Goal: Task Accomplishment & Management: Use online tool/utility

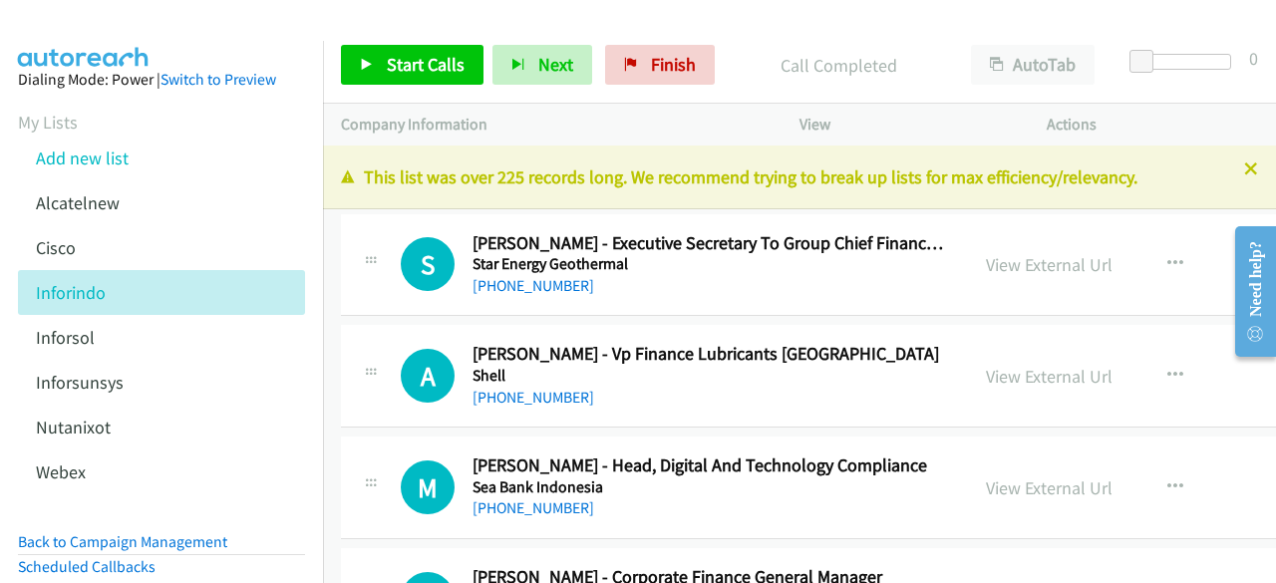
scroll to position [39043, 0]
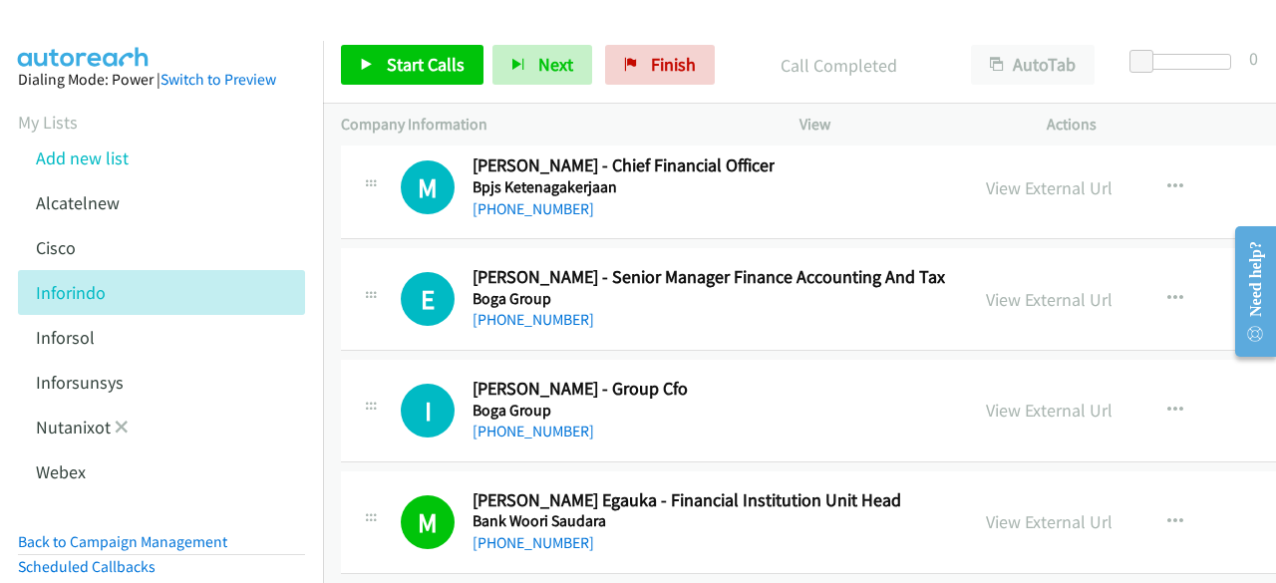
scroll to position [177, 0]
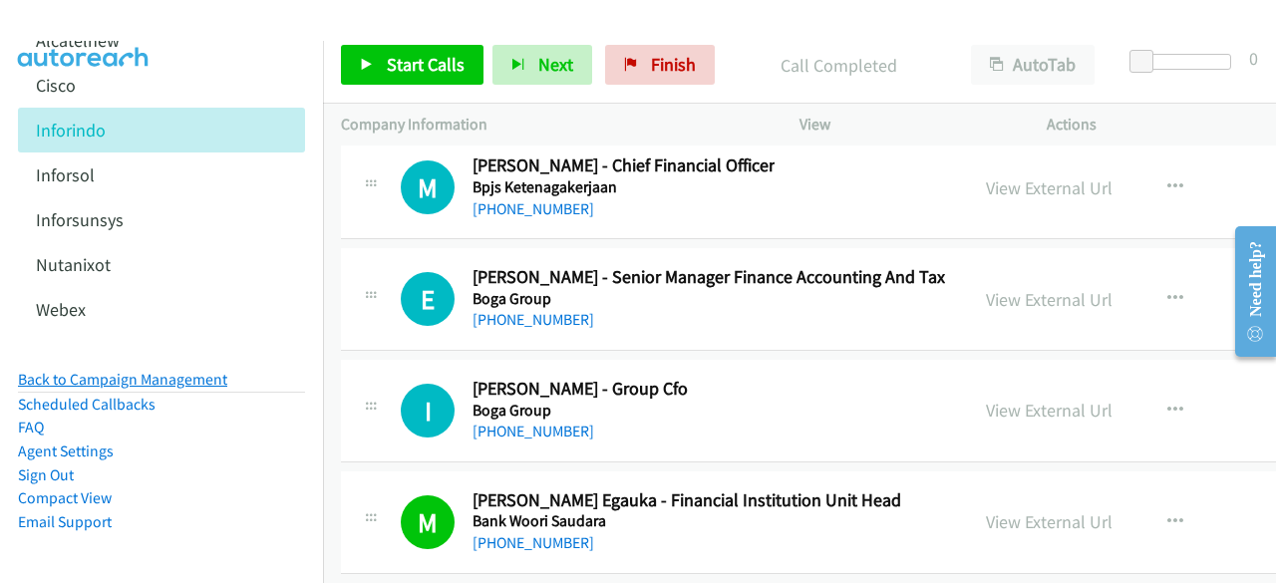
click at [153, 370] on link "Back to Campaign Management" at bounding box center [122, 379] width 209 height 19
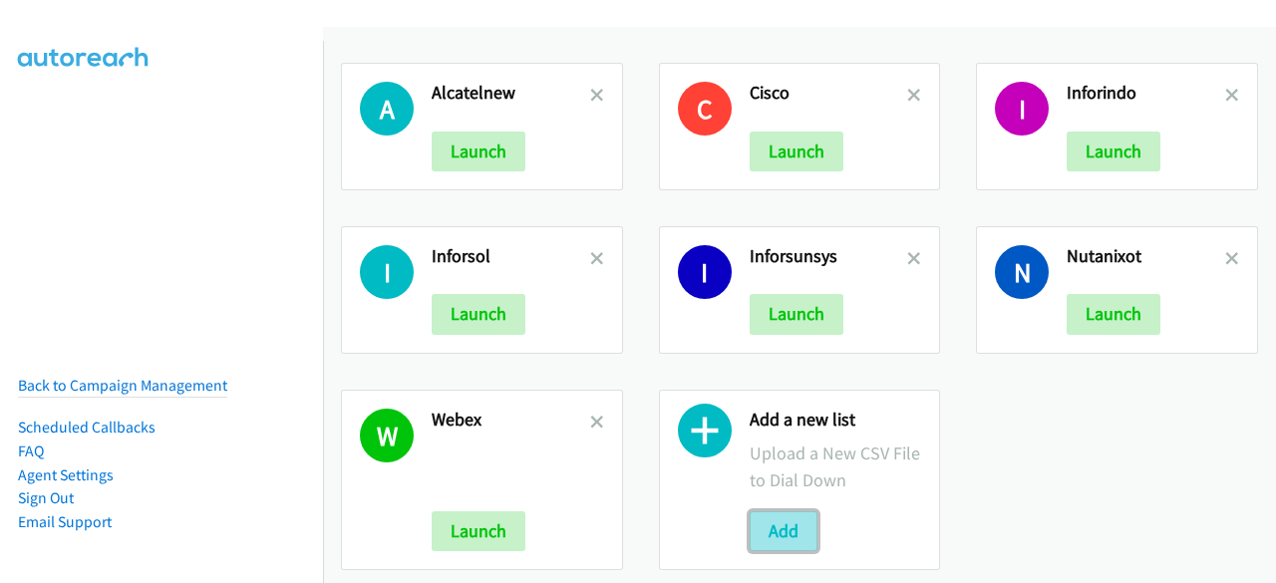
click at [776, 537] on button "Add" at bounding box center [784, 532] width 68 height 40
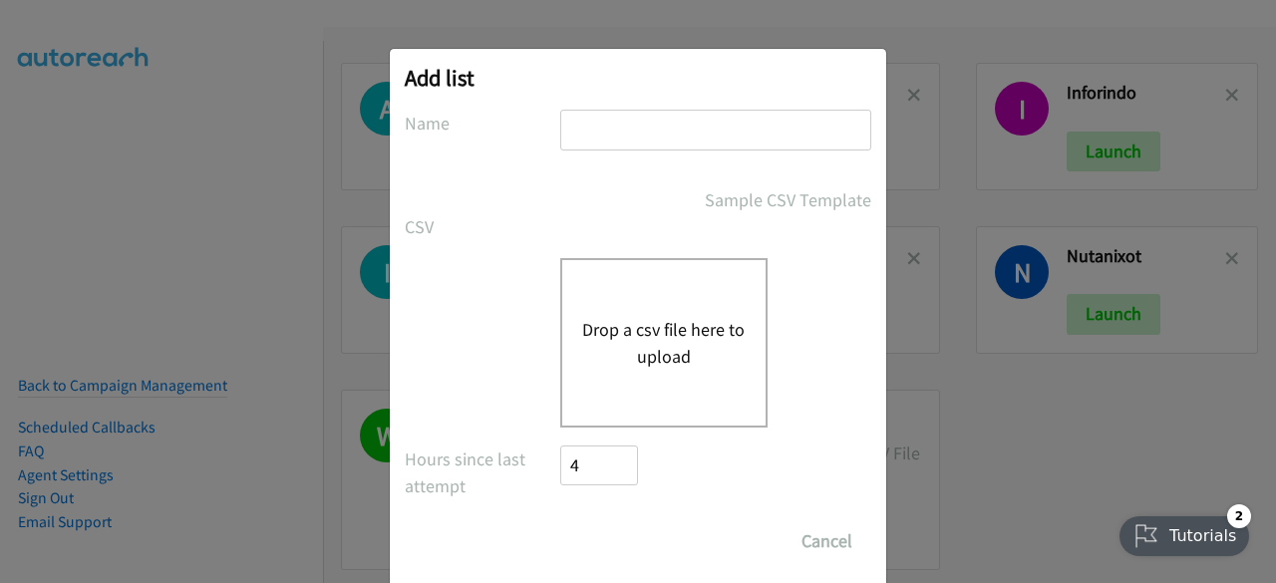
click at [681, 136] on input "text" at bounding box center [715, 130] width 311 height 41
type input "NICE"
click at [660, 348] on button "Drop a csv file here to upload" at bounding box center [664, 343] width 164 height 54
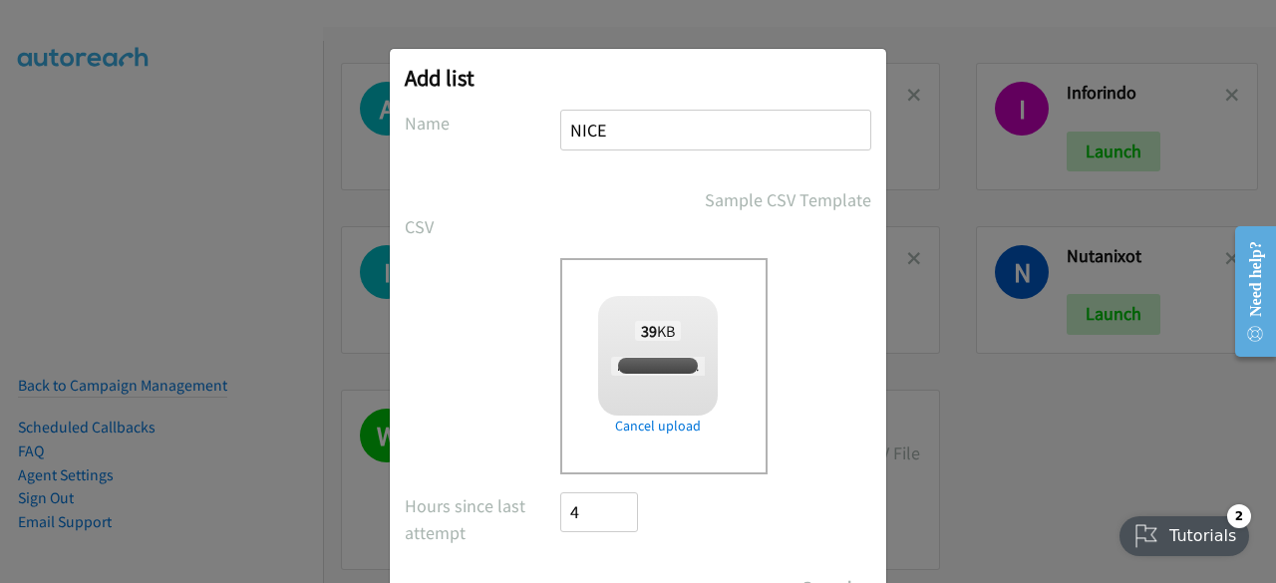
checkbox input "true"
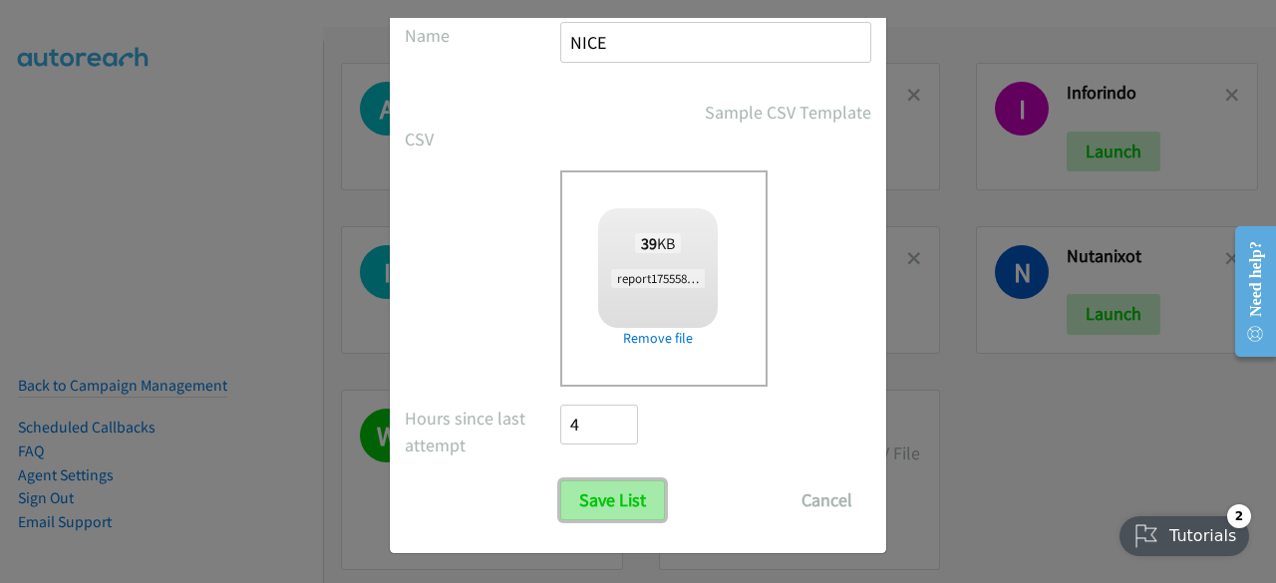
click at [617, 495] on input "Save List" at bounding box center [612, 501] width 105 height 40
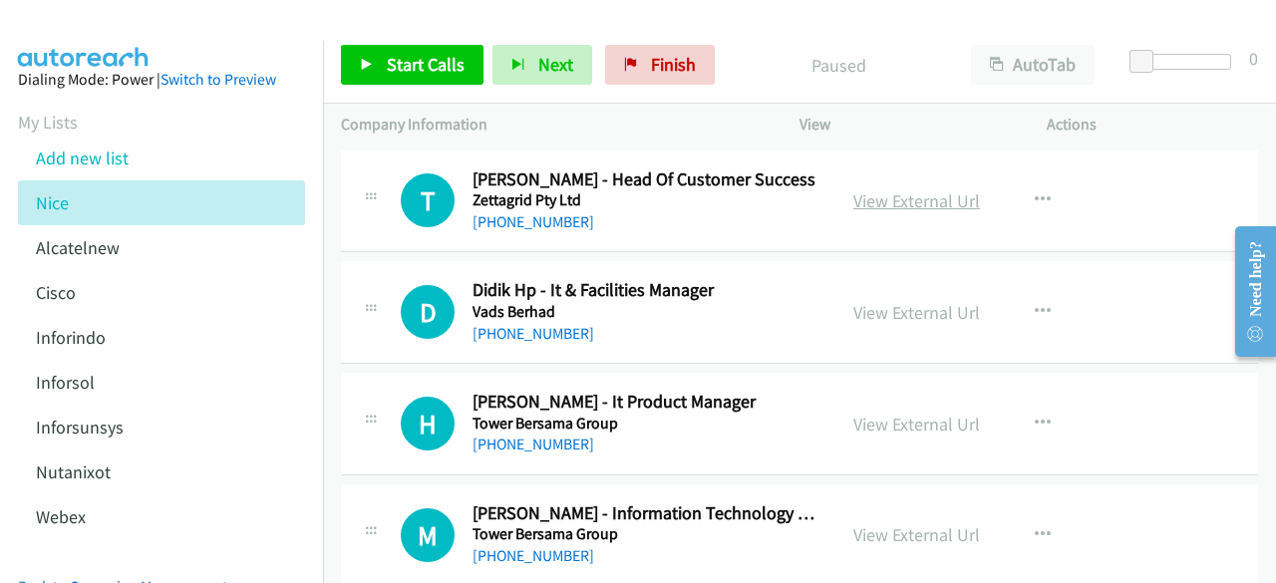
click at [873, 200] on link "View External Url" at bounding box center [917, 200] width 127 height 23
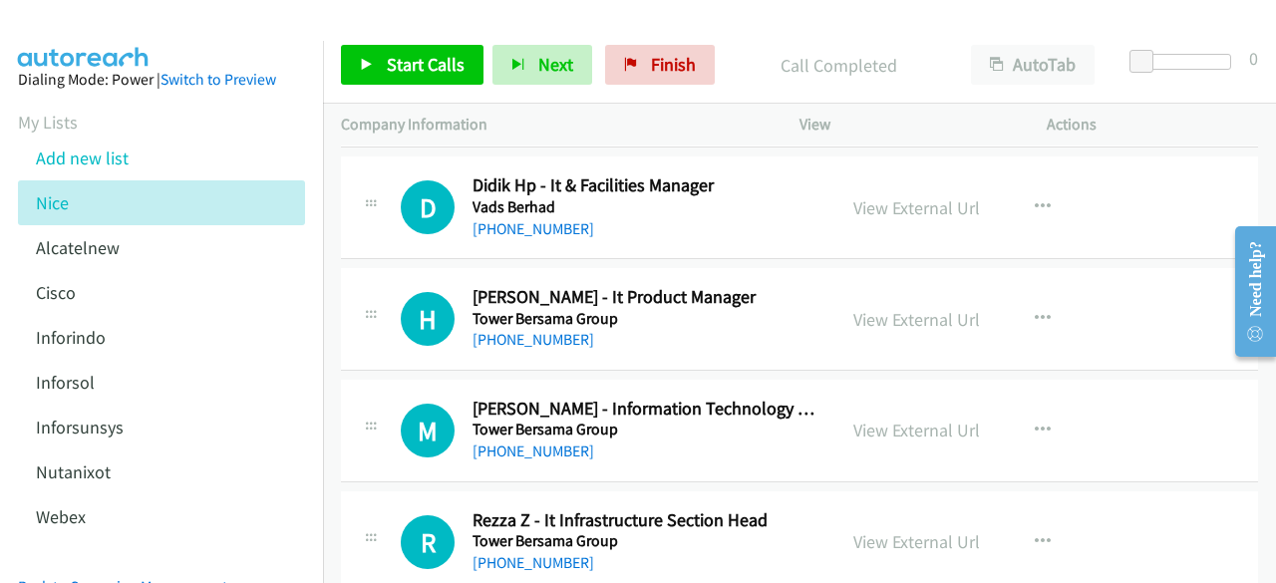
scroll to position [106, 0]
click at [862, 206] on link "View External Url" at bounding box center [917, 206] width 127 height 23
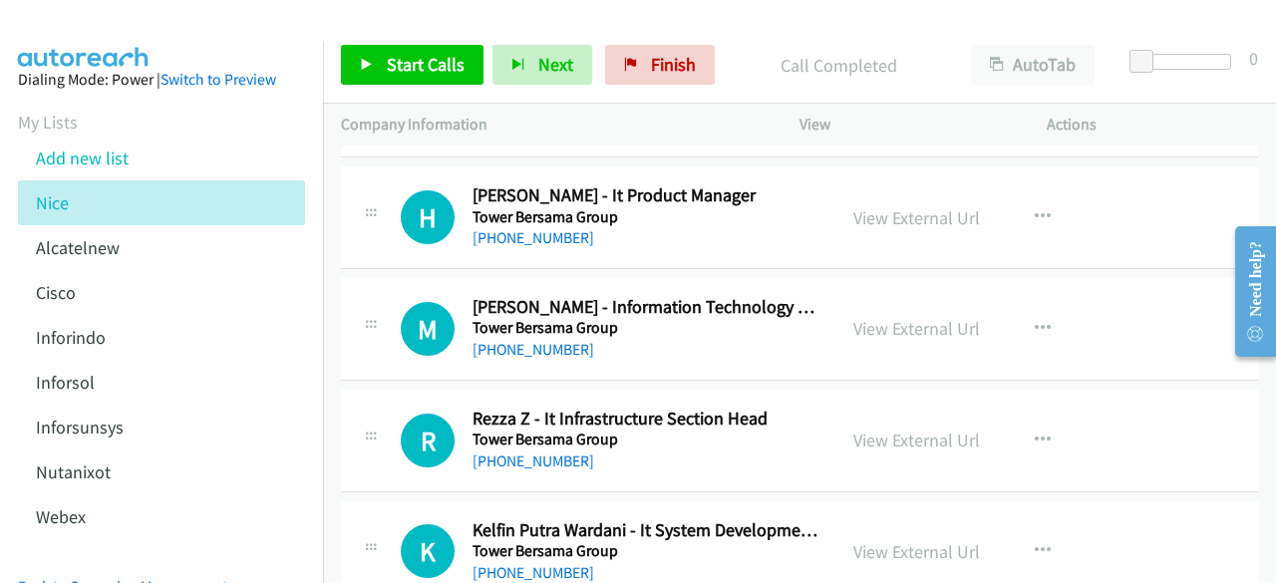
scroll to position [207, 0]
click at [890, 222] on link "View External Url" at bounding box center [917, 216] width 127 height 23
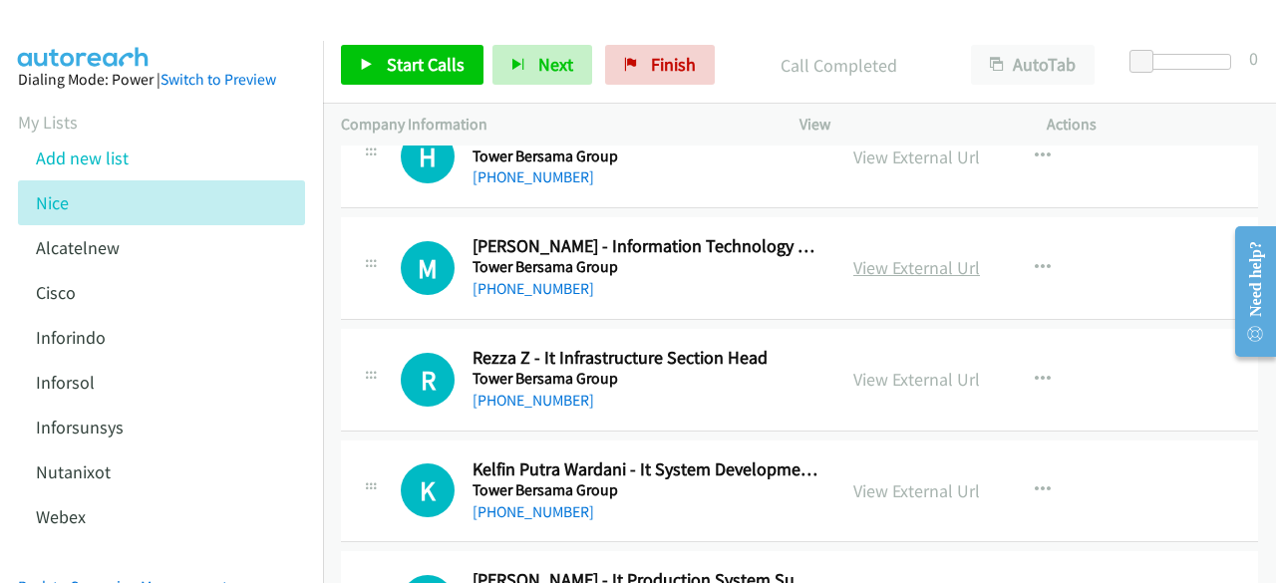
scroll to position [269, 0]
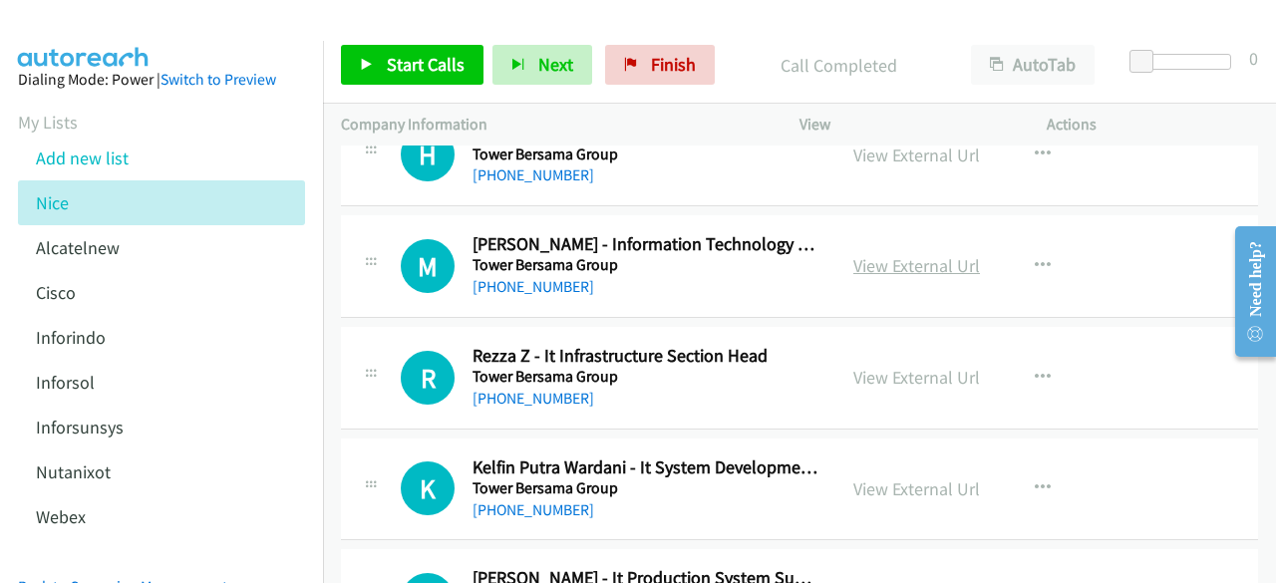
click at [901, 267] on link "View External Url" at bounding box center [917, 265] width 127 height 23
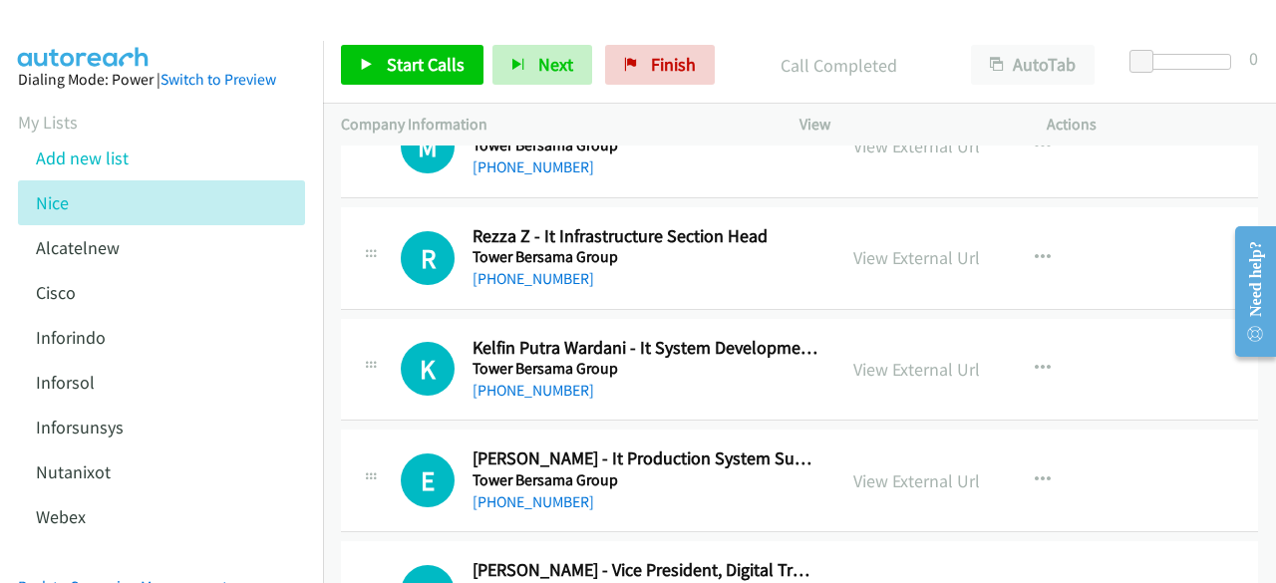
scroll to position [397, 0]
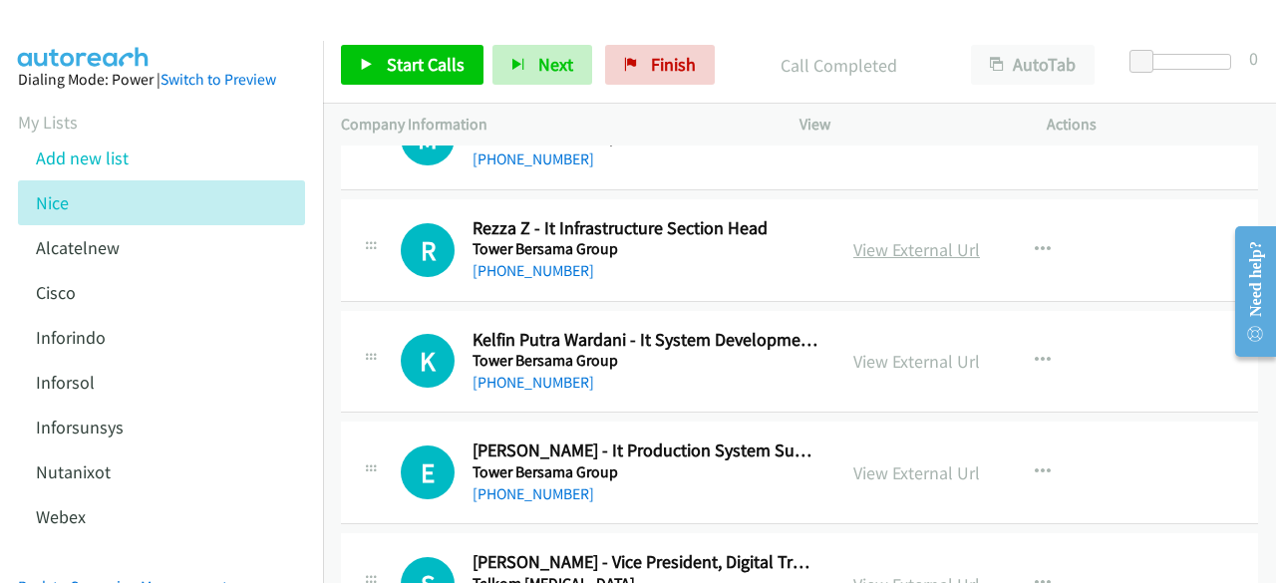
click at [867, 252] on link "View External Url" at bounding box center [917, 249] width 127 height 23
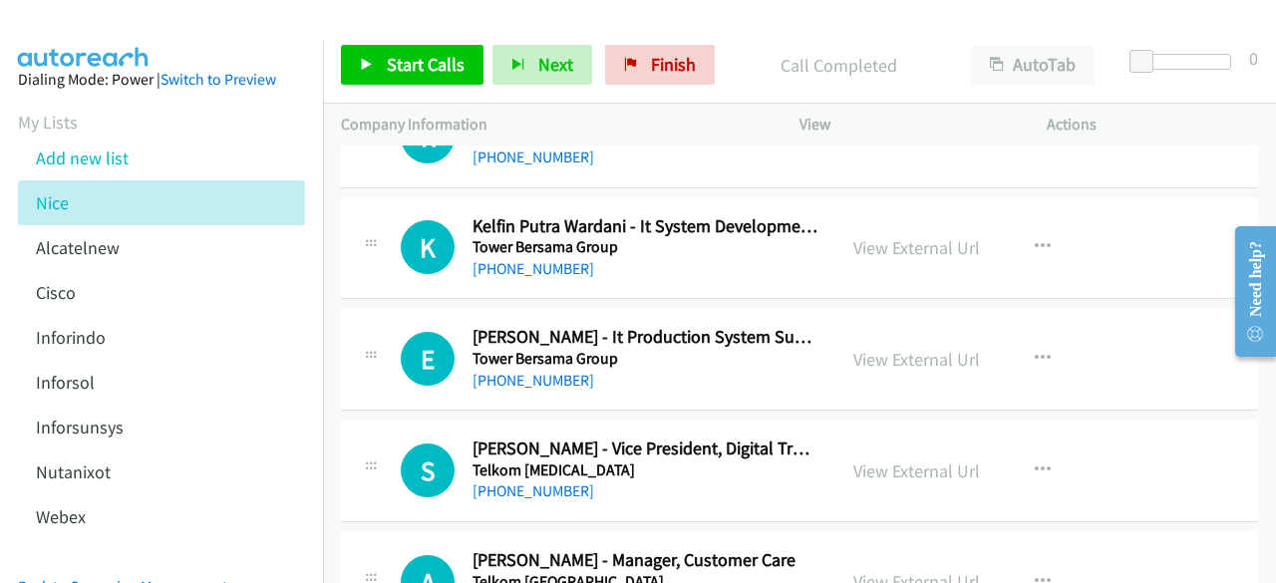
scroll to position [512, 0]
click at [854, 244] on link "View External Url" at bounding box center [917, 246] width 127 height 23
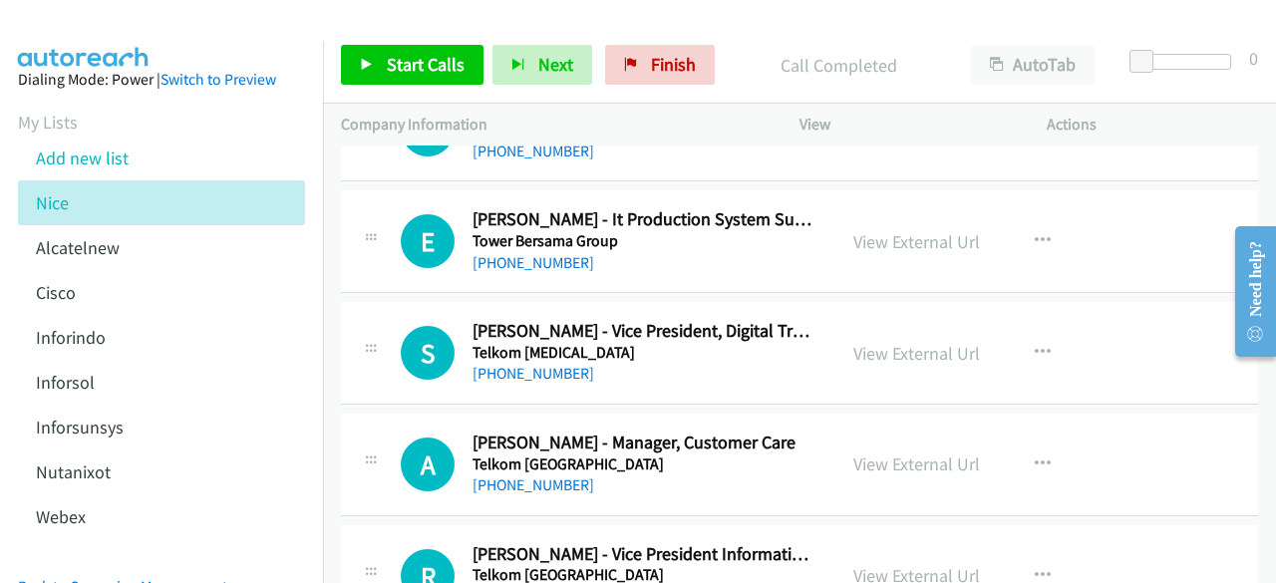
scroll to position [635, 0]
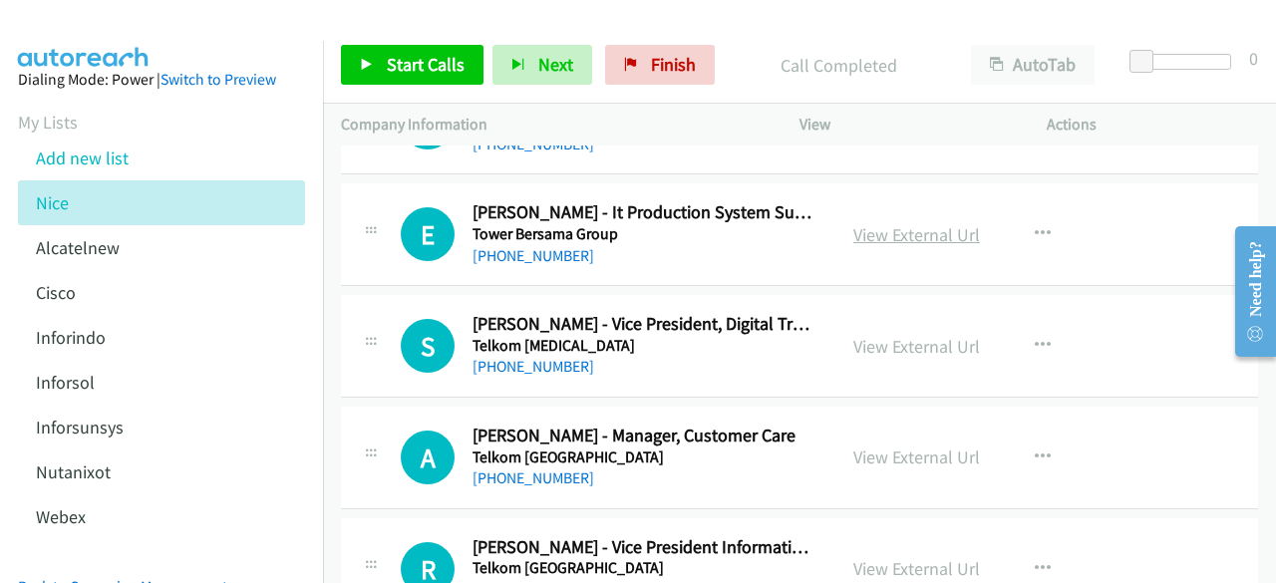
click at [866, 227] on link "View External Url" at bounding box center [917, 234] width 127 height 23
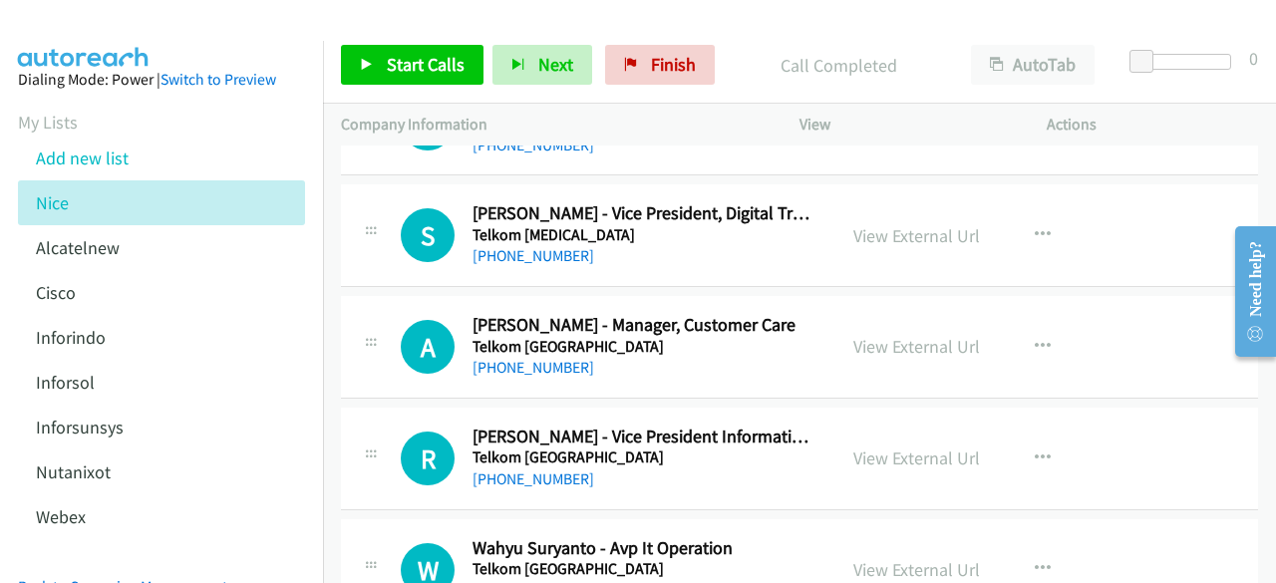
scroll to position [748, 0]
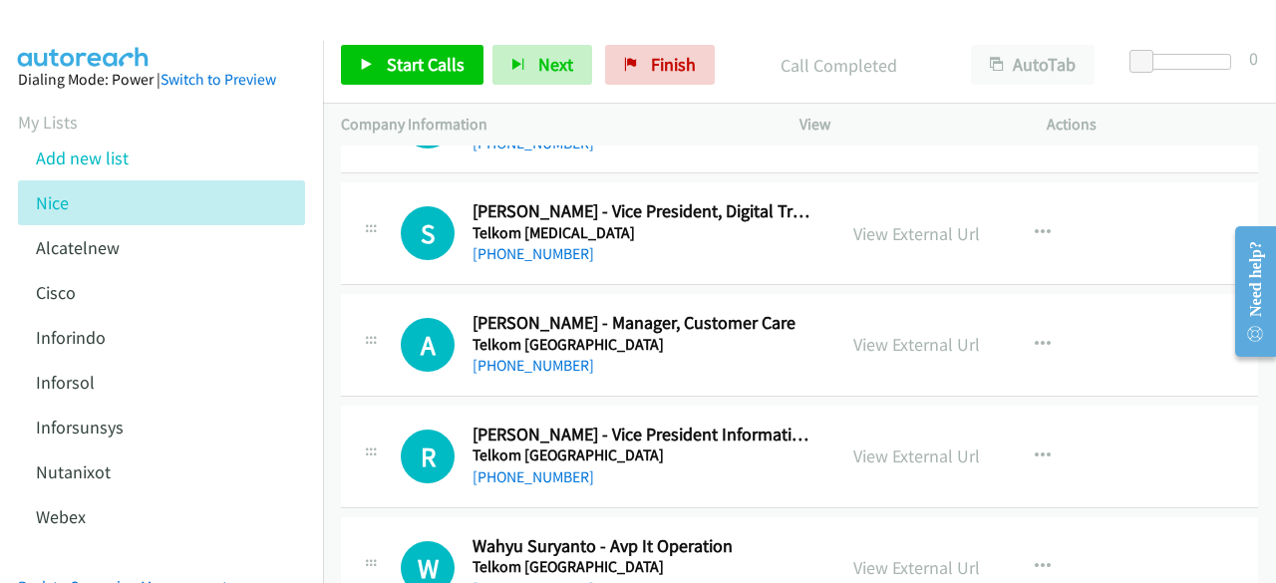
click at [890, 243] on div "View External Url" at bounding box center [917, 233] width 127 height 27
click at [899, 229] on link "View External Url" at bounding box center [917, 233] width 127 height 23
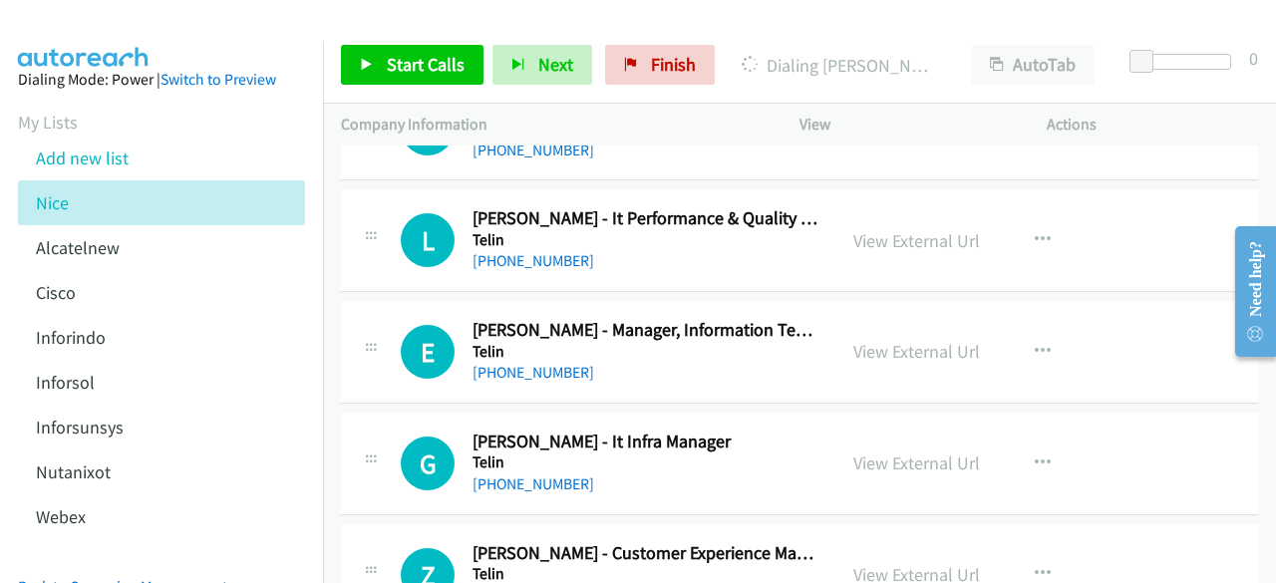
scroll to position [2531, 0]
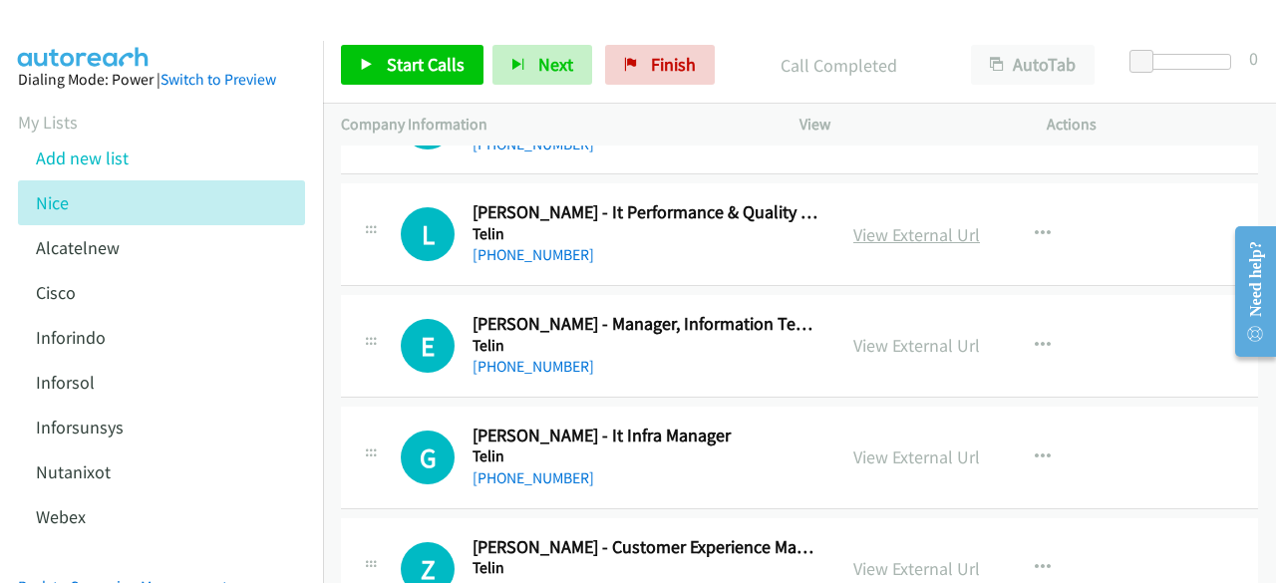
click at [874, 228] on link "View External Url" at bounding box center [917, 234] width 127 height 23
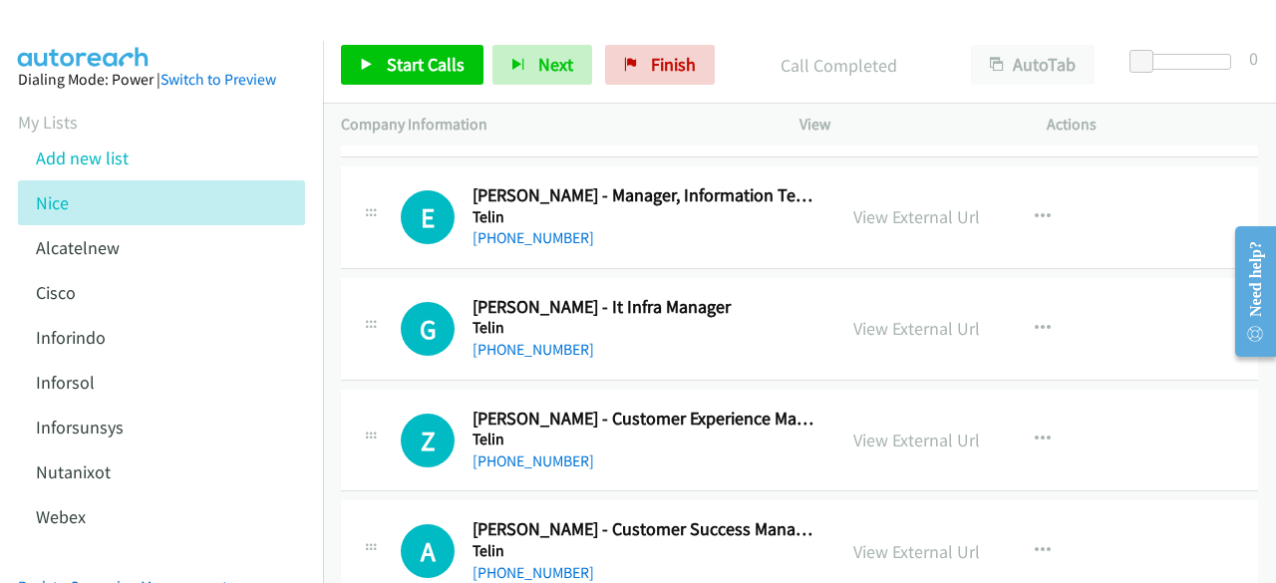
scroll to position [2661, 0]
click at [901, 211] on link "View External Url" at bounding box center [917, 215] width 127 height 23
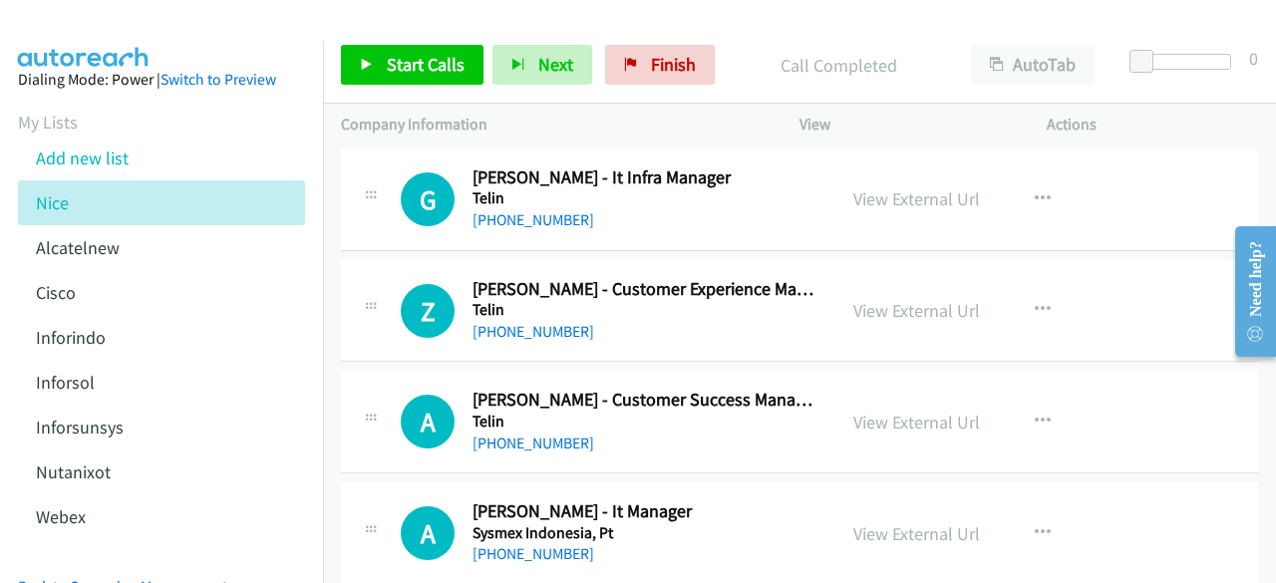
scroll to position [2793, 0]
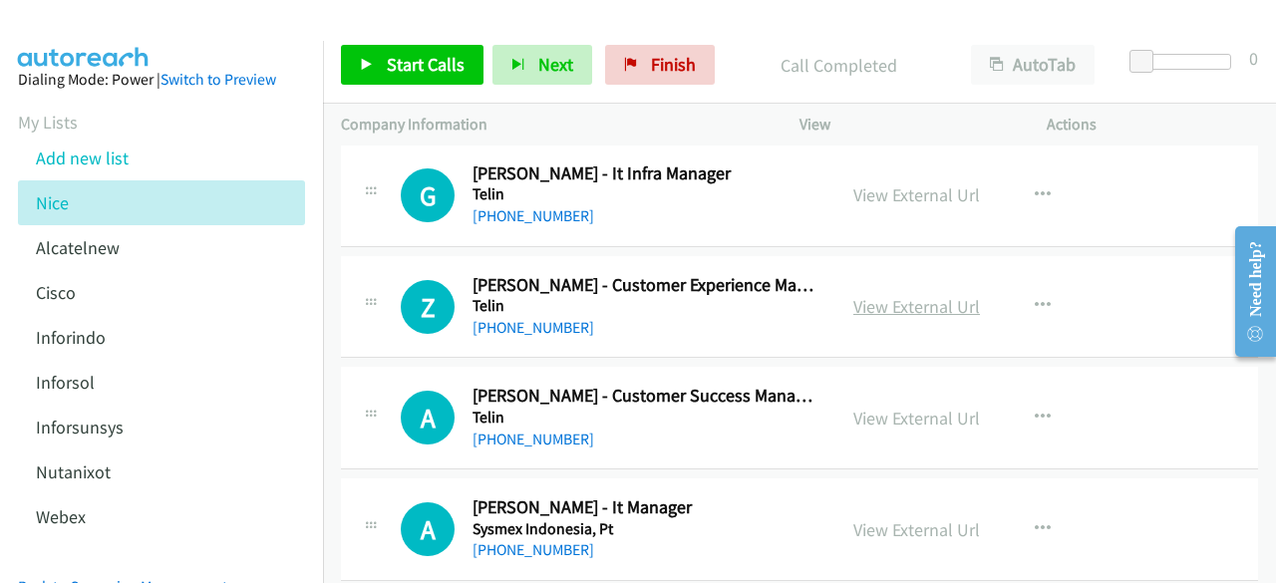
click at [859, 308] on link "View External Url" at bounding box center [917, 306] width 127 height 23
click at [842, 185] on div "View External Url View External Url Schedule/Manage Callback Start Calls Here R…" at bounding box center [968, 196] width 265 height 66
click at [868, 185] on link "View External Url" at bounding box center [917, 194] width 127 height 23
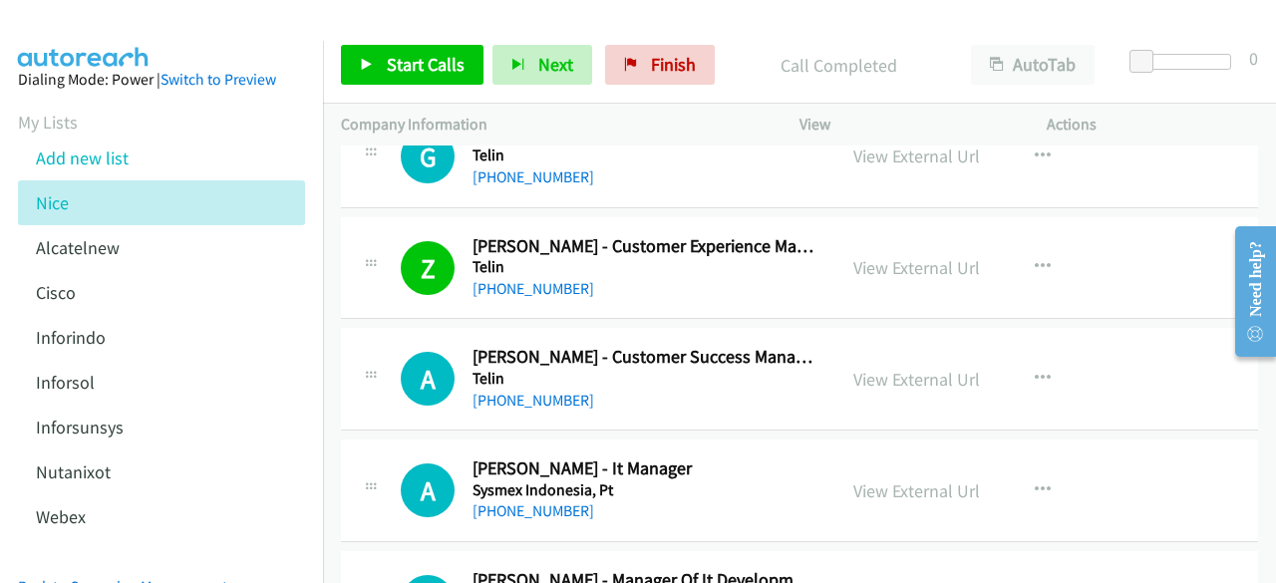
scroll to position [2833, 0]
click at [892, 367] on link "View External Url" at bounding box center [917, 378] width 127 height 23
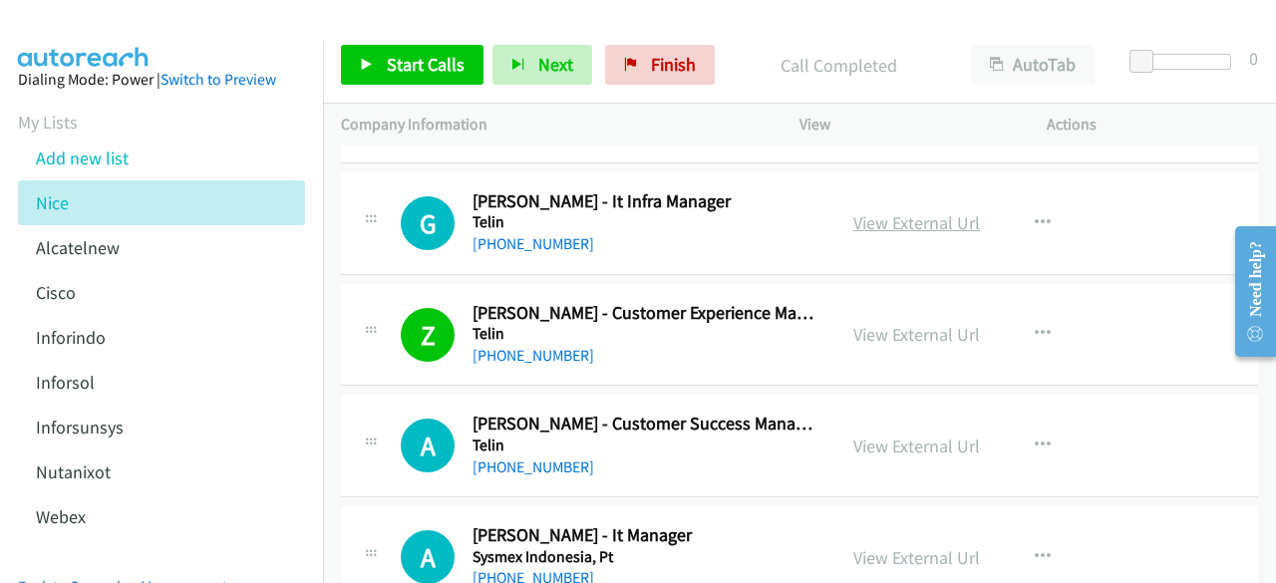
click at [859, 218] on link "View External Url" at bounding box center [917, 222] width 127 height 23
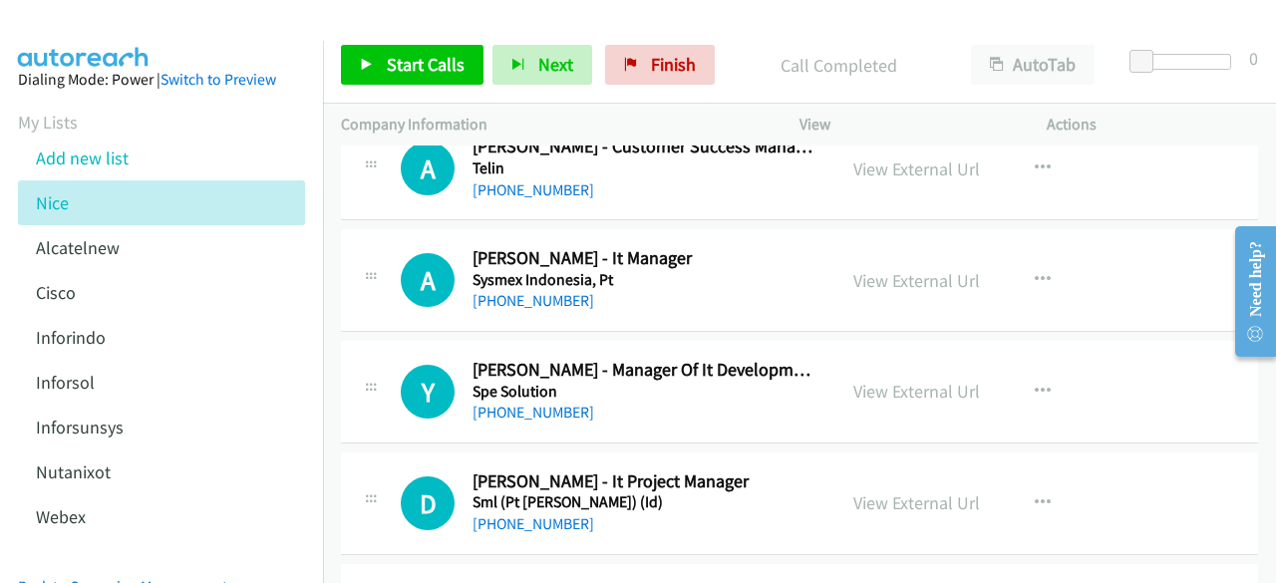
scroll to position [3050, 0]
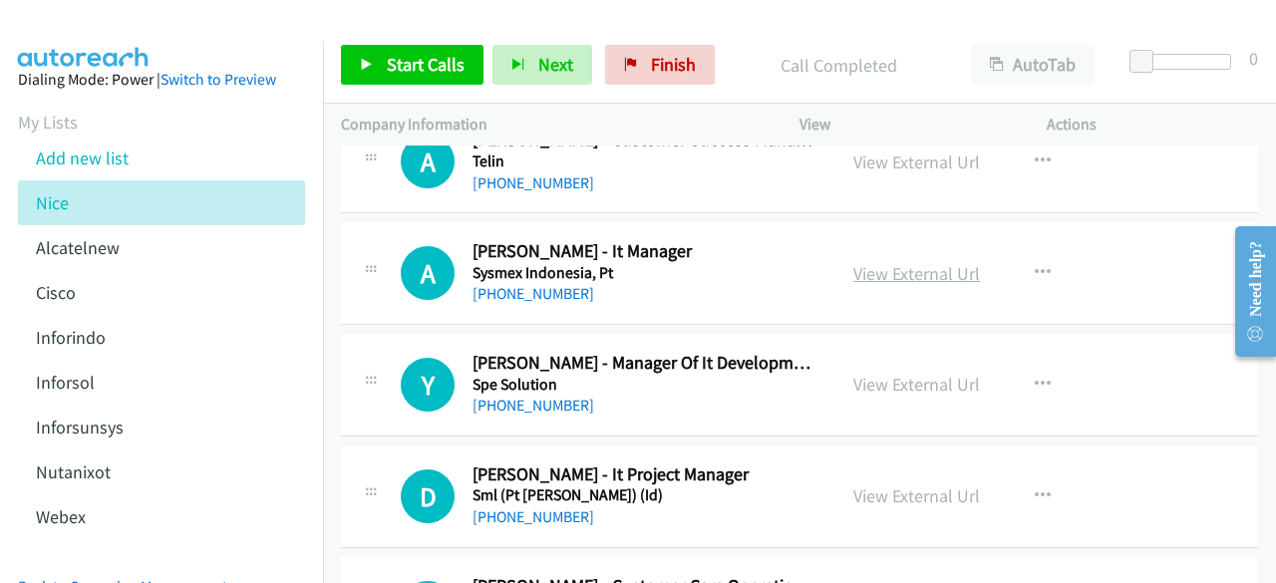
click at [878, 262] on link "View External Url" at bounding box center [917, 273] width 127 height 23
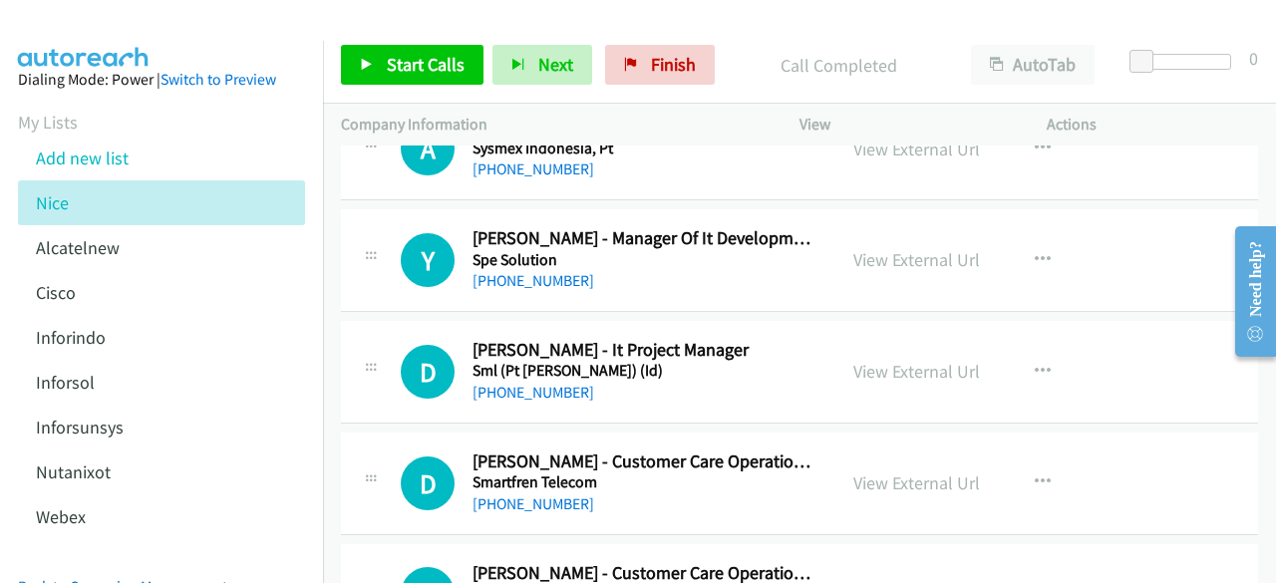
scroll to position [3175, 0]
click at [896, 247] on link "View External Url" at bounding box center [917, 258] width 127 height 23
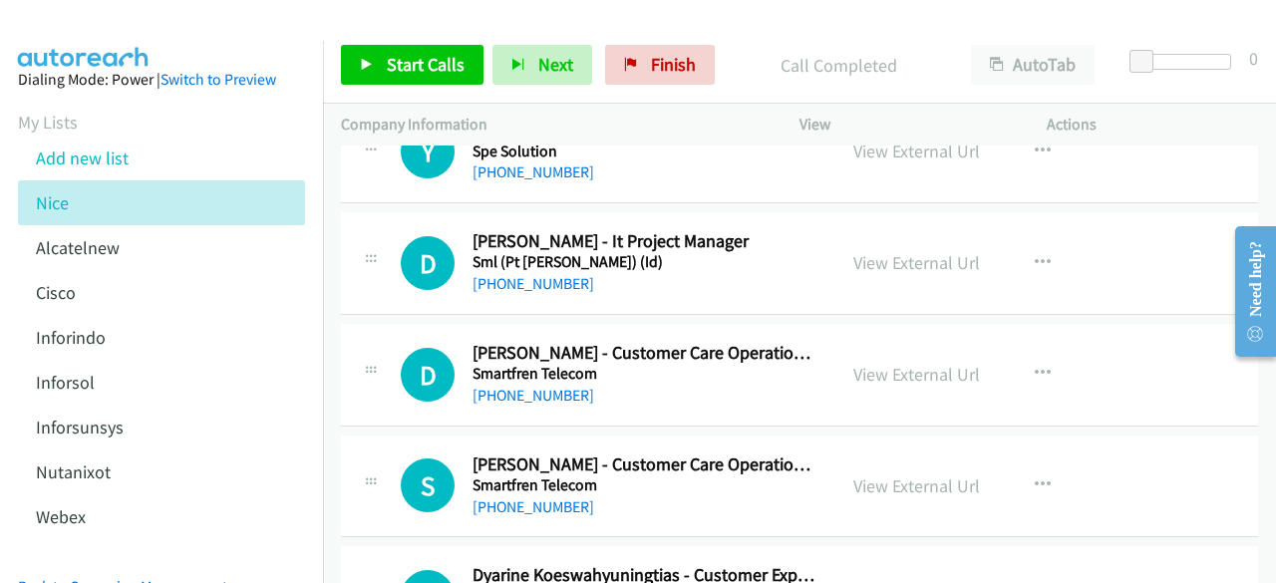
scroll to position [3289, 0]
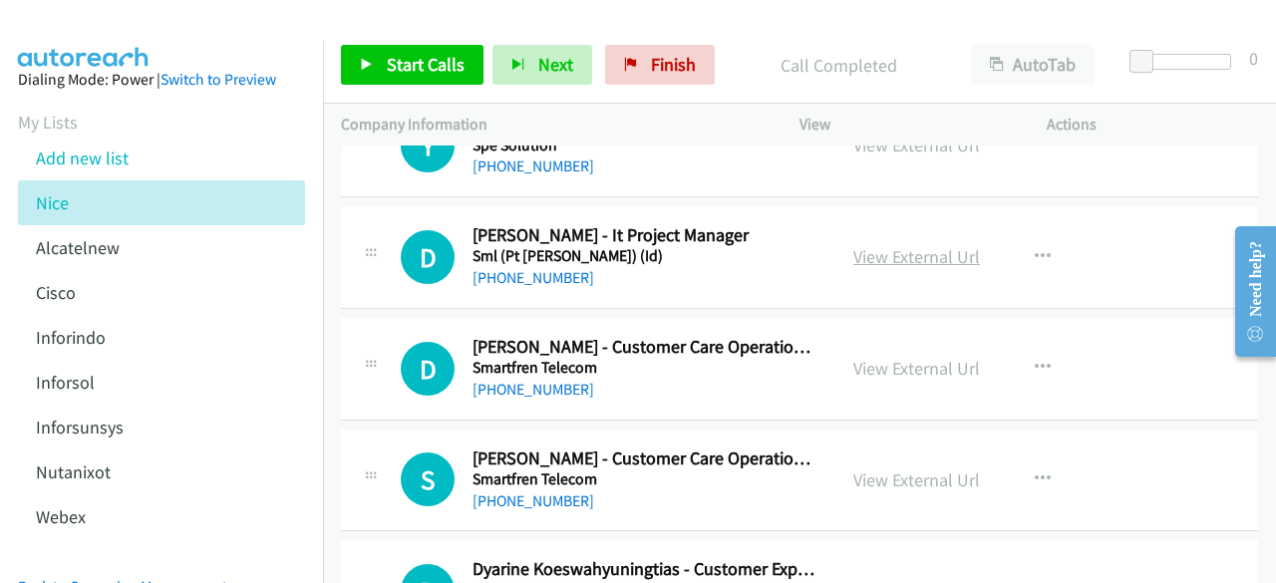
click at [882, 245] on link "View External Url" at bounding box center [917, 256] width 127 height 23
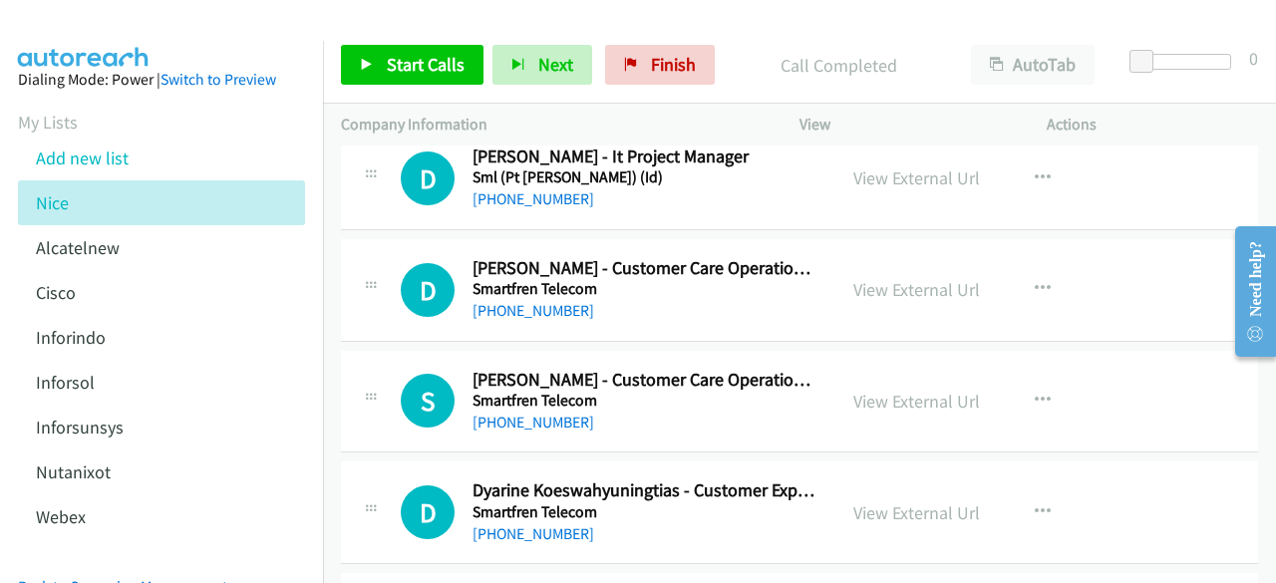
scroll to position [3372, 0]
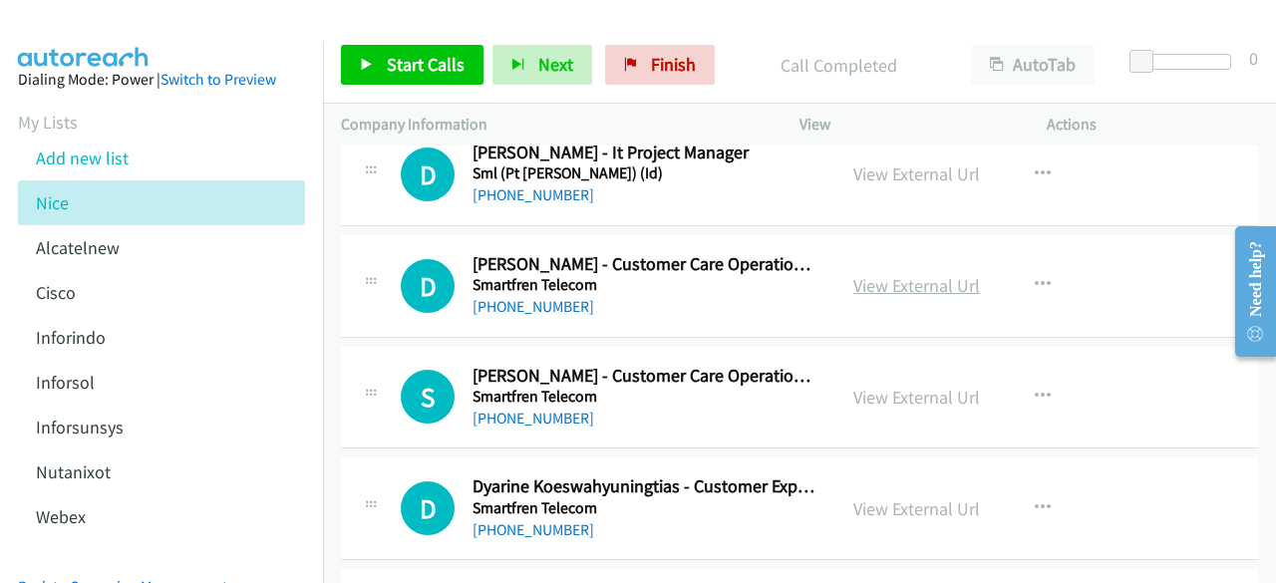
click at [895, 276] on link "View External Url" at bounding box center [917, 285] width 127 height 23
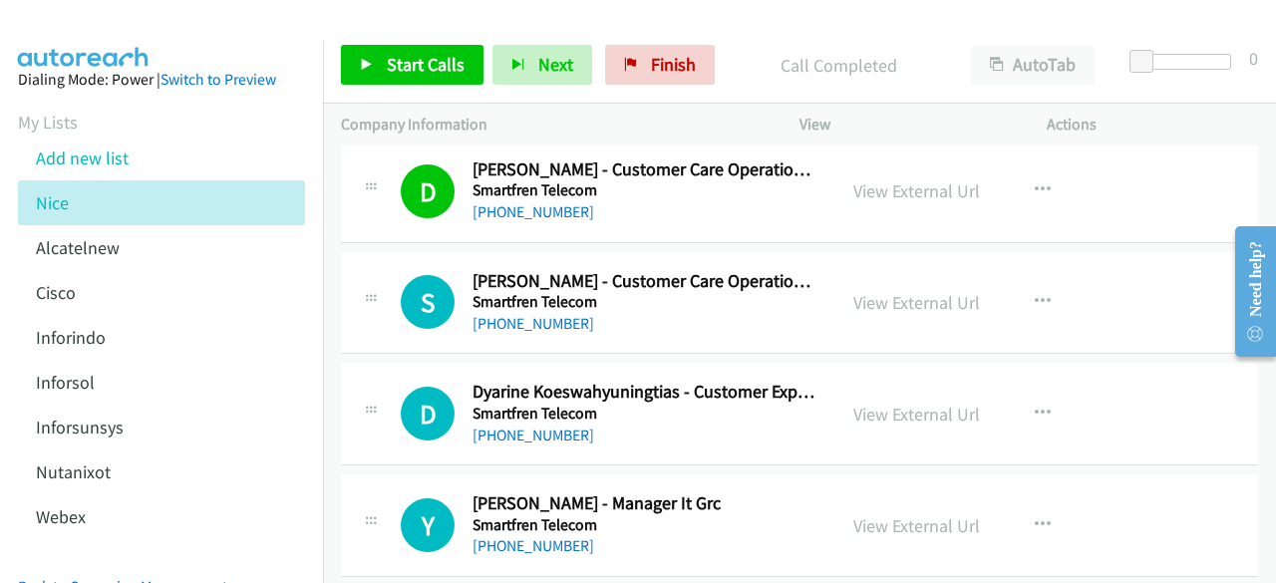
scroll to position [3467, 0]
click at [890, 294] on link "View External Url" at bounding box center [917, 301] width 127 height 23
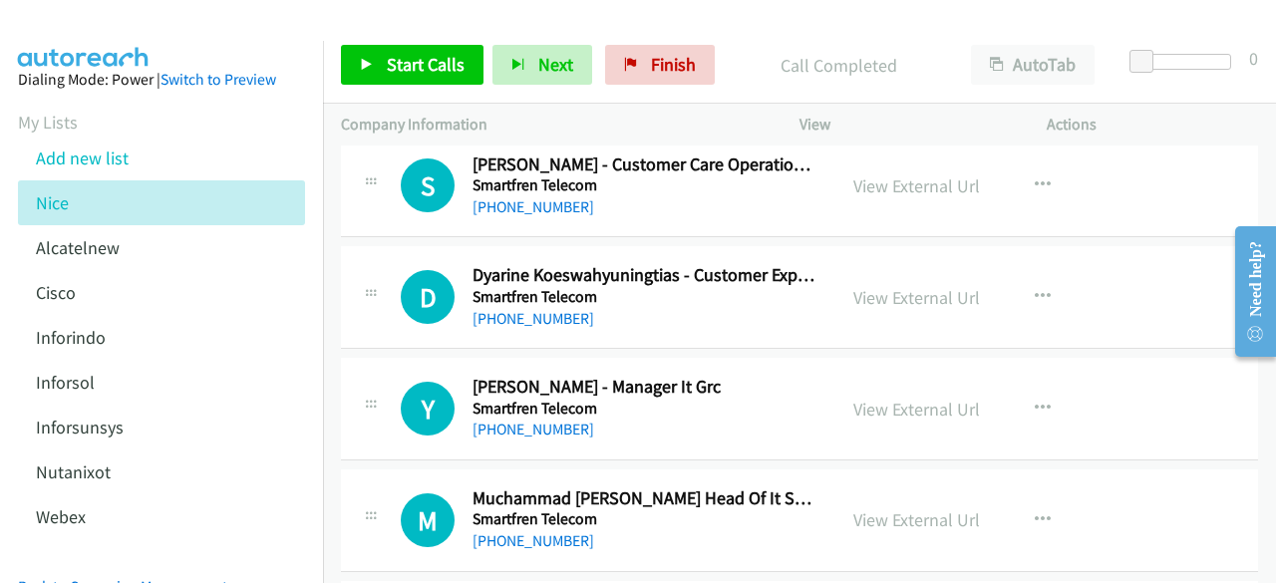
scroll to position [3584, 0]
click at [891, 289] on link "View External Url" at bounding box center [917, 296] width 127 height 23
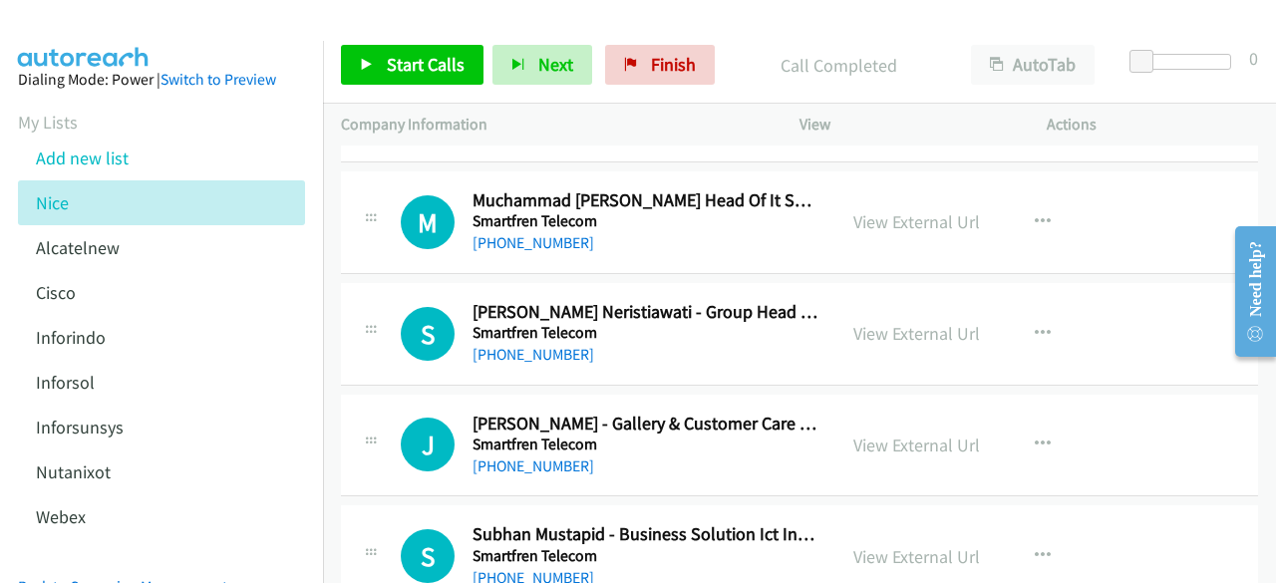
scroll to position [3892, 0]
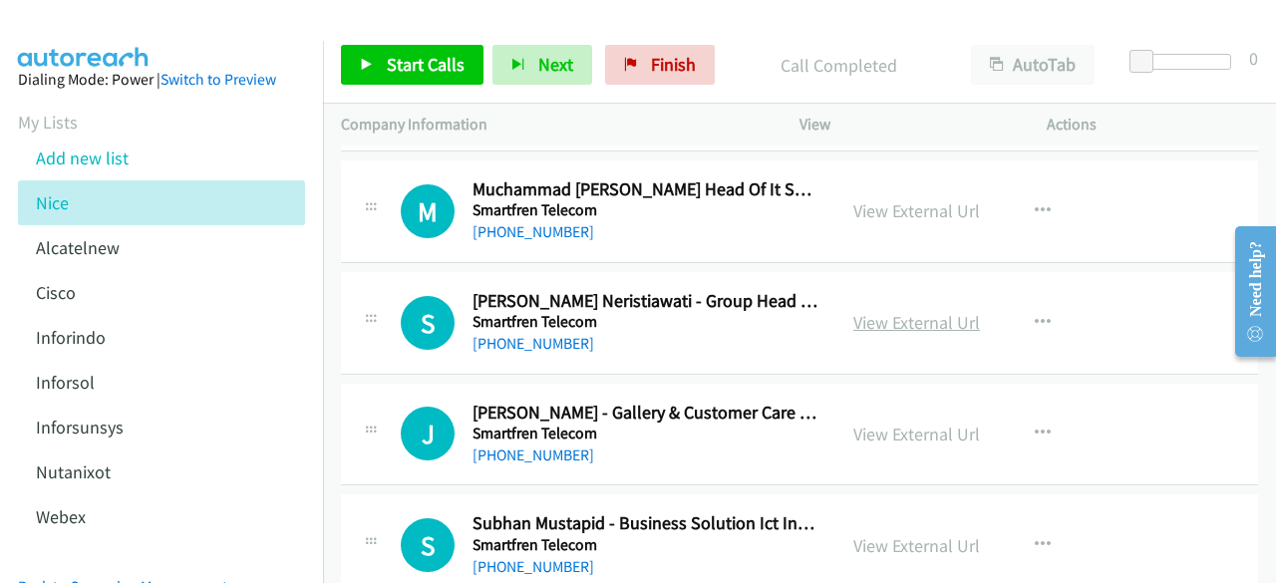
click at [892, 312] on link "View External Url" at bounding box center [917, 322] width 127 height 23
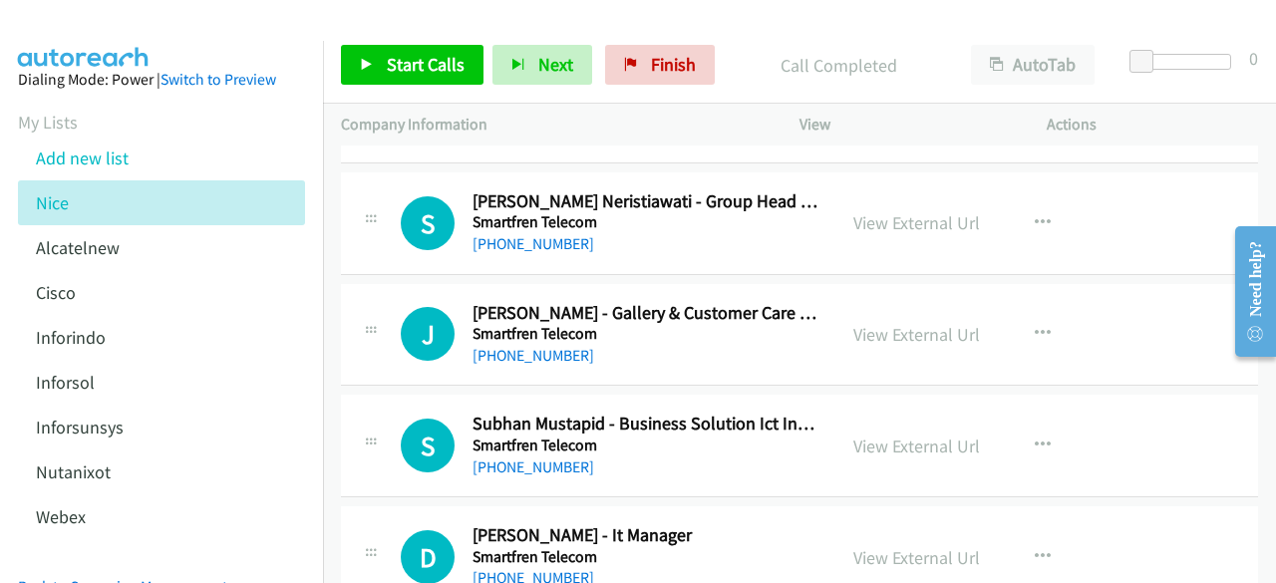
scroll to position [3996, 0]
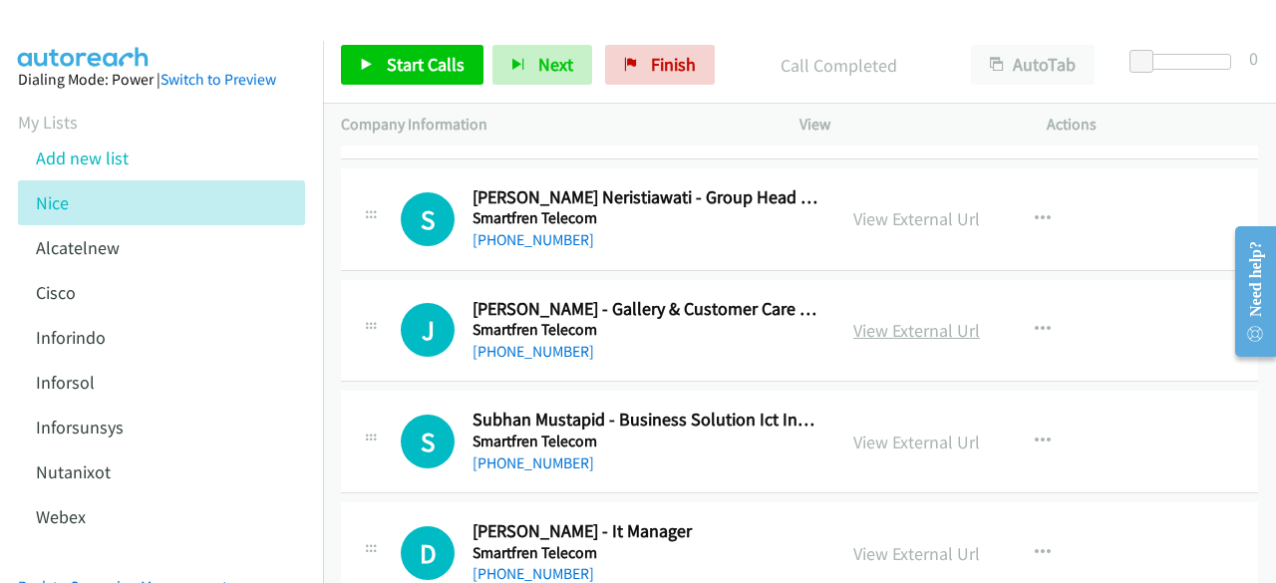
click at [866, 319] on link "View External Url" at bounding box center [917, 330] width 127 height 23
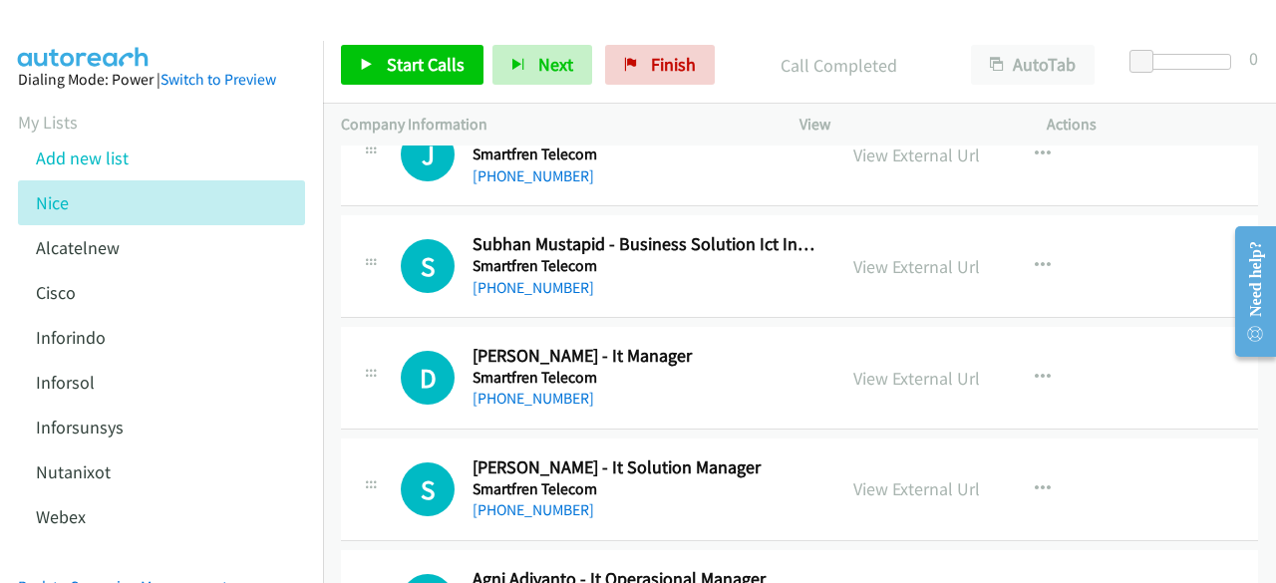
scroll to position [4173, 0]
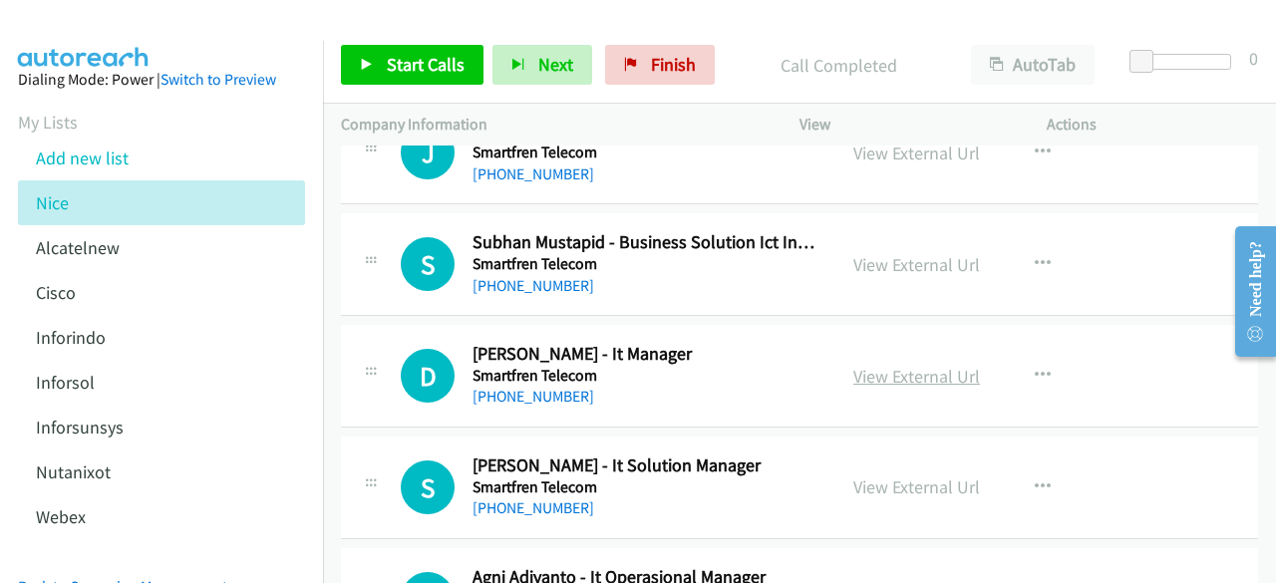
click at [890, 365] on link "View External Url" at bounding box center [917, 376] width 127 height 23
click at [921, 260] on link "View External Url" at bounding box center [917, 264] width 127 height 23
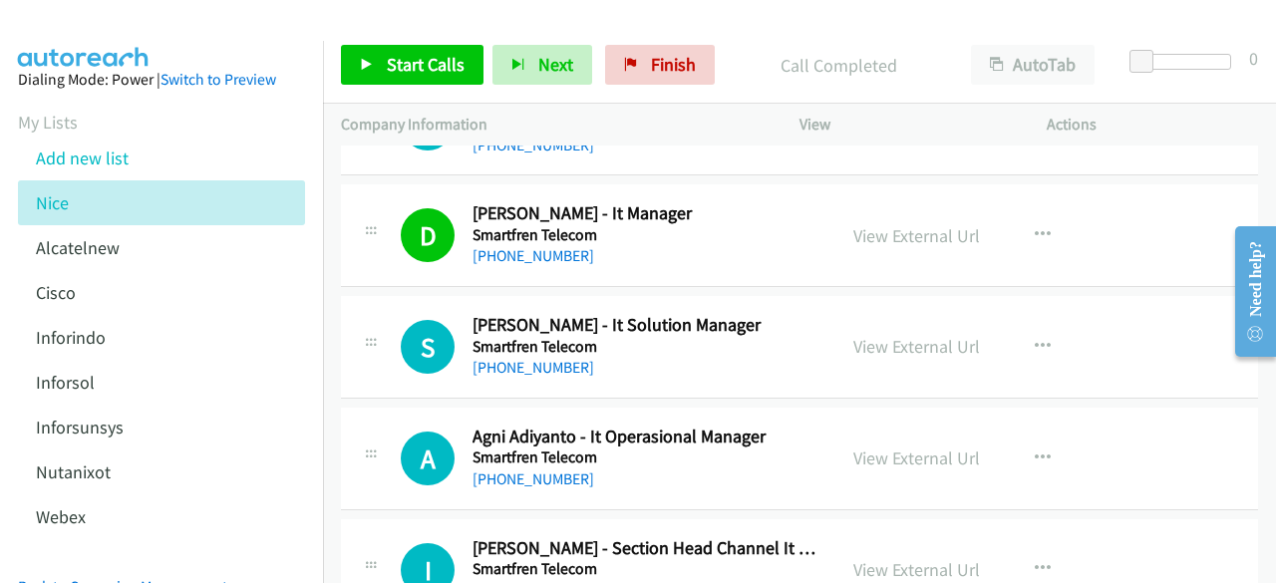
scroll to position [4319, 0]
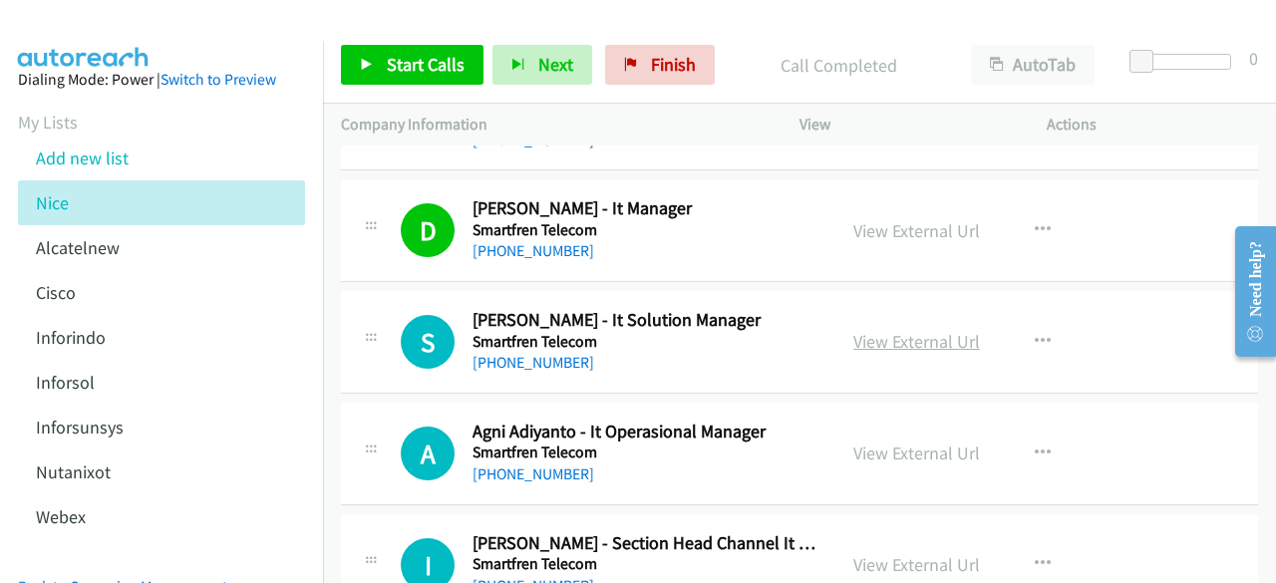
click at [936, 330] on link "View External Url" at bounding box center [917, 341] width 127 height 23
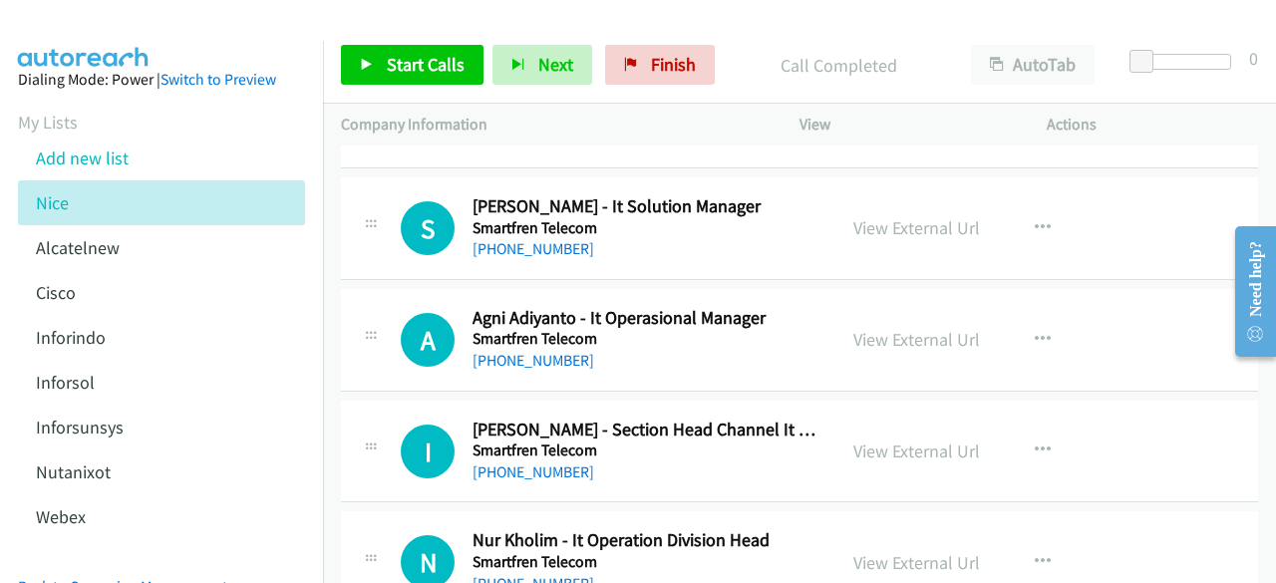
scroll to position [4464, 0]
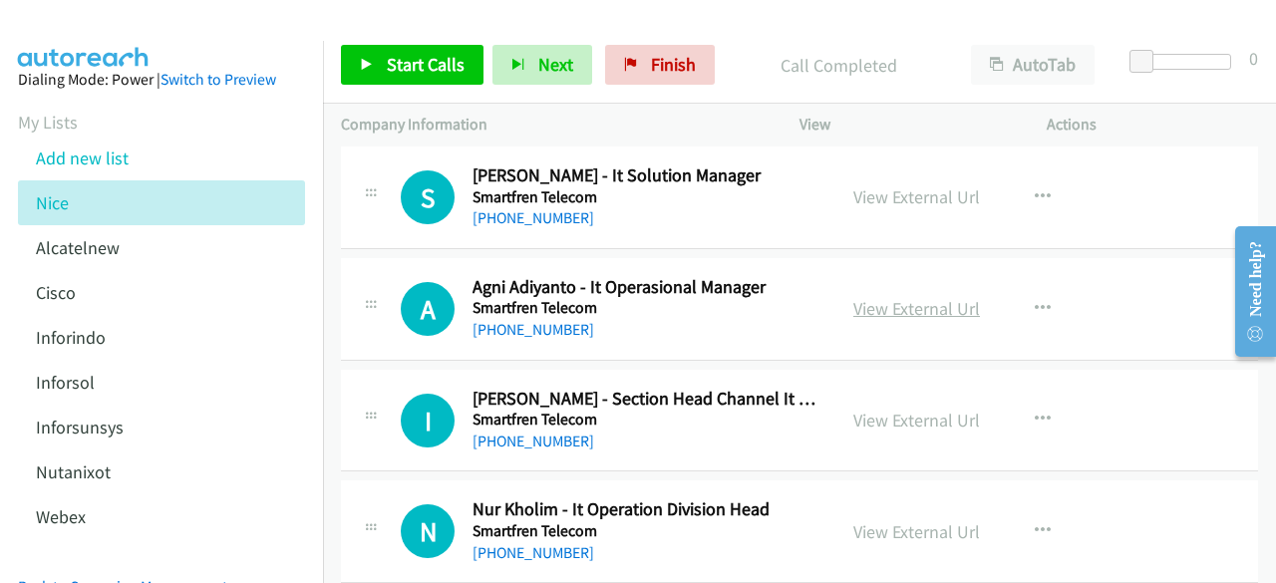
click at [891, 297] on link "View External Url" at bounding box center [917, 308] width 127 height 23
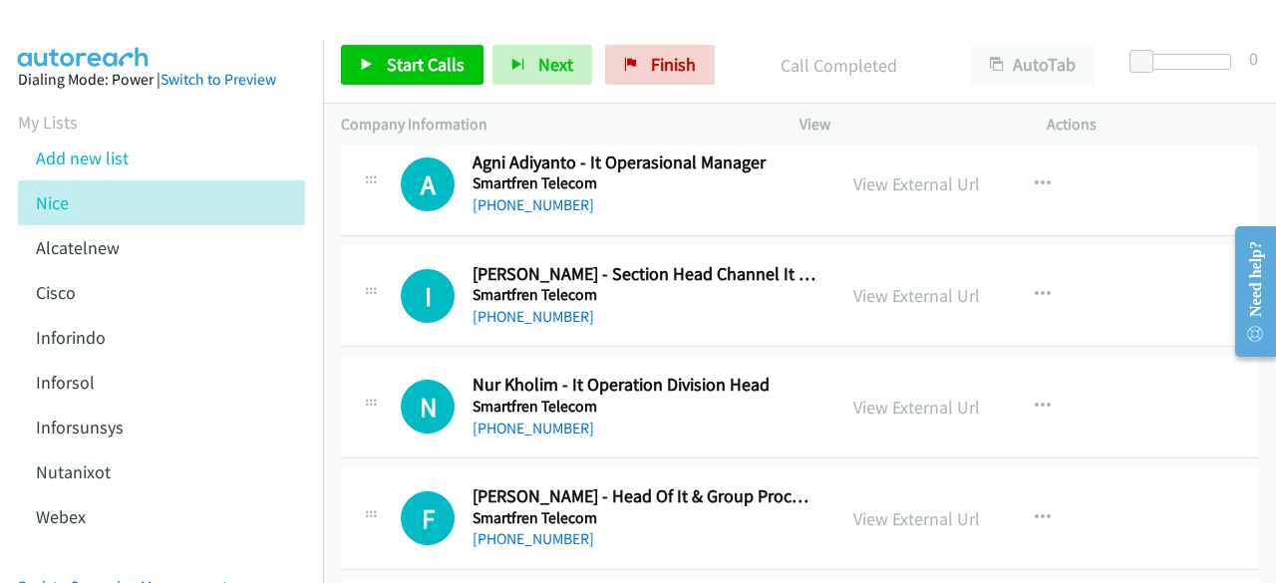
scroll to position [4597, 0]
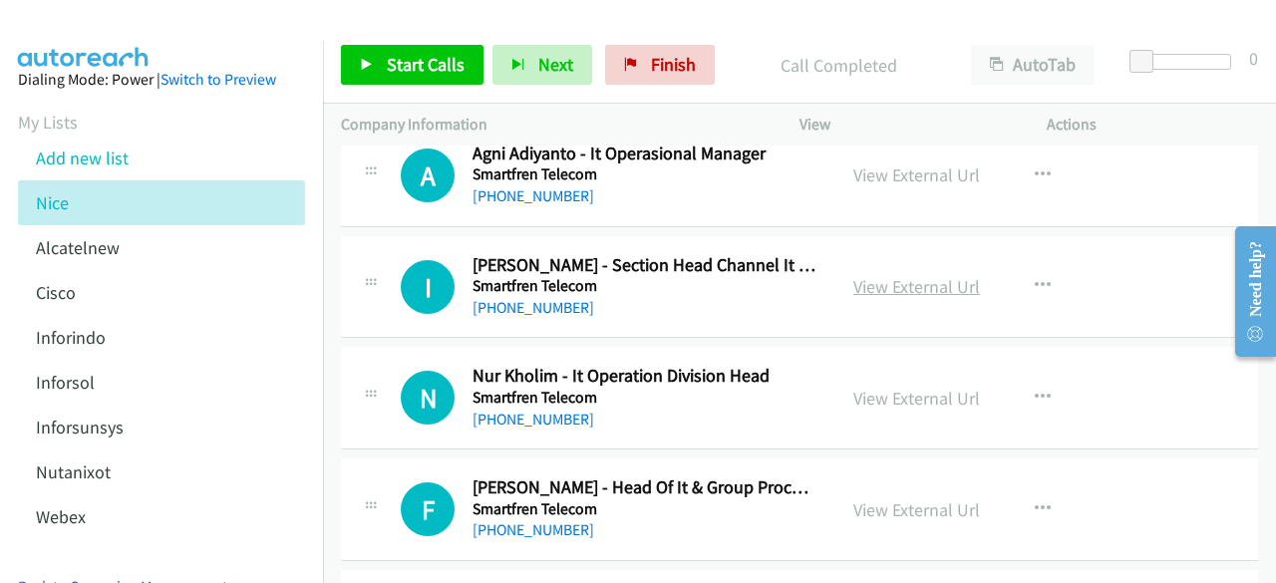
click at [905, 280] on link "View External Url" at bounding box center [917, 286] width 127 height 23
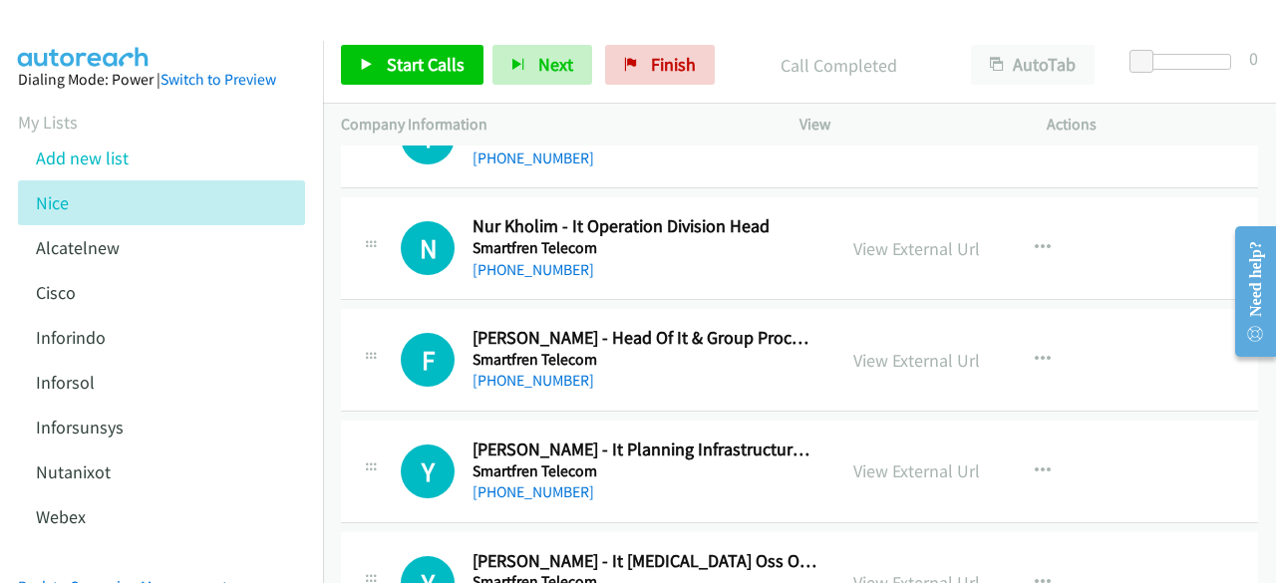
scroll to position [4751, 0]
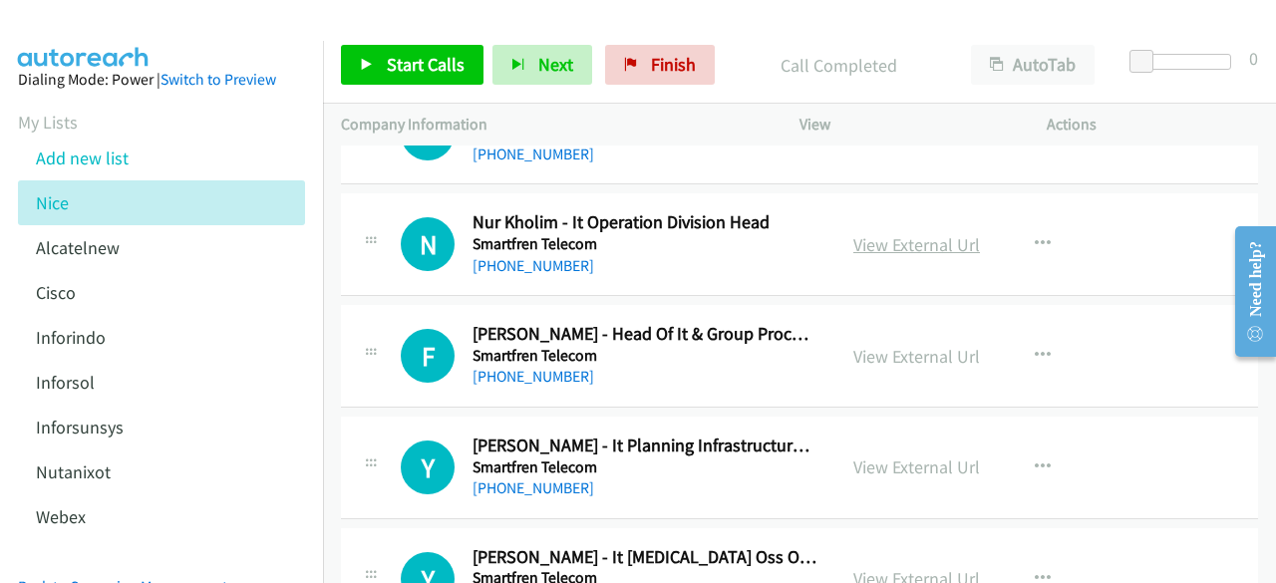
click at [872, 233] on link "View External Url" at bounding box center [917, 244] width 127 height 23
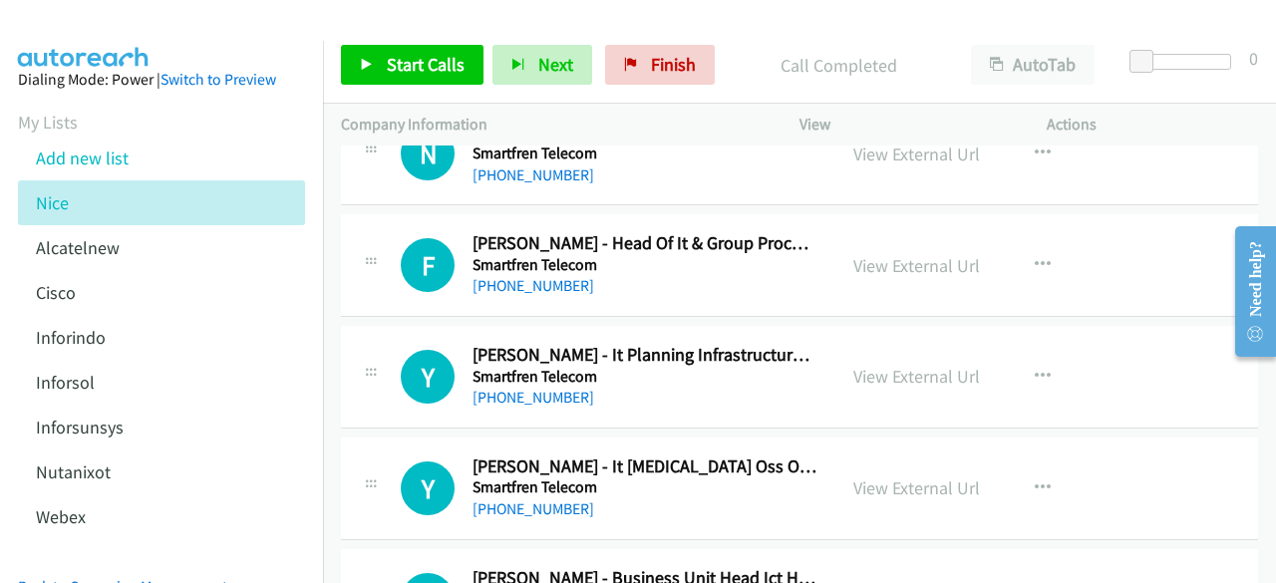
scroll to position [4849, 0]
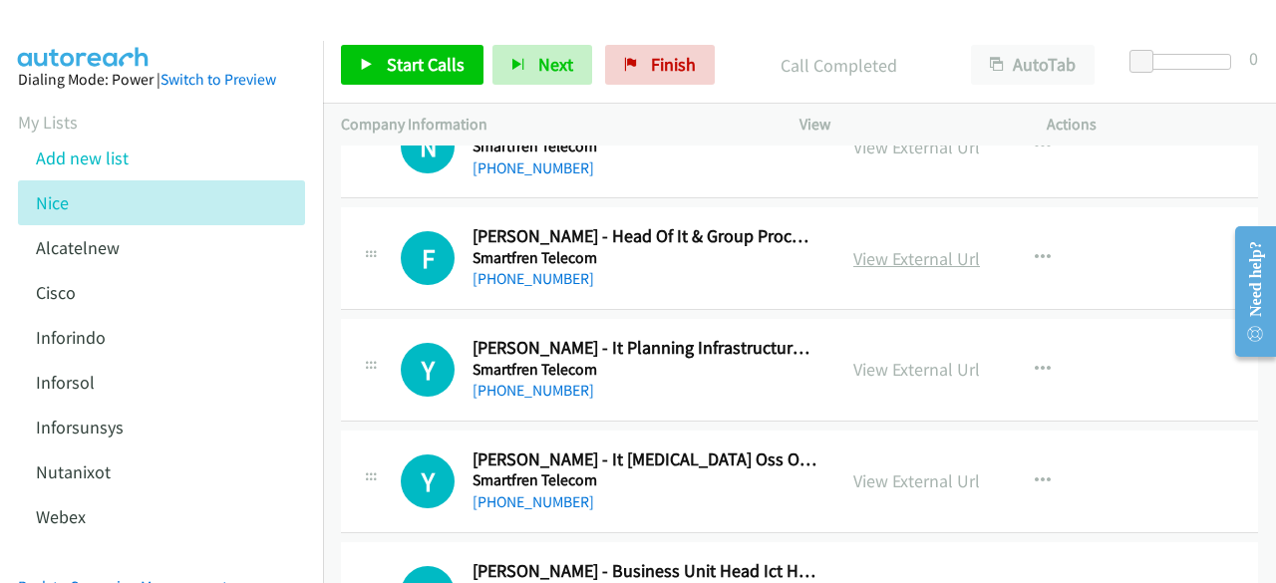
click at [882, 247] on link "View External Url" at bounding box center [917, 258] width 127 height 23
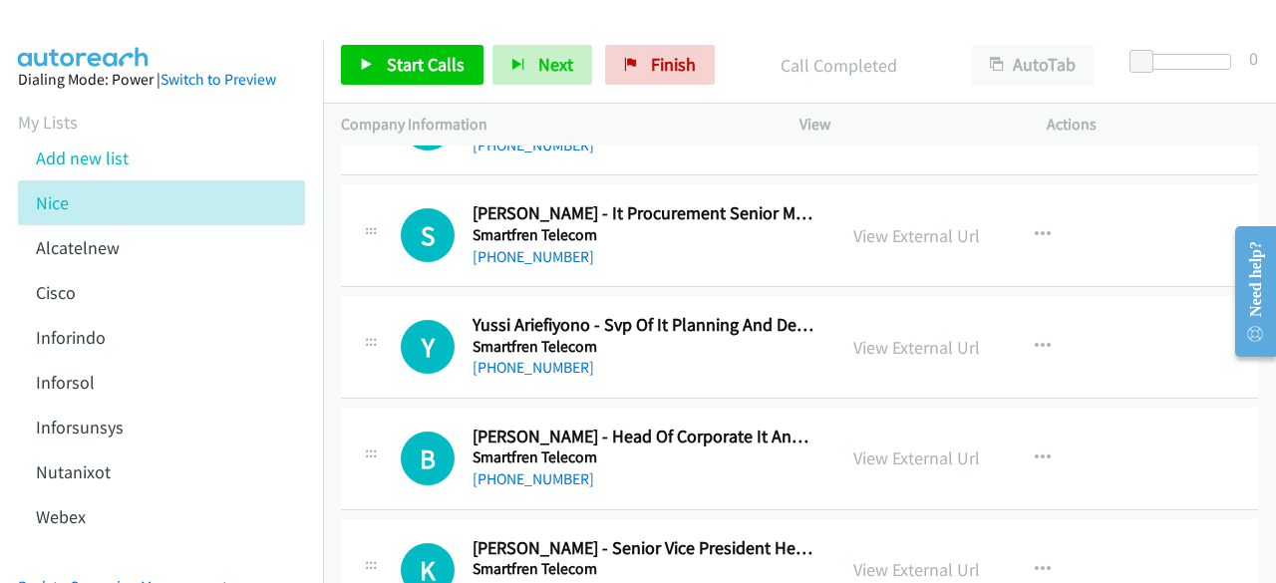
scroll to position [5430, 0]
click at [906, 224] on link "View External Url" at bounding box center [917, 234] width 127 height 23
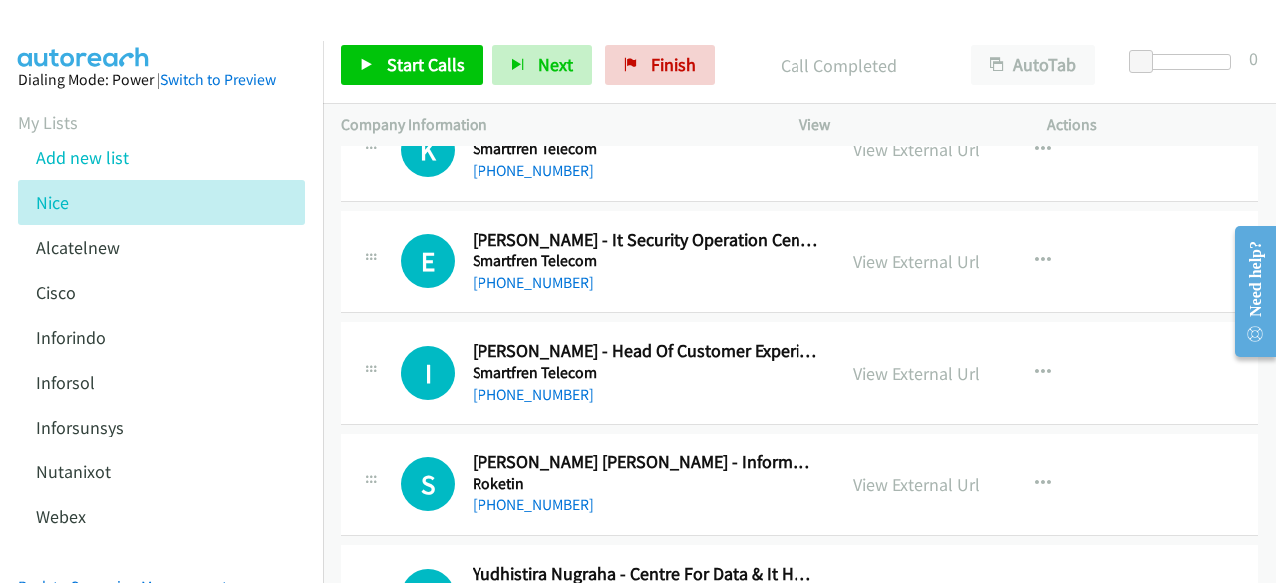
scroll to position [5891, 0]
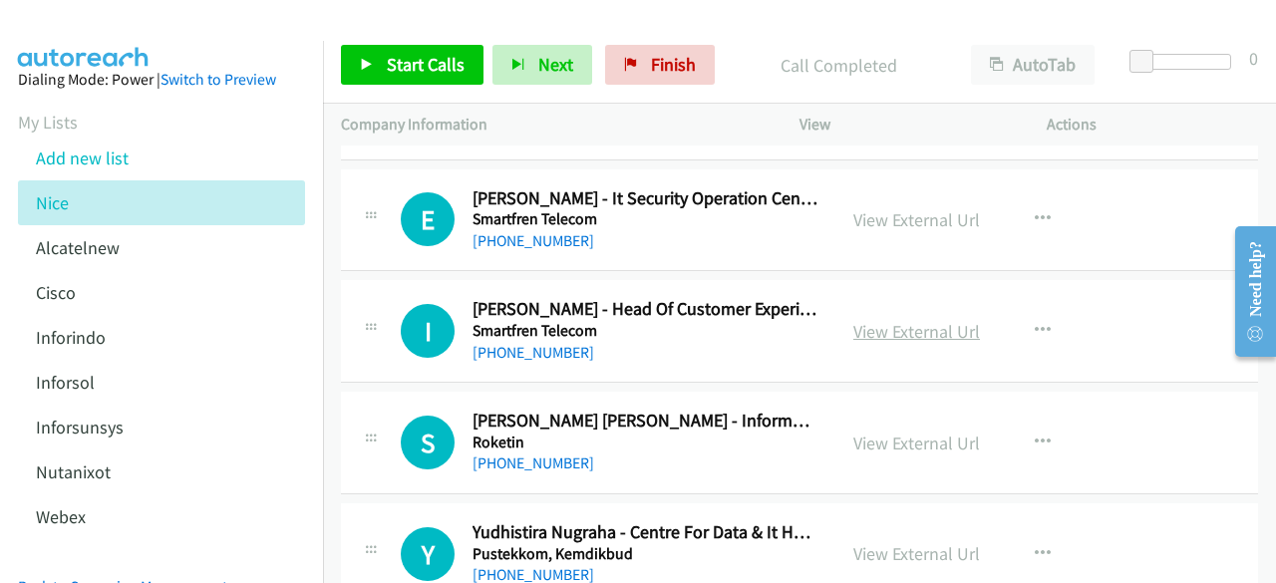
click at [894, 320] on link "View External Url" at bounding box center [917, 331] width 127 height 23
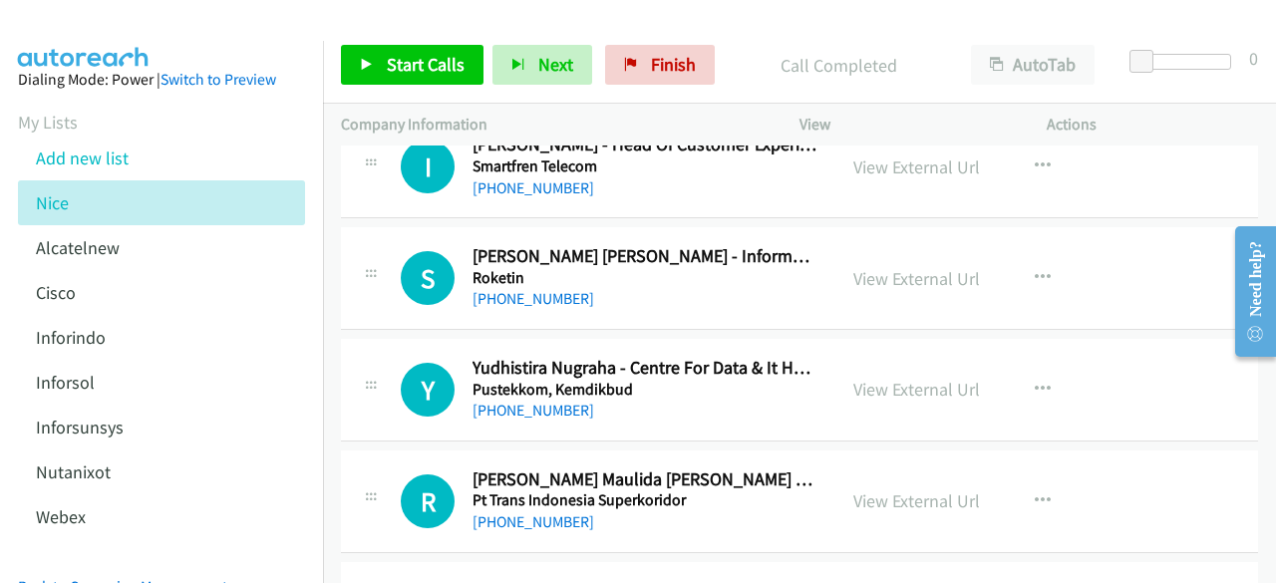
scroll to position [6058, 0]
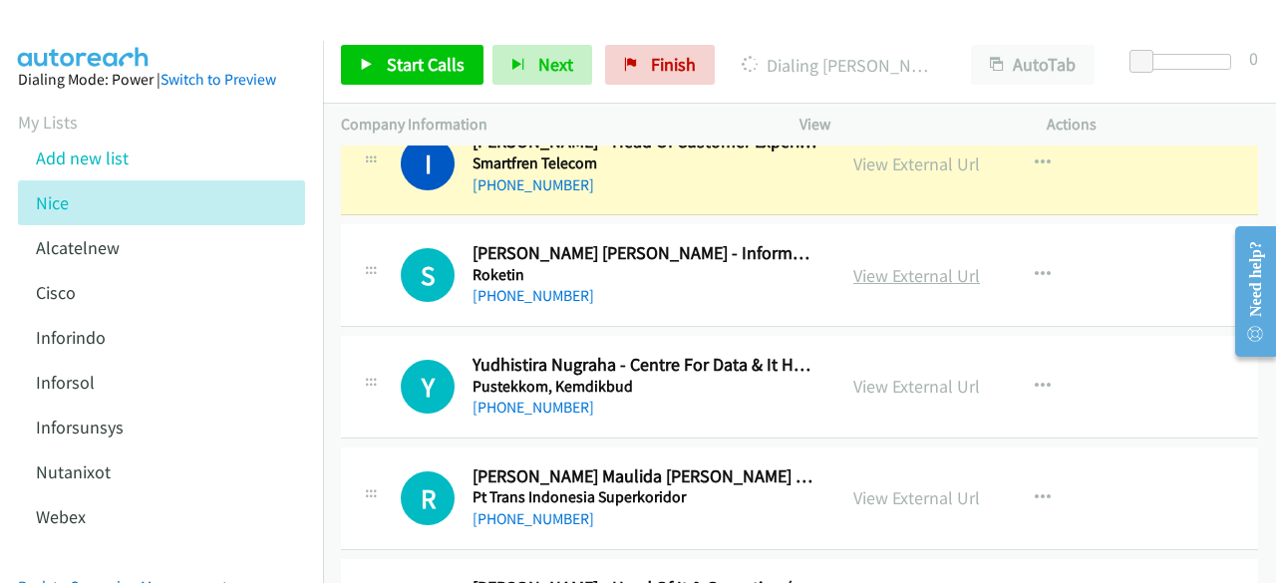
click at [900, 264] on link "View External Url" at bounding box center [917, 275] width 127 height 23
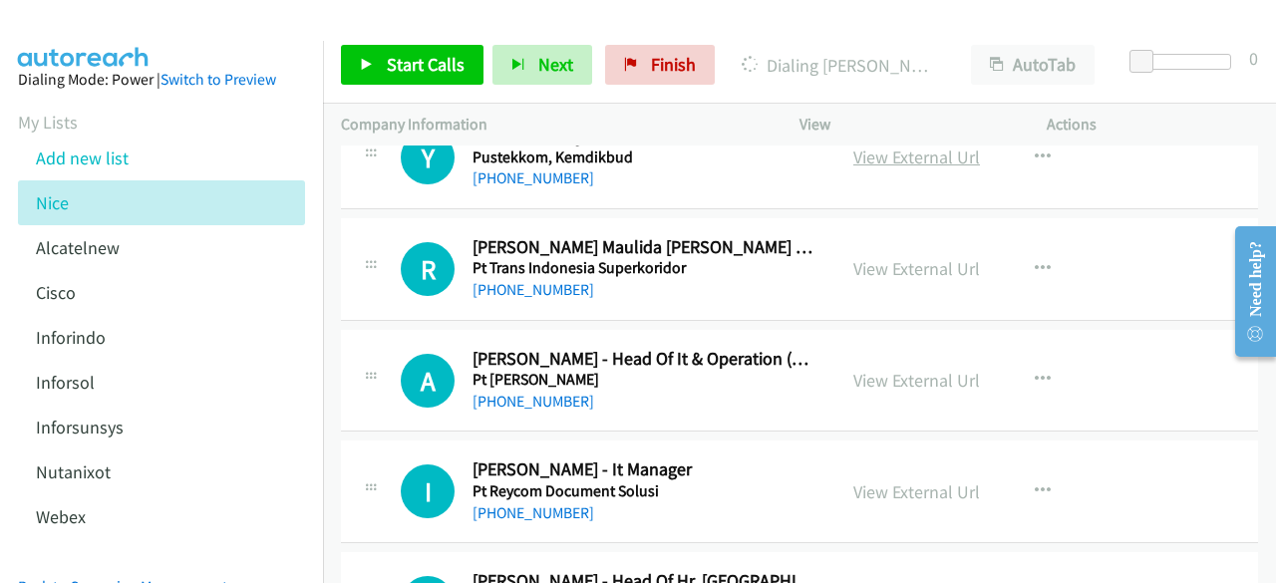
scroll to position [6302, 0]
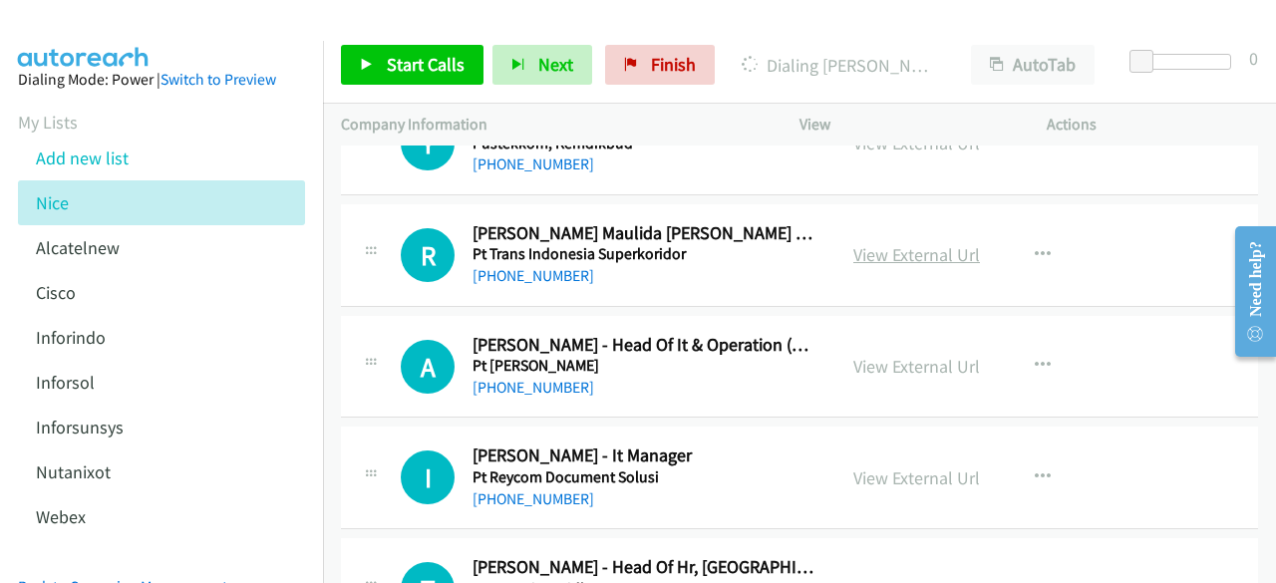
click at [884, 243] on link "View External Url" at bounding box center [917, 254] width 127 height 23
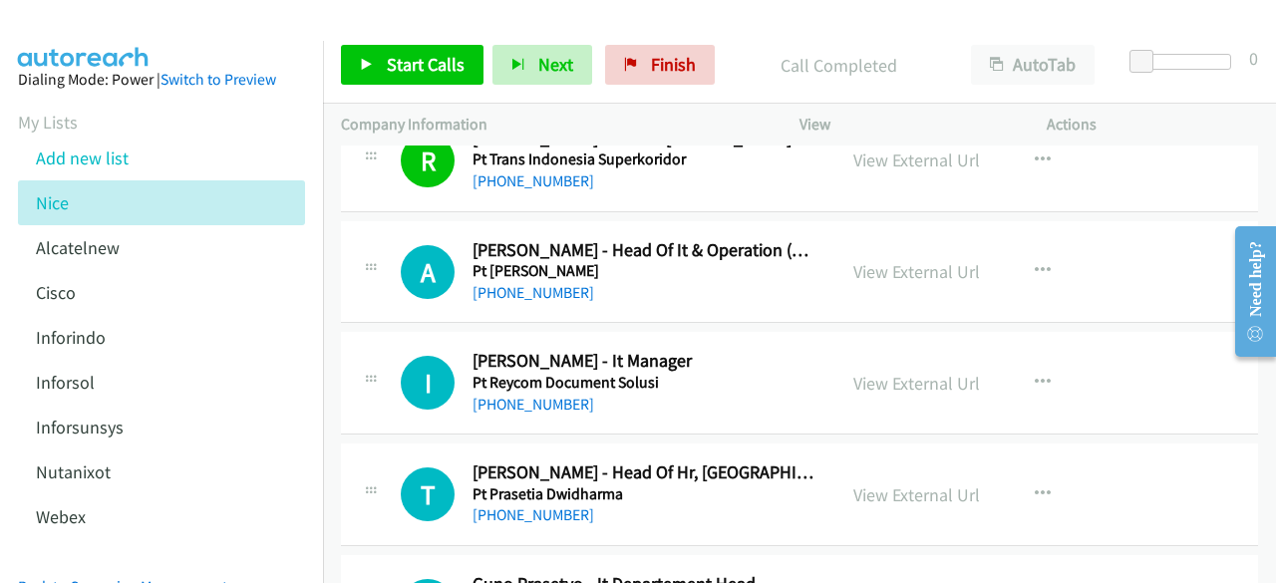
scroll to position [6397, 0]
click at [913, 259] on link "View External Url" at bounding box center [917, 270] width 127 height 23
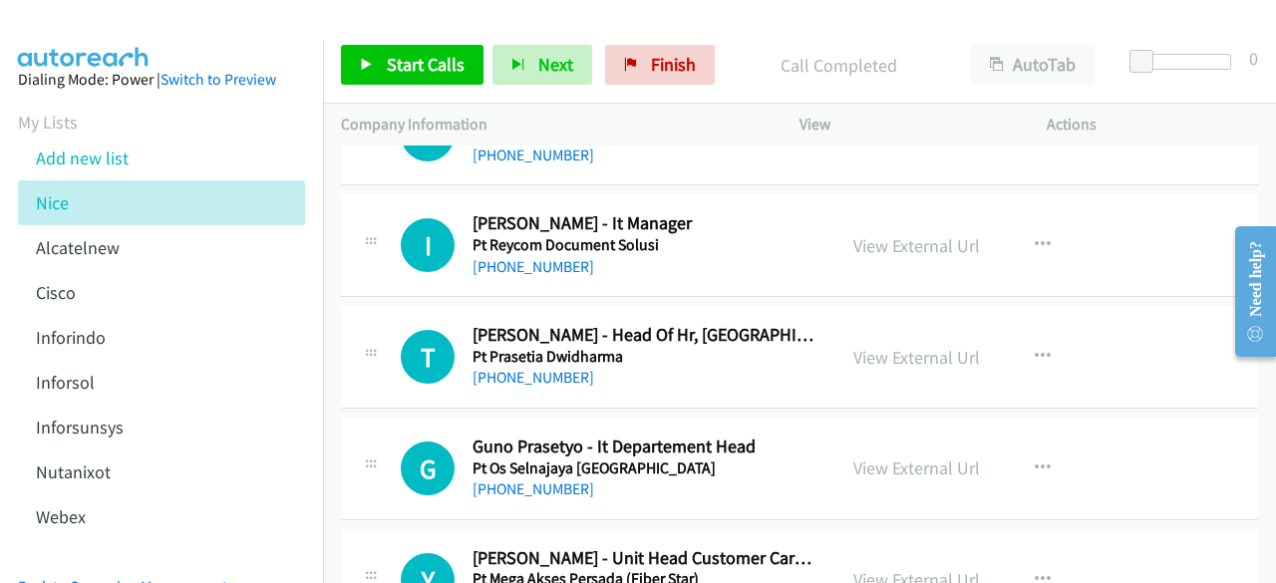
scroll to position [6539, 0]
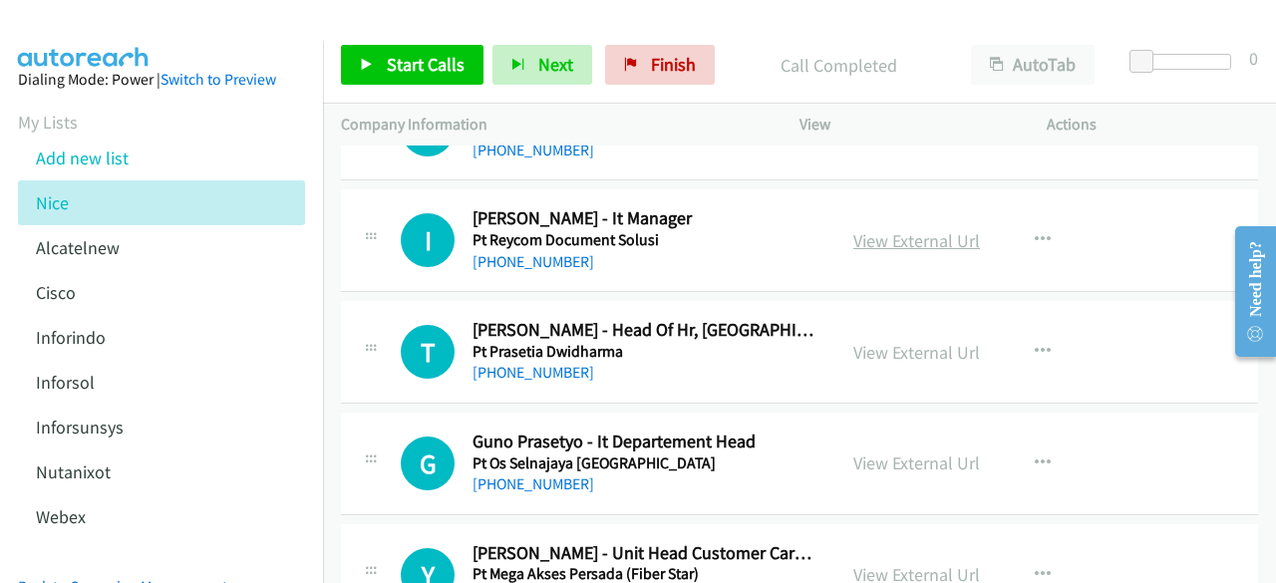
click at [876, 229] on link "View External Url" at bounding box center [917, 240] width 127 height 23
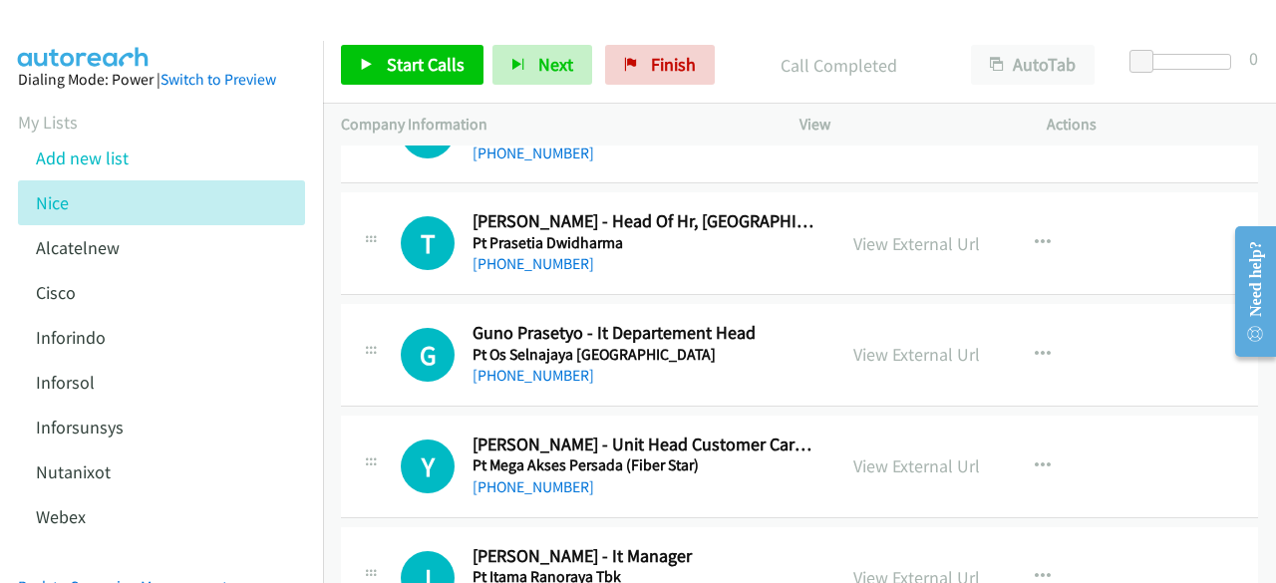
scroll to position [6673, 0]
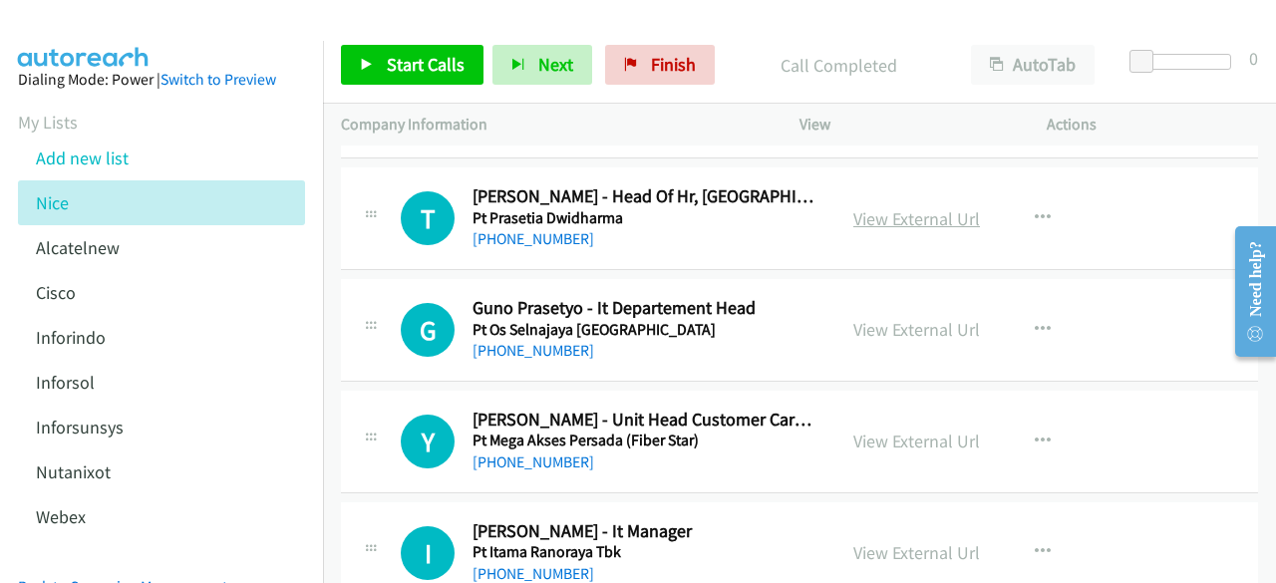
click at [880, 207] on link "View External Url" at bounding box center [917, 218] width 127 height 23
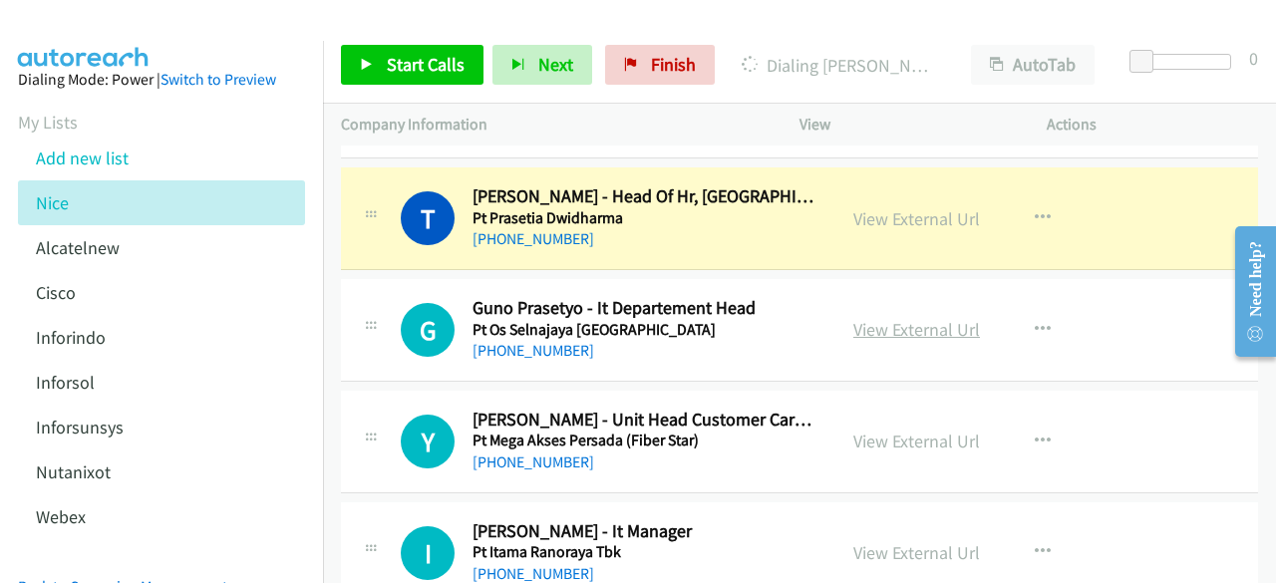
click at [888, 318] on link "View External Url" at bounding box center [917, 329] width 127 height 23
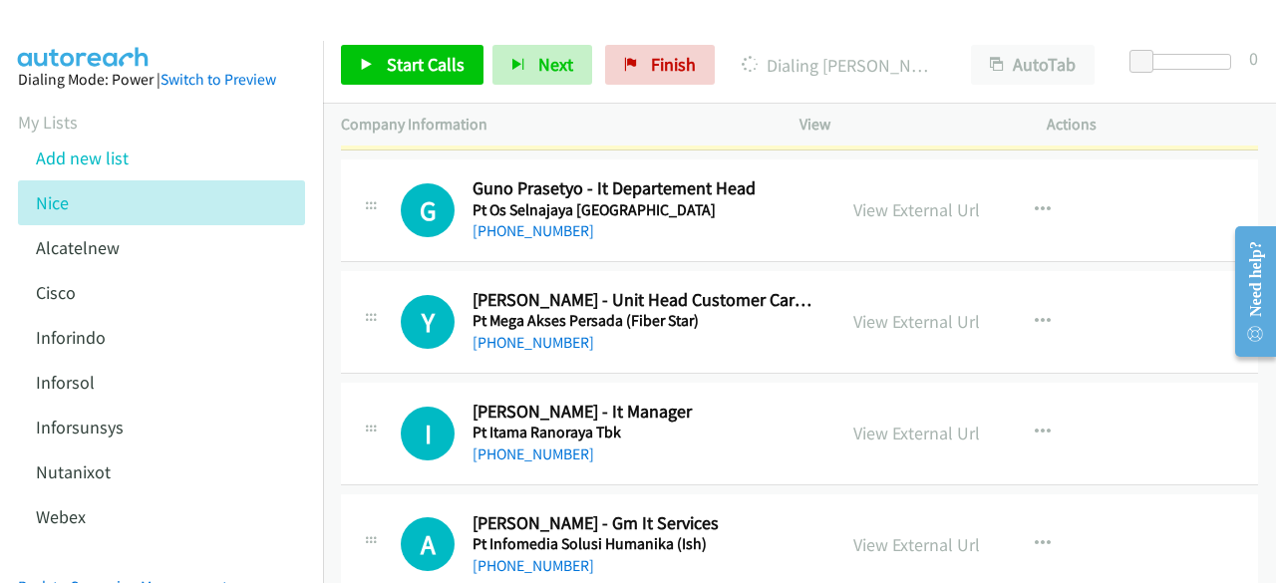
scroll to position [6796, 0]
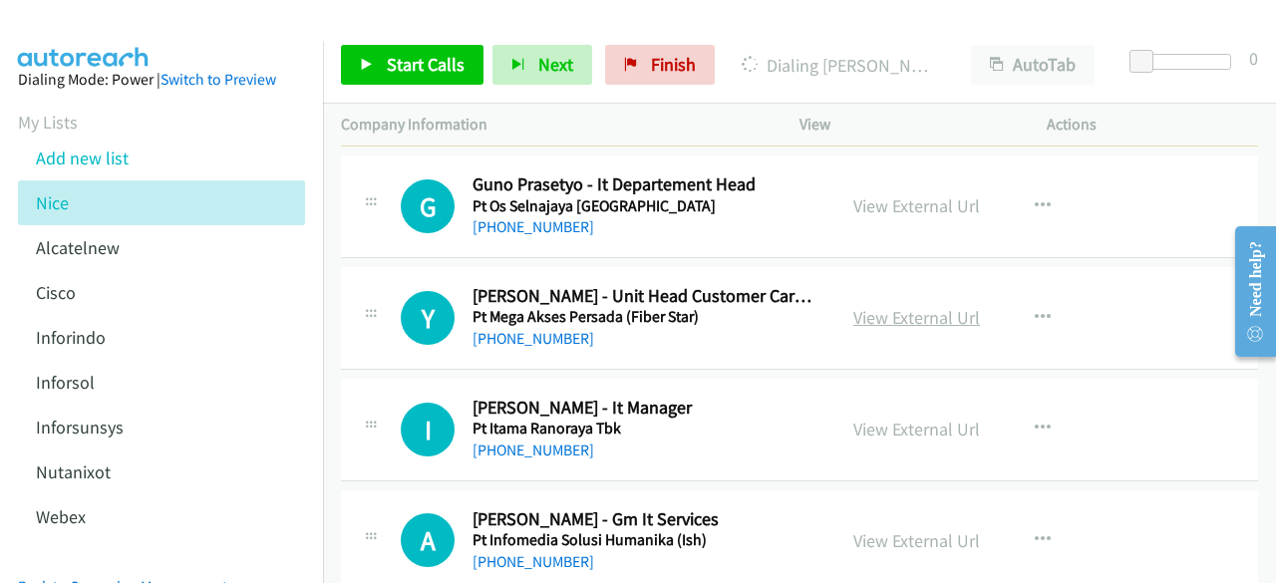
click at [898, 306] on link "View External Url" at bounding box center [917, 317] width 127 height 23
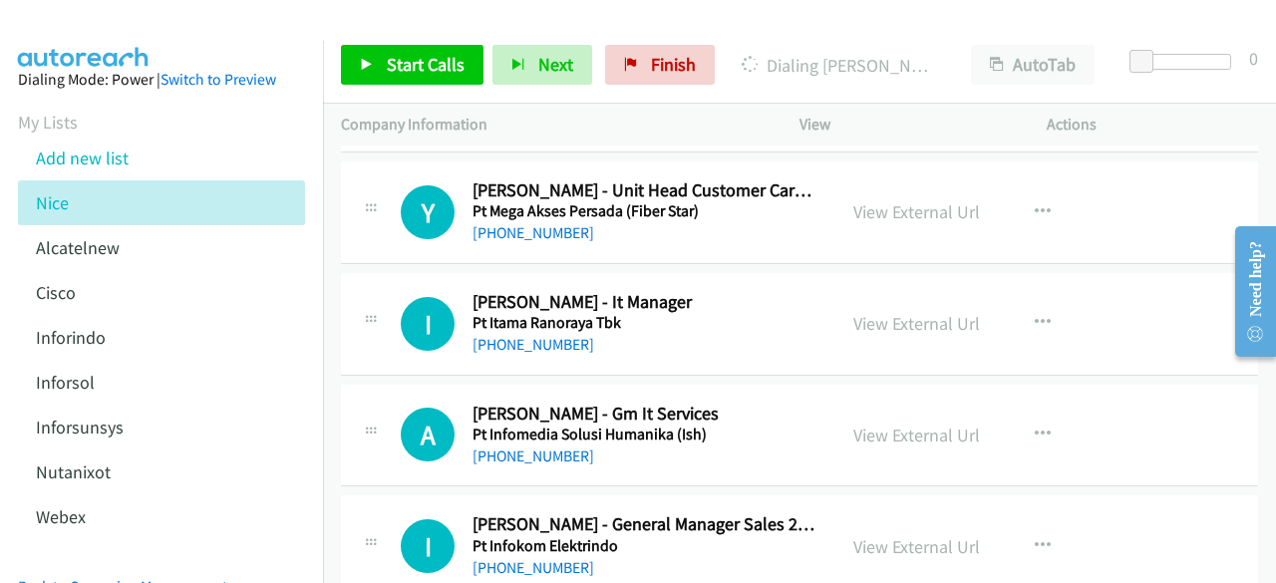
scroll to position [6910, 0]
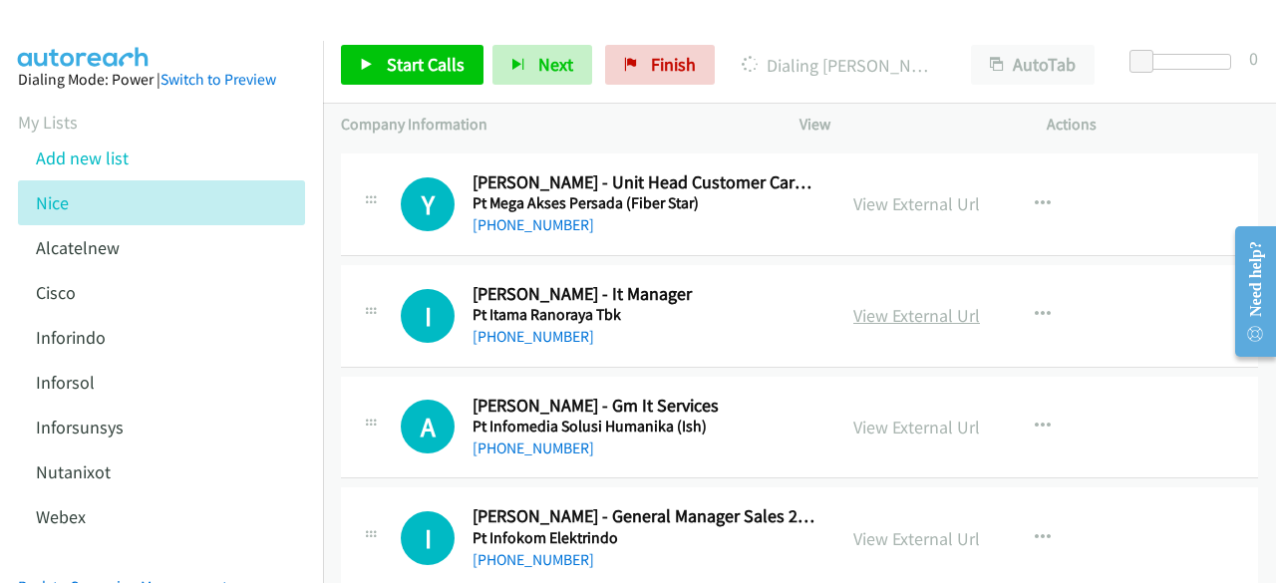
click at [863, 304] on link "View External Url" at bounding box center [917, 315] width 127 height 23
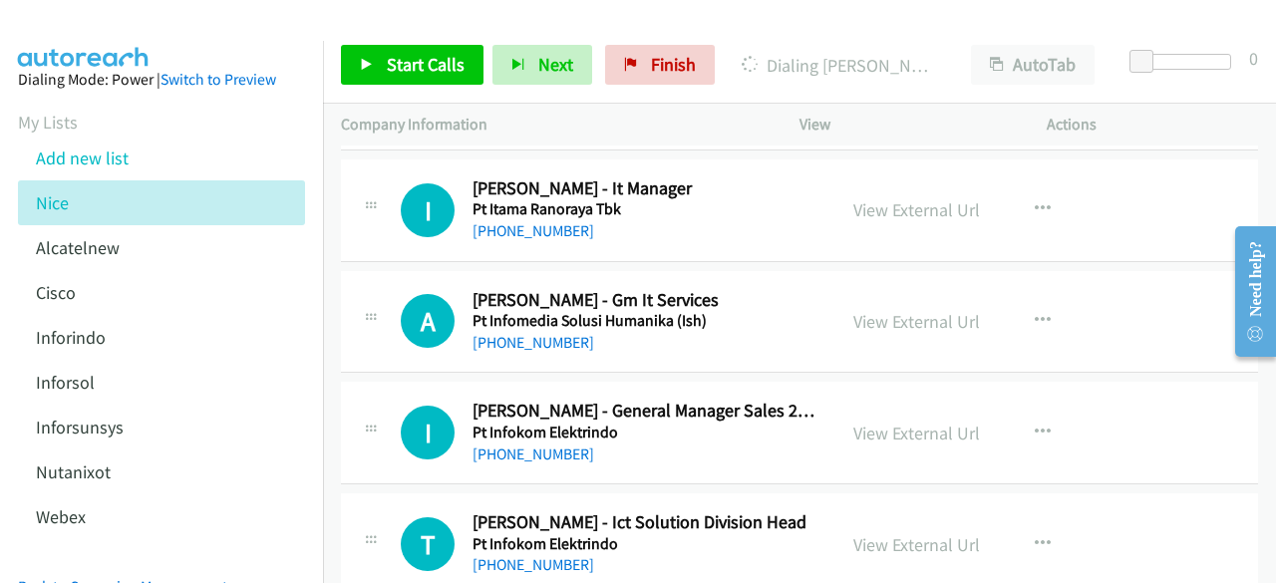
scroll to position [7046, 0]
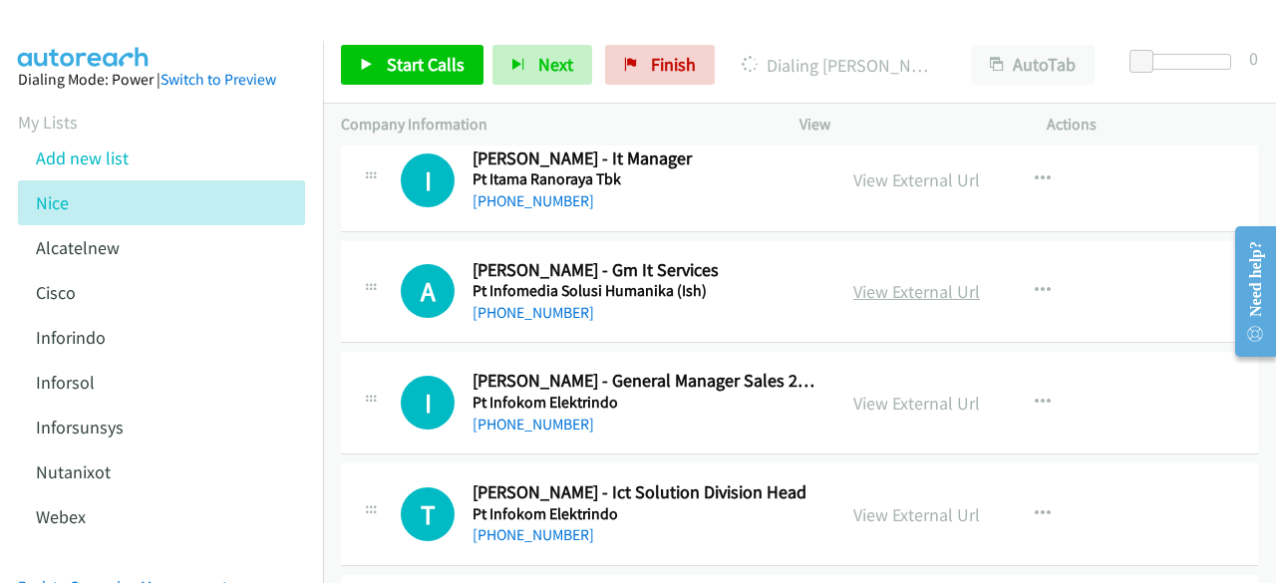
click at [866, 280] on link "View External Url" at bounding box center [917, 291] width 127 height 23
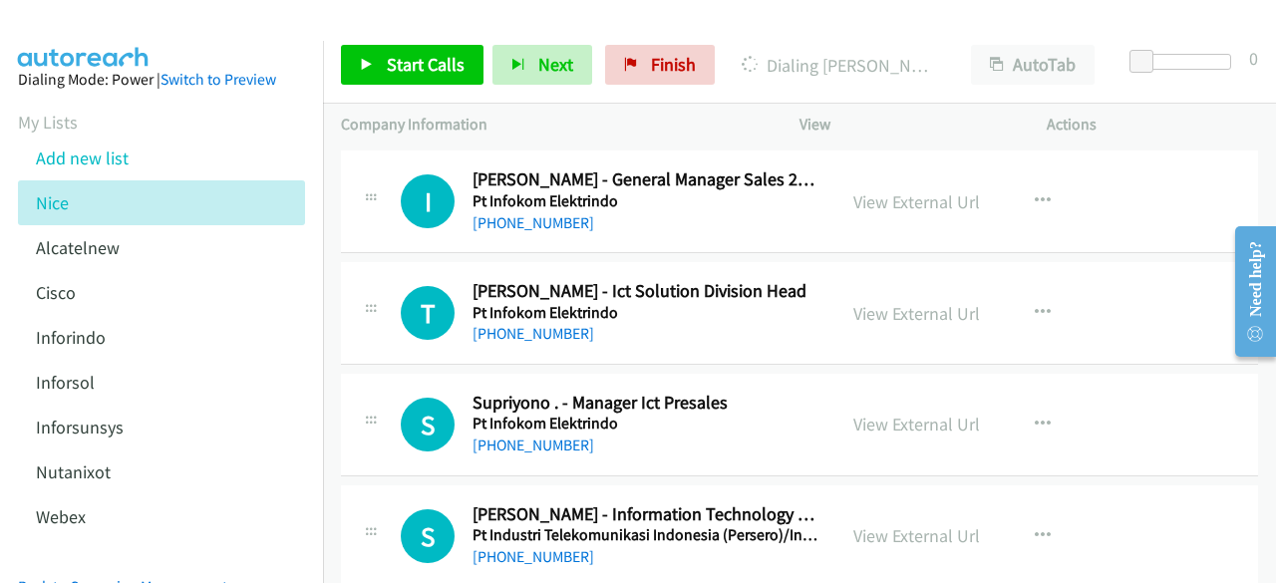
scroll to position [7248, 0]
click at [888, 301] on link "View External Url" at bounding box center [917, 312] width 127 height 23
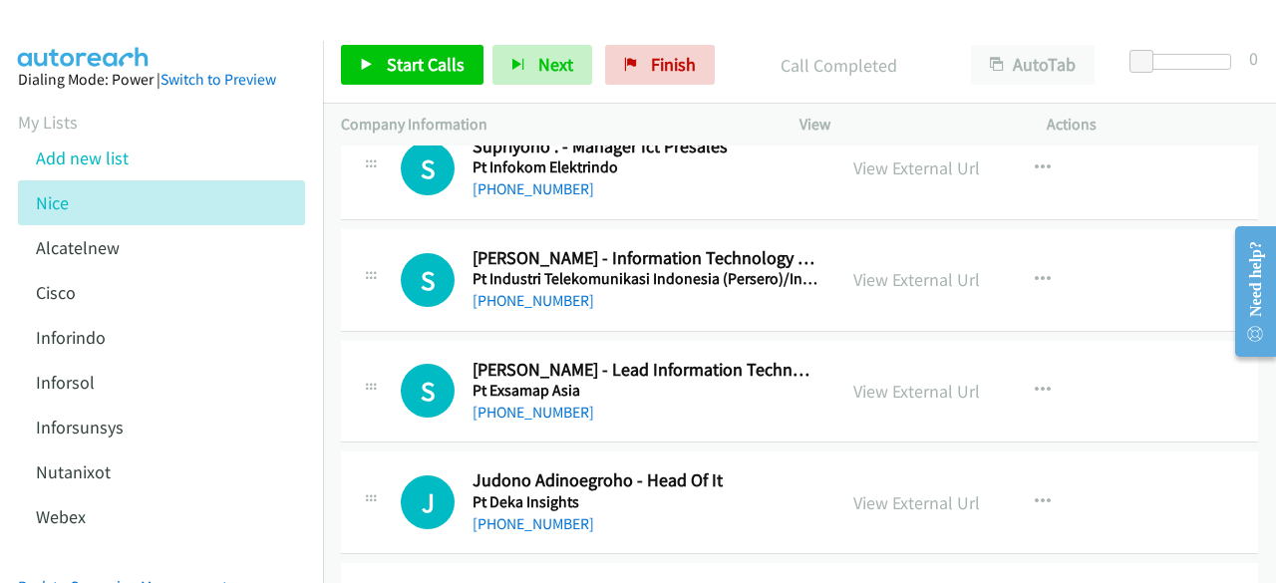
scroll to position [7509, 0]
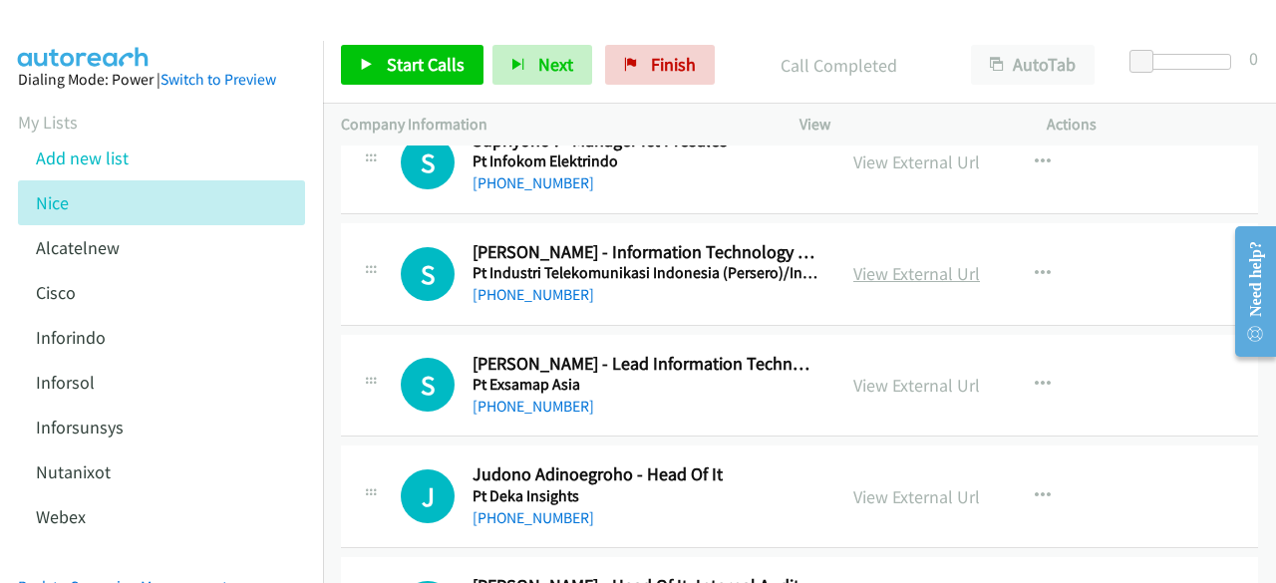
click at [913, 262] on link "View External Url" at bounding box center [917, 273] width 127 height 23
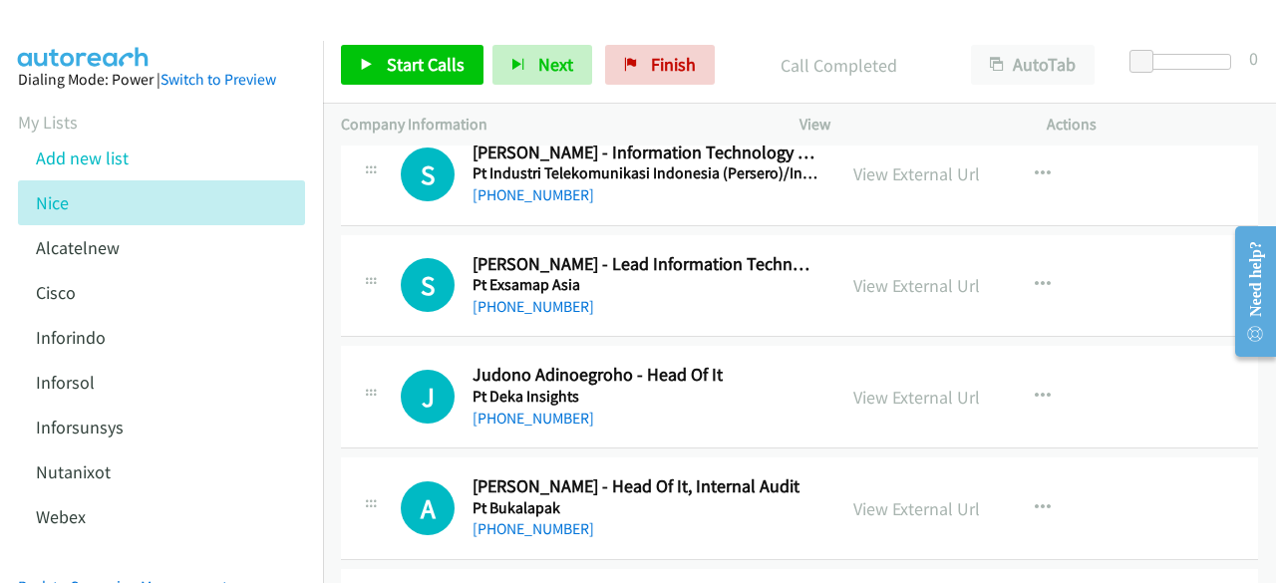
scroll to position [7613, 0]
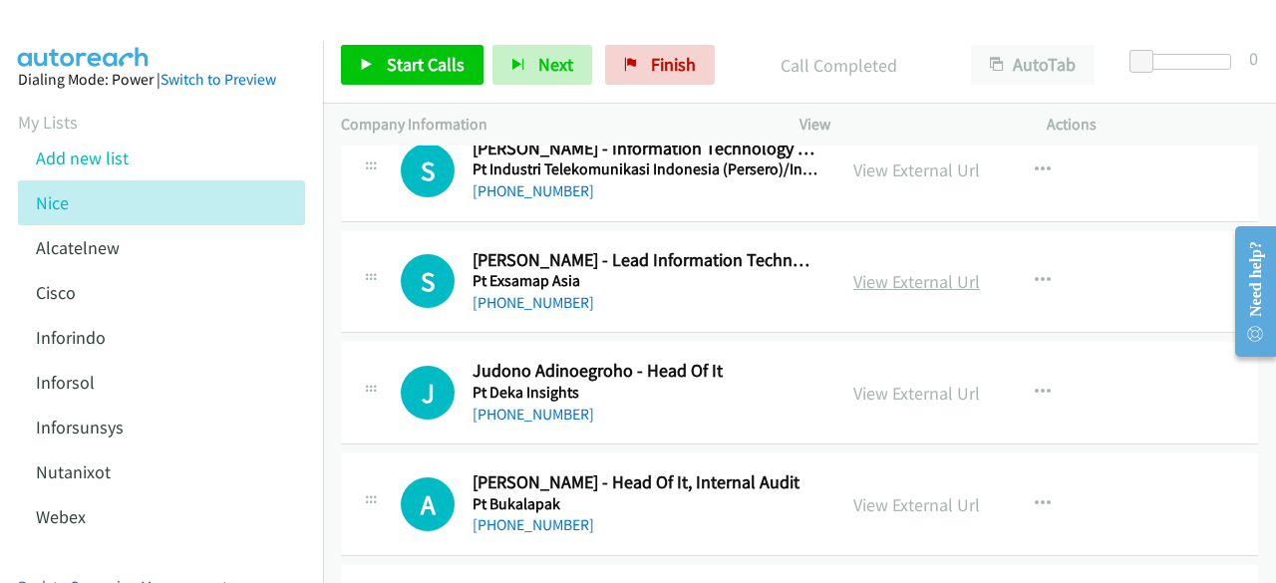
click at [903, 270] on link "View External Url" at bounding box center [917, 281] width 127 height 23
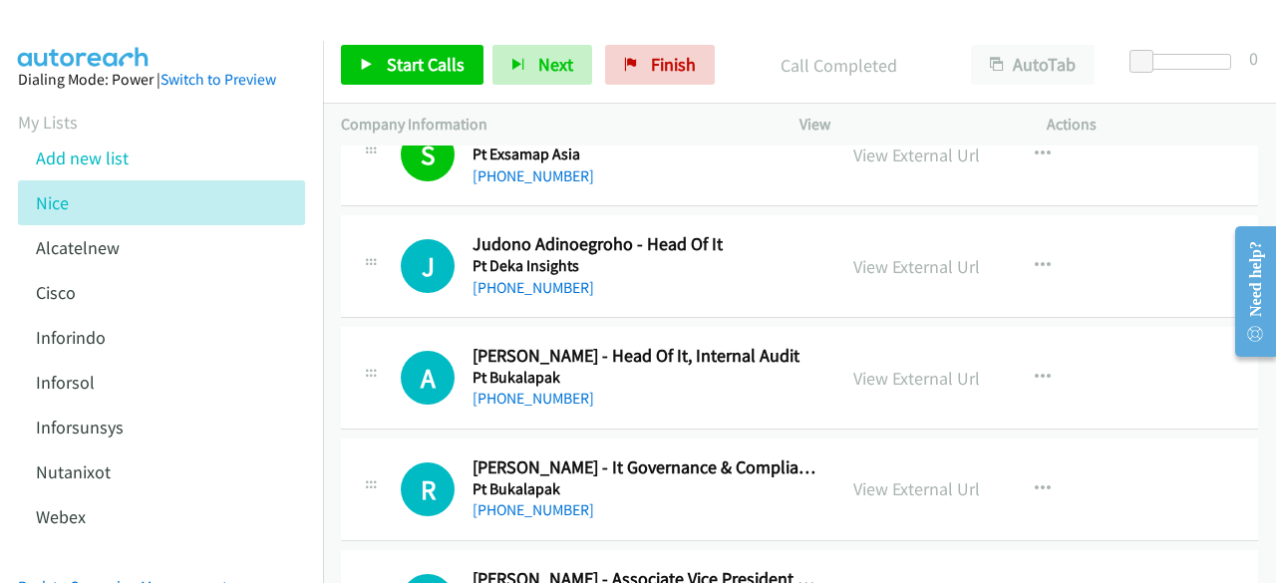
scroll to position [7741, 0]
click at [882, 254] on link "View External Url" at bounding box center [917, 265] width 127 height 23
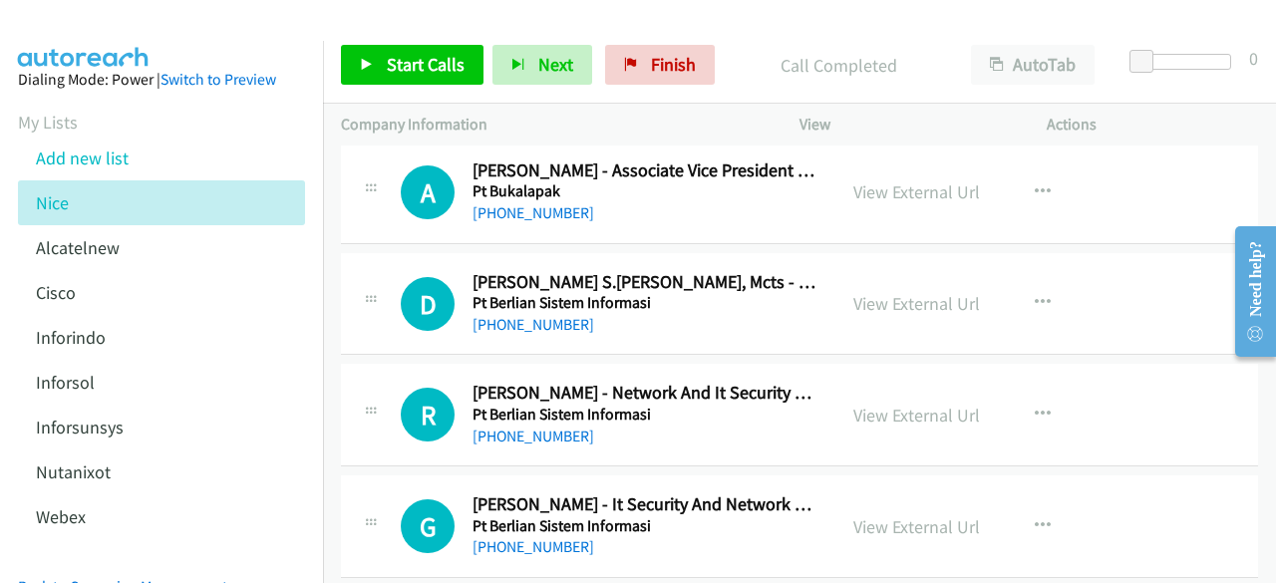
scroll to position [8148, 0]
click at [878, 292] on link "View External Url" at bounding box center [917, 303] width 127 height 23
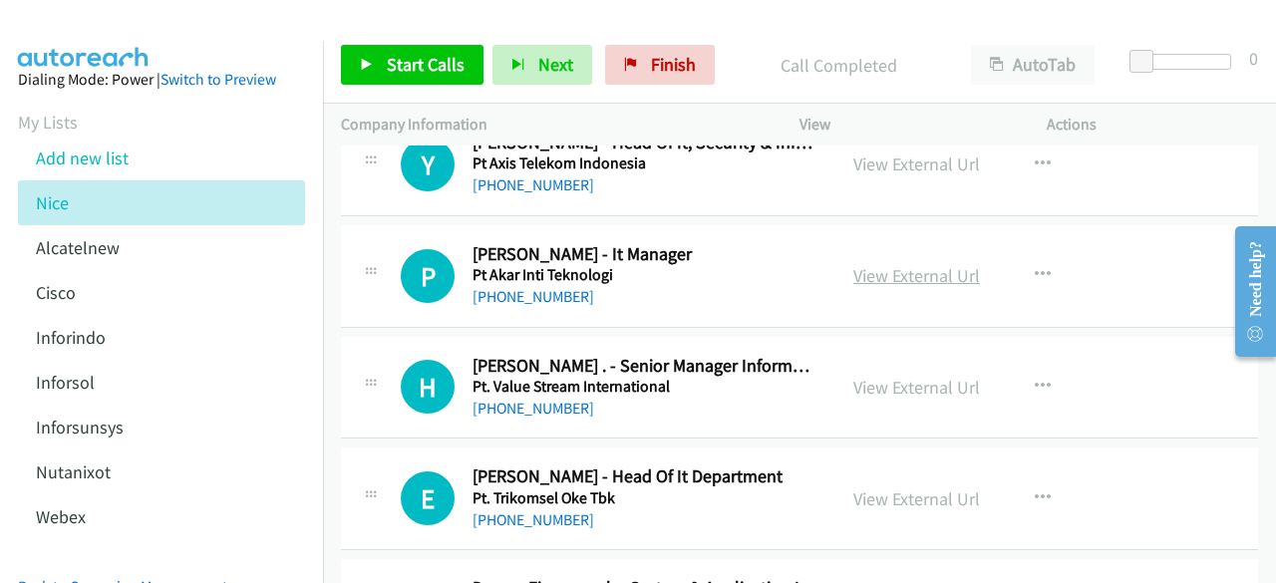
scroll to position [8735, 0]
click at [901, 263] on link "View External Url" at bounding box center [917, 274] width 127 height 23
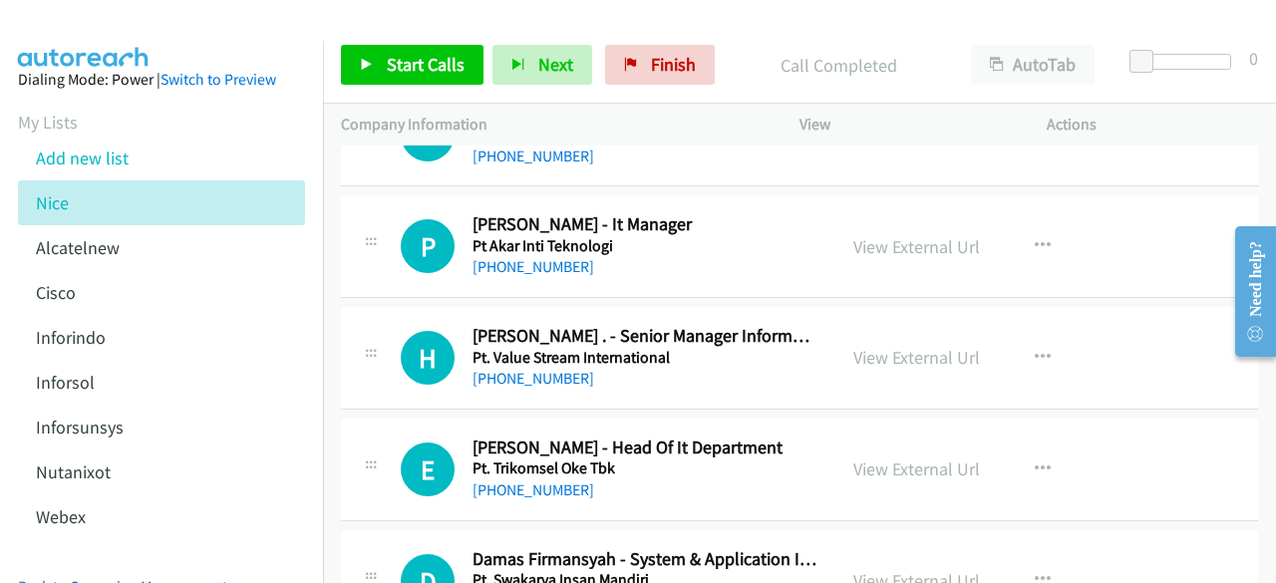
scroll to position [8767, 0]
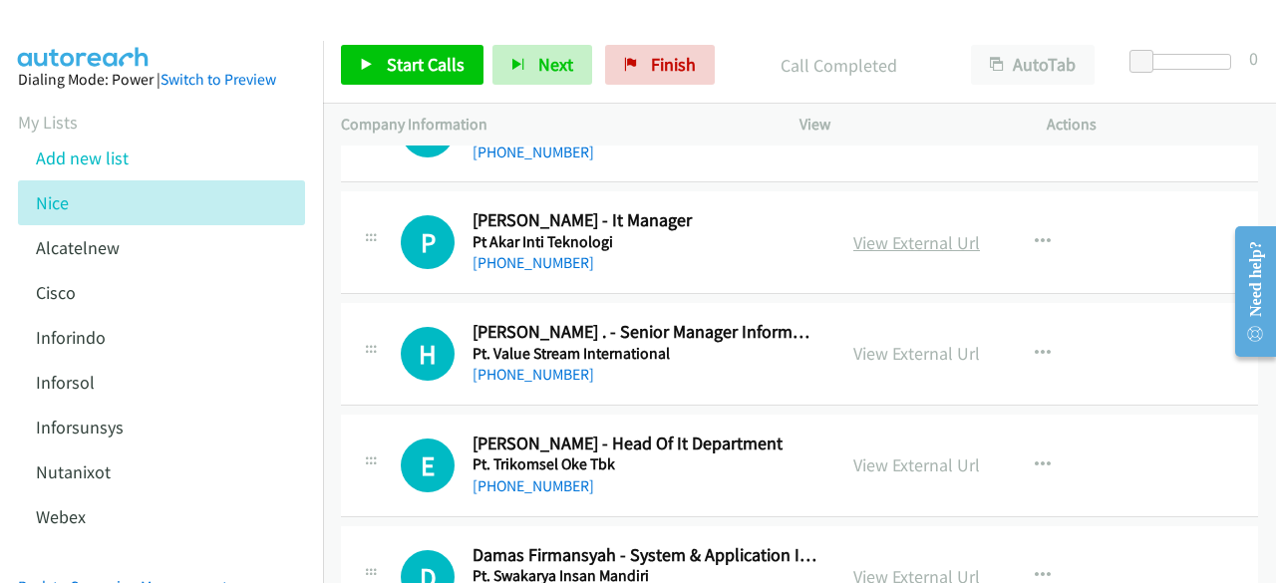
click at [871, 231] on link "View External Url" at bounding box center [917, 242] width 127 height 23
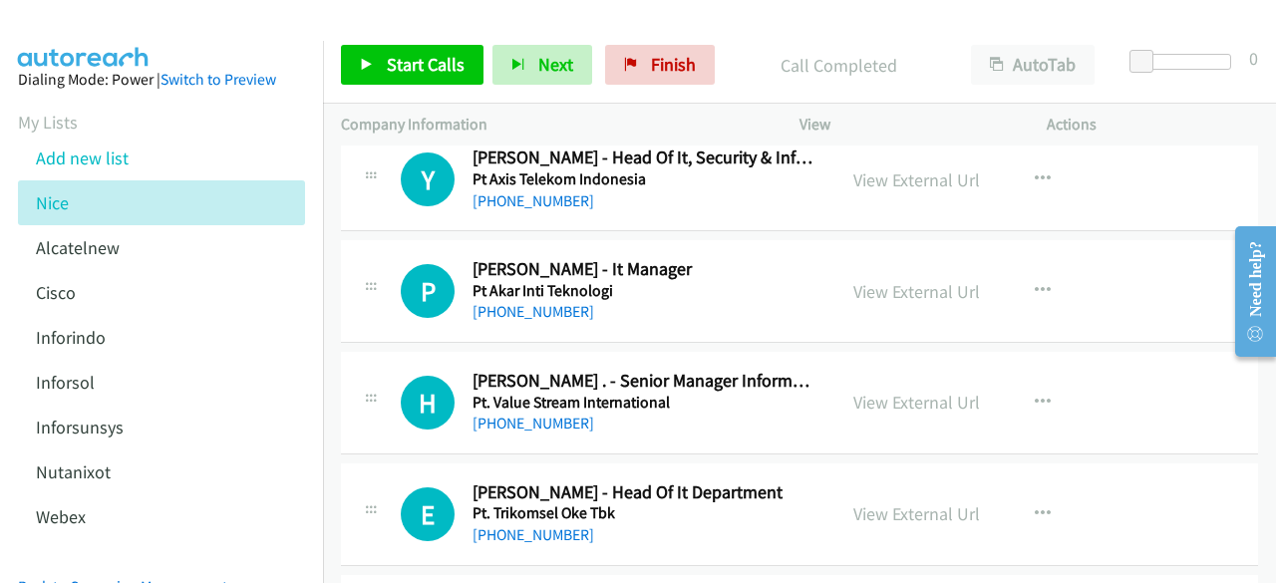
scroll to position [8719, 0]
click at [895, 390] on link "View External Url" at bounding box center [917, 401] width 127 height 23
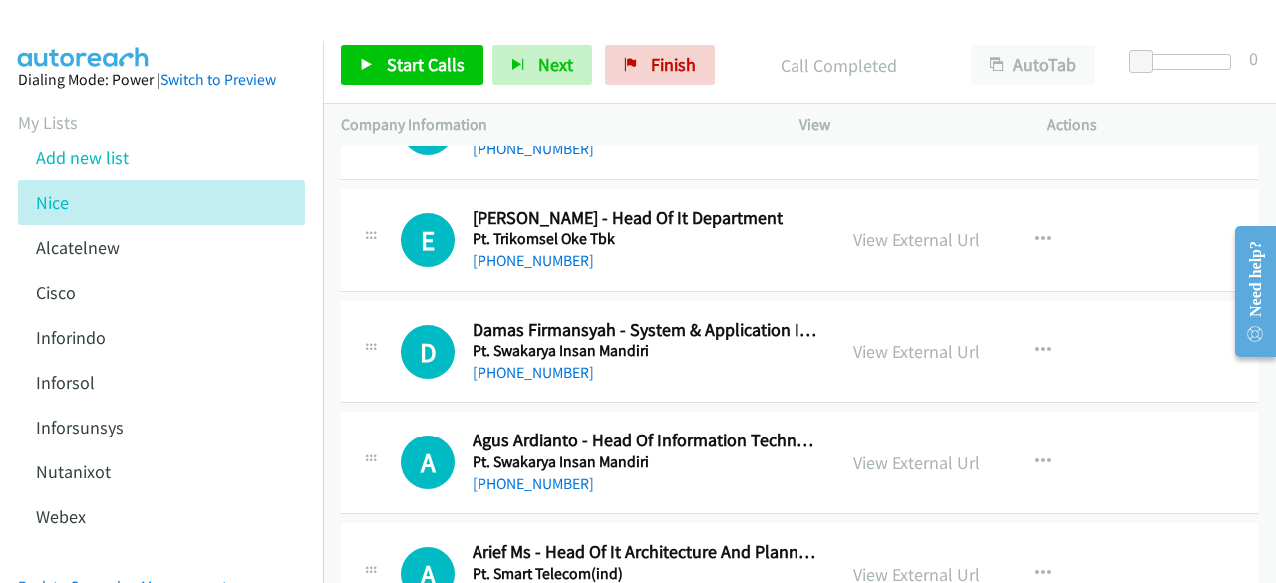
scroll to position [8994, 0]
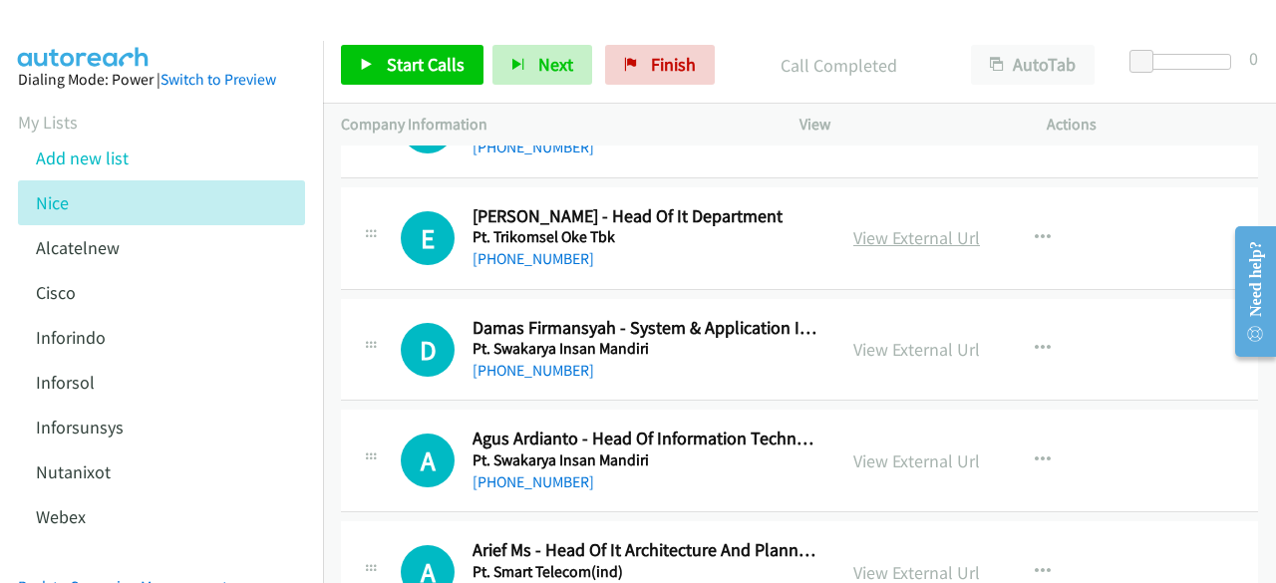
click at [856, 226] on link "View External Url" at bounding box center [917, 237] width 127 height 23
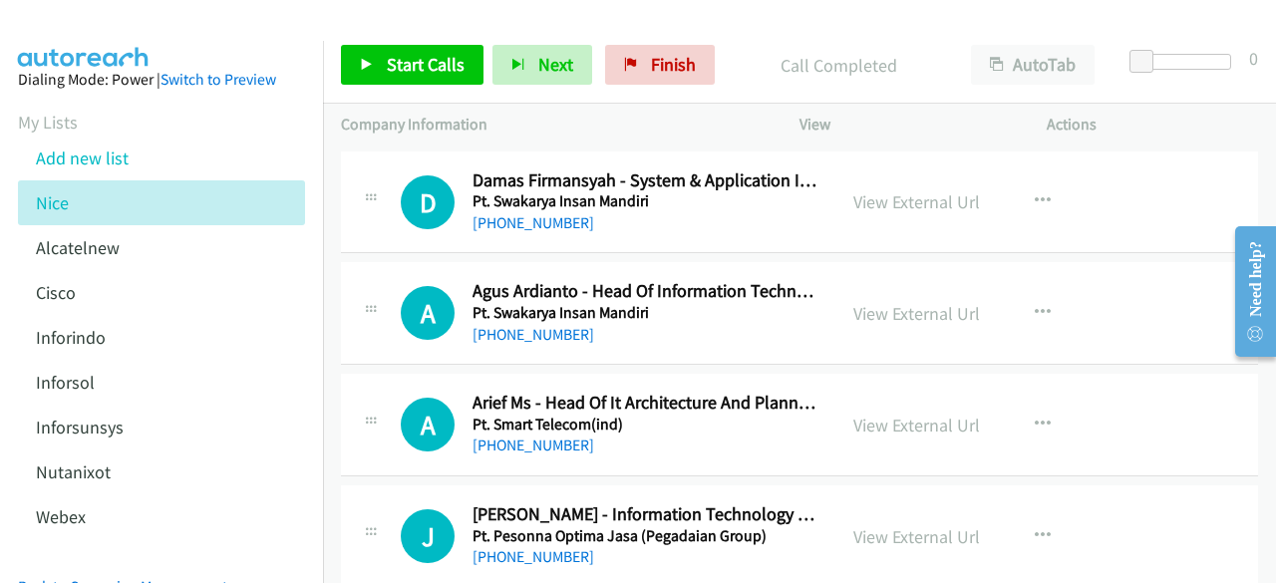
scroll to position [9164, 0]
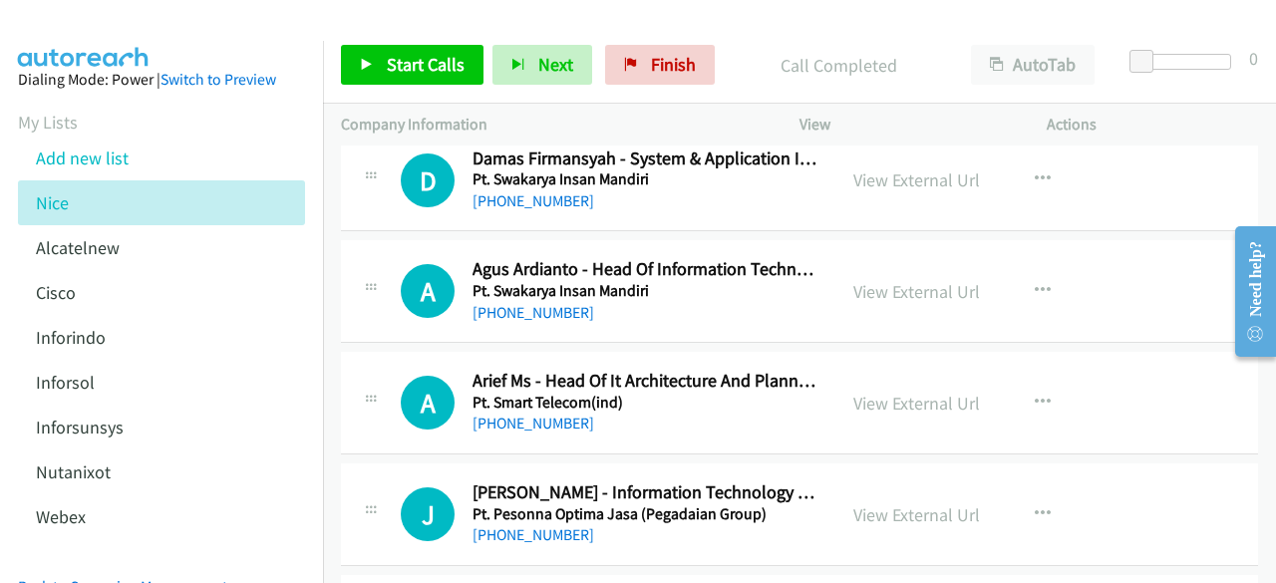
click at [912, 278] on div "View External Url" at bounding box center [917, 291] width 127 height 27
click at [912, 280] on link "View External Url" at bounding box center [917, 291] width 127 height 23
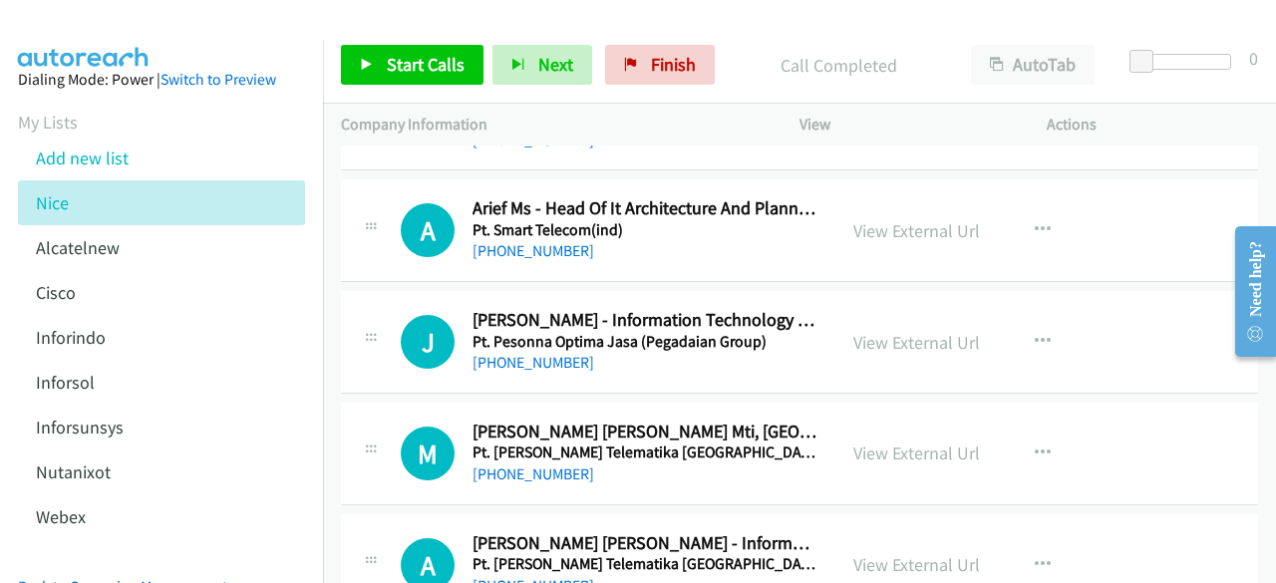
scroll to position [9338, 0]
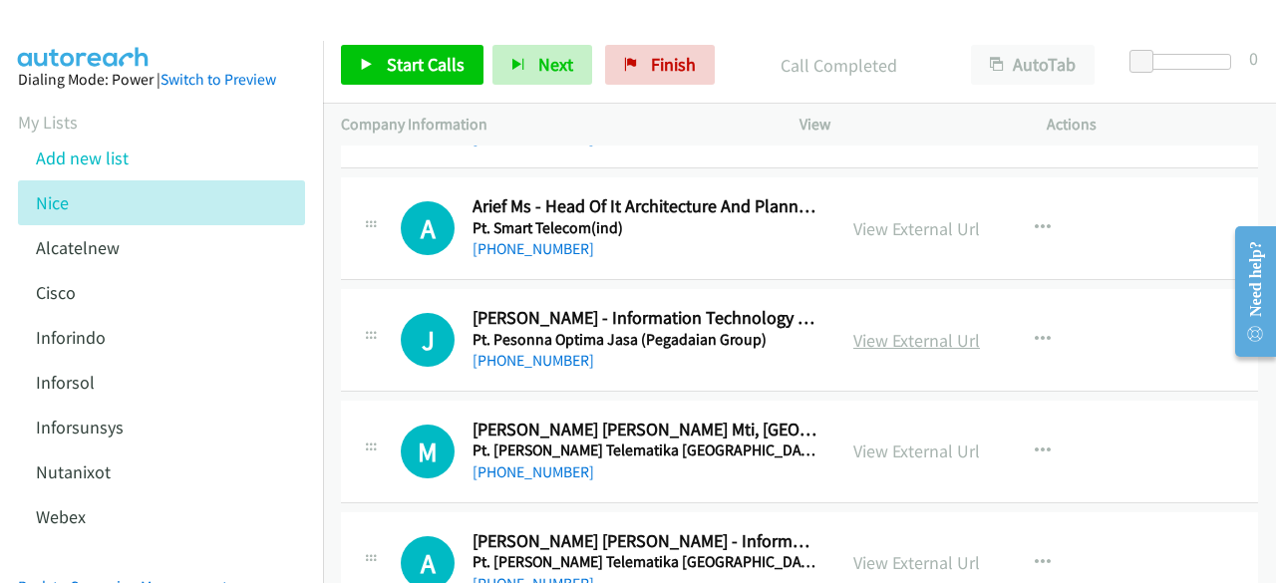
click at [912, 329] on link "View External Url" at bounding box center [917, 340] width 127 height 23
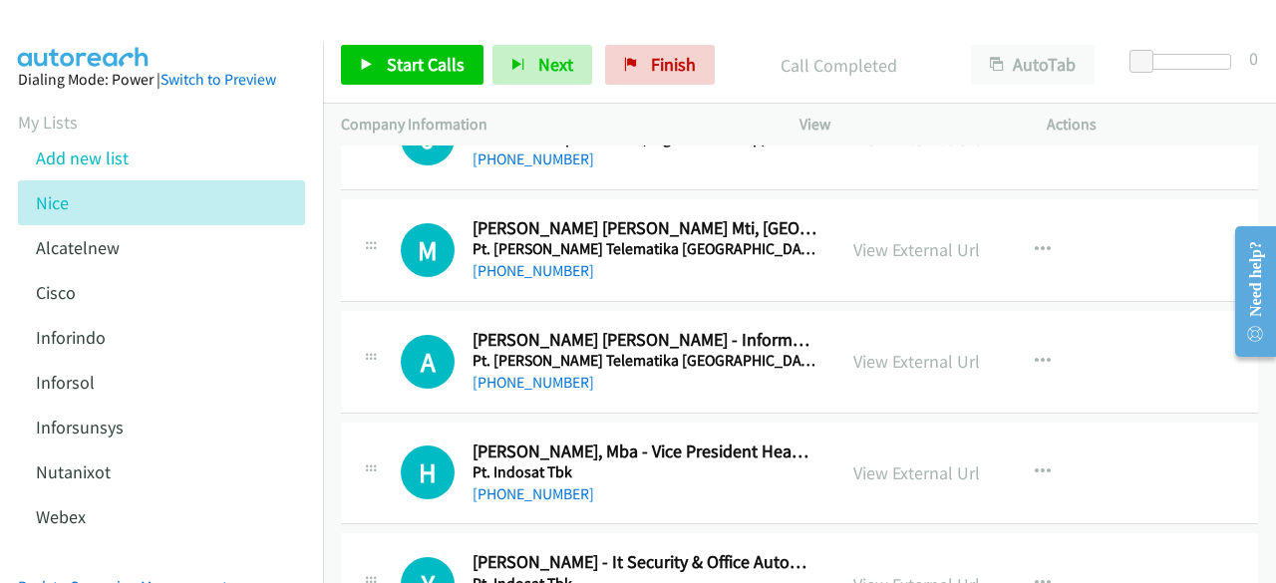
scroll to position [9543, 0]
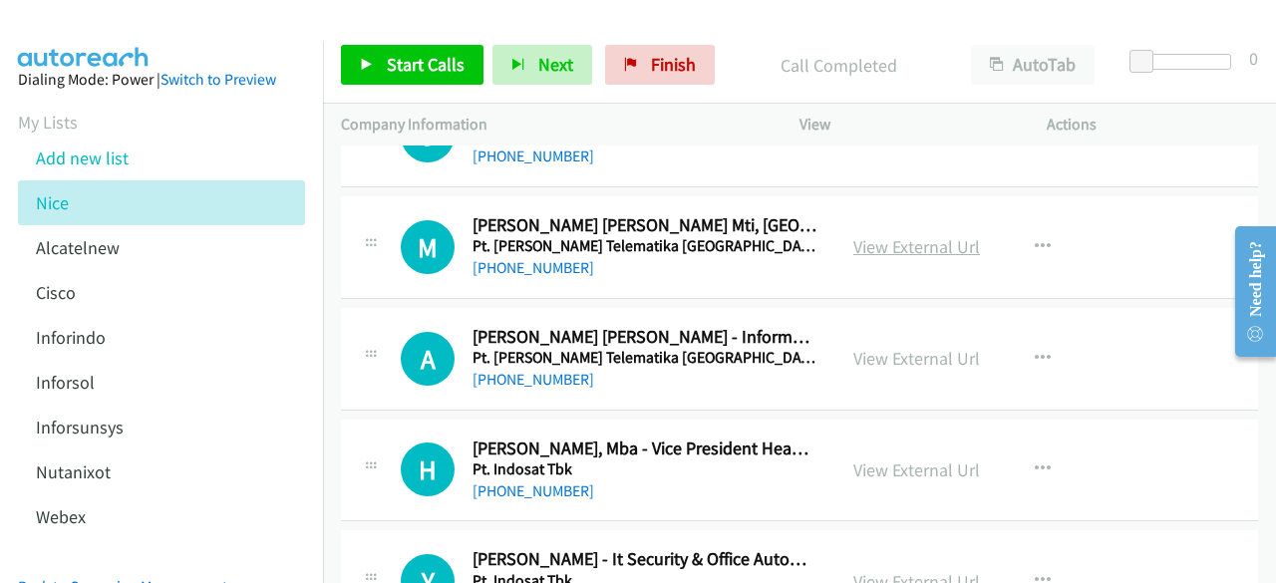
click at [920, 235] on link "View External Url" at bounding box center [917, 246] width 127 height 23
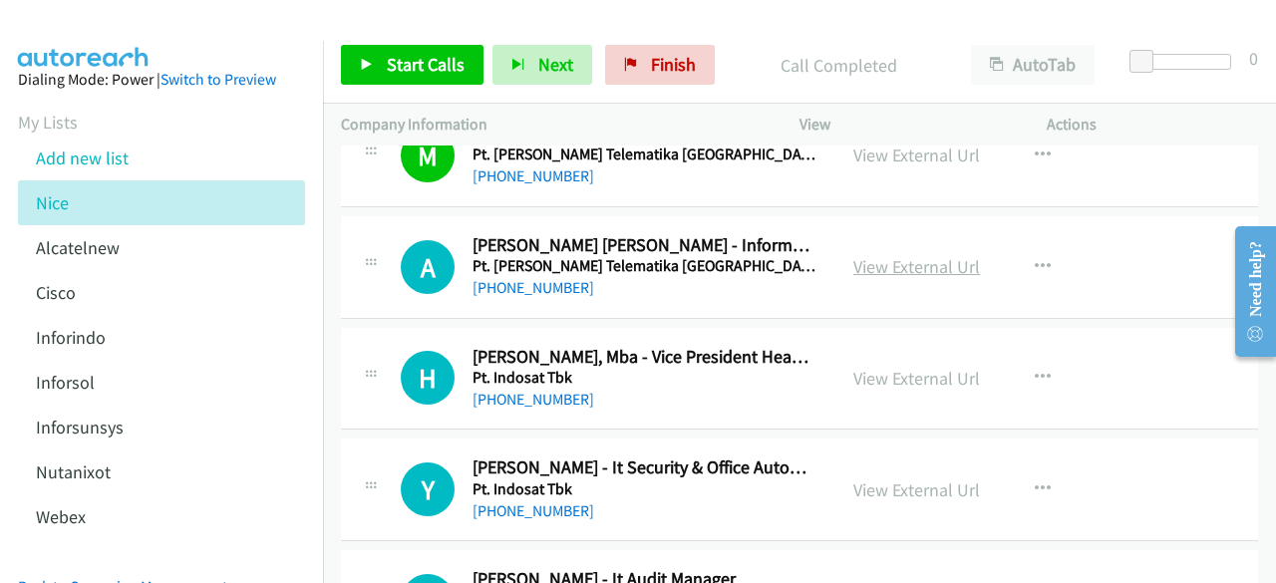
click at [917, 255] on link "View External Url" at bounding box center [917, 266] width 127 height 23
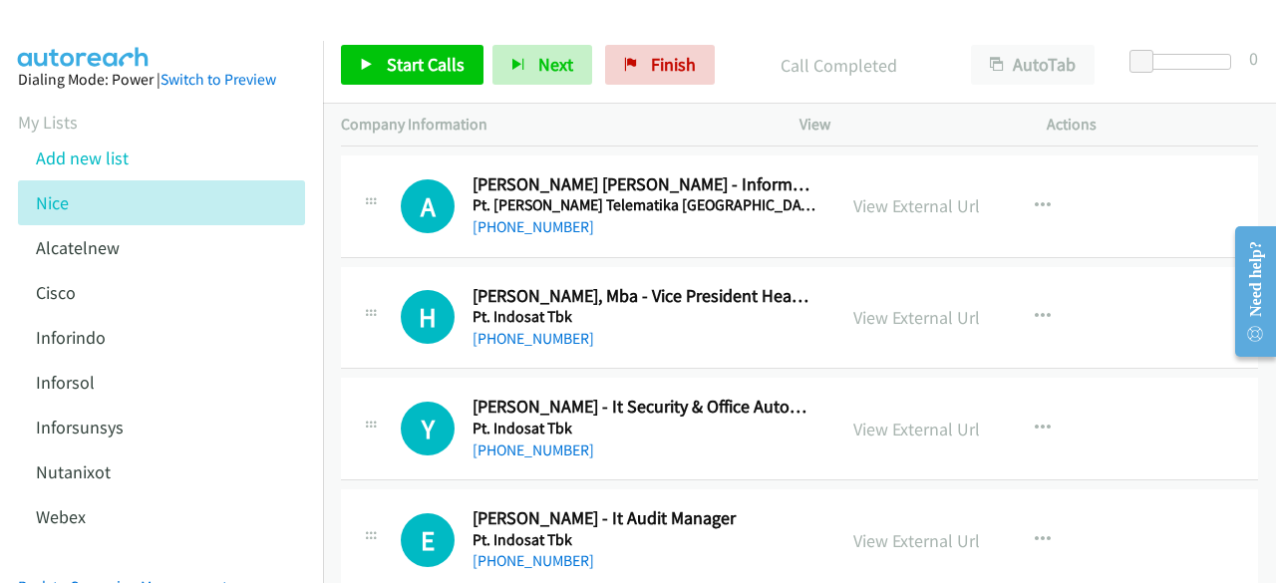
scroll to position [9705, 0]
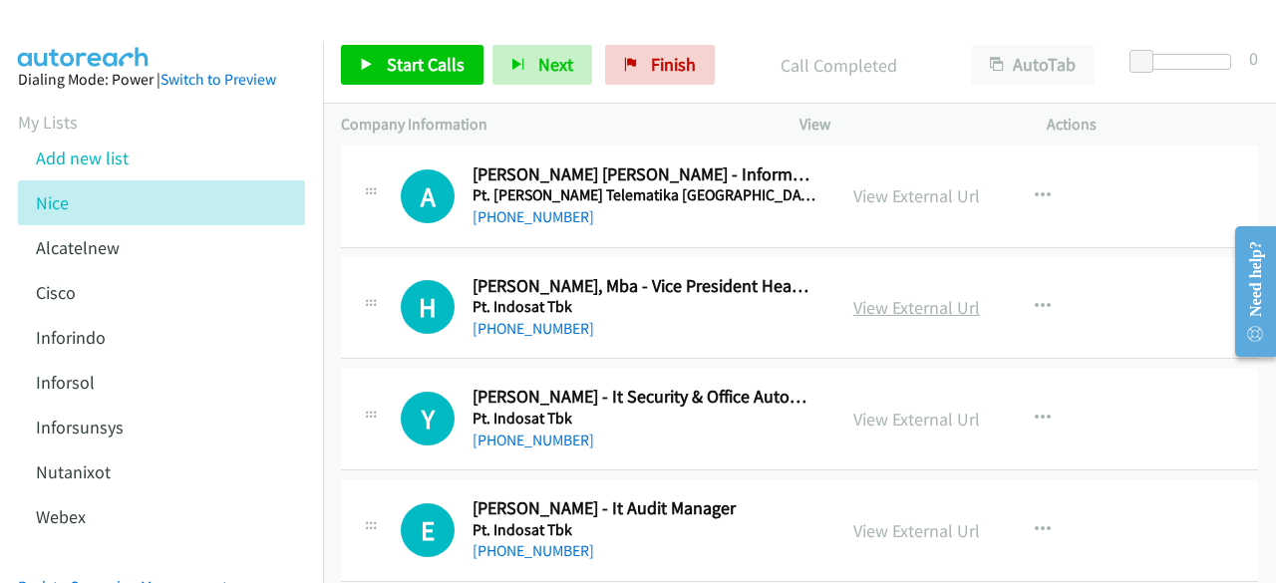
click at [890, 296] on link "View External Url" at bounding box center [917, 307] width 127 height 23
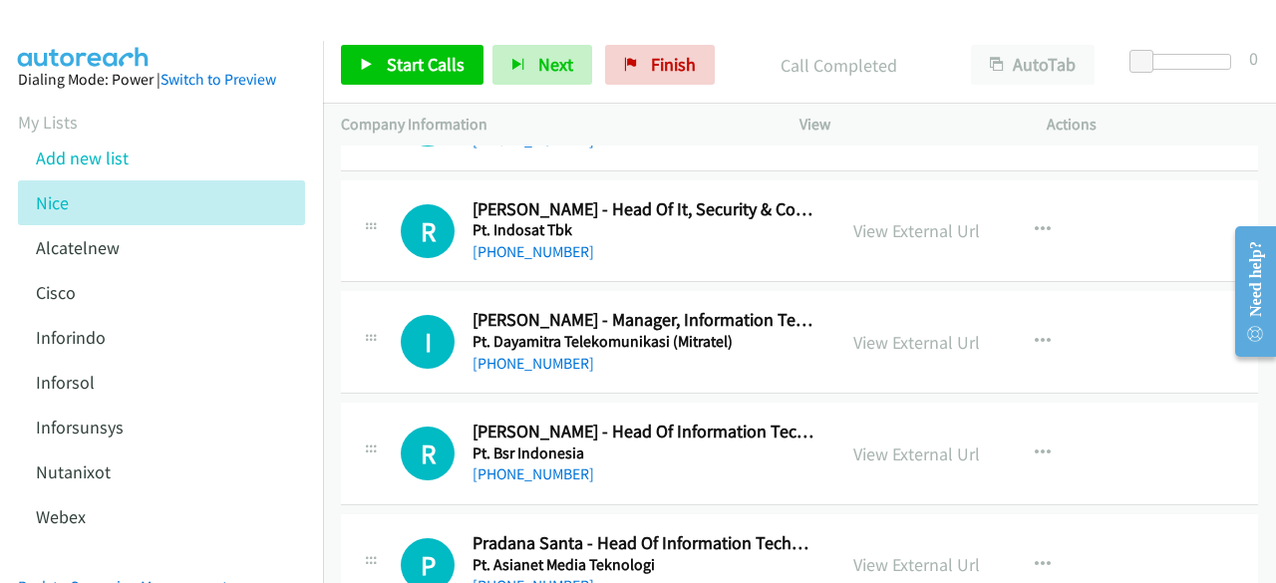
scroll to position [13909, 0]
click at [885, 330] on link "View External Url" at bounding box center [917, 341] width 127 height 23
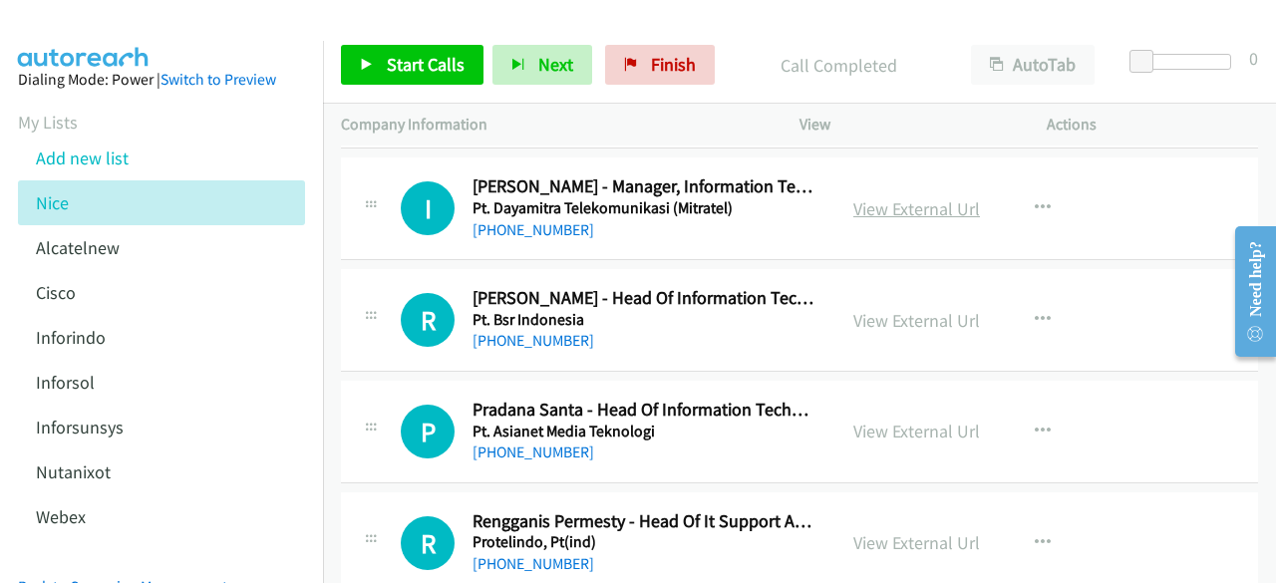
scroll to position [14042, 0]
click at [900, 291] on div "View External Url View External Url Schedule/Manage Callback Start Calls Here R…" at bounding box center [968, 319] width 265 height 66
click at [903, 308] on link "View External Url" at bounding box center [917, 319] width 127 height 23
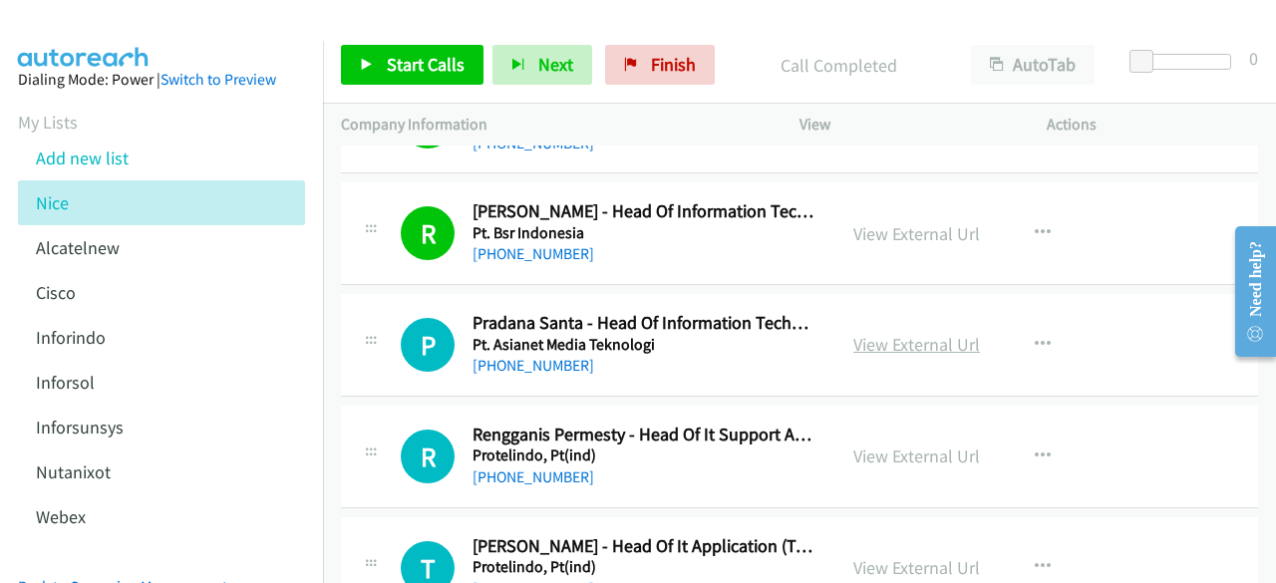
click at [904, 333] on link "View External Url" at bounding box center [917, 344] width 127 height 23
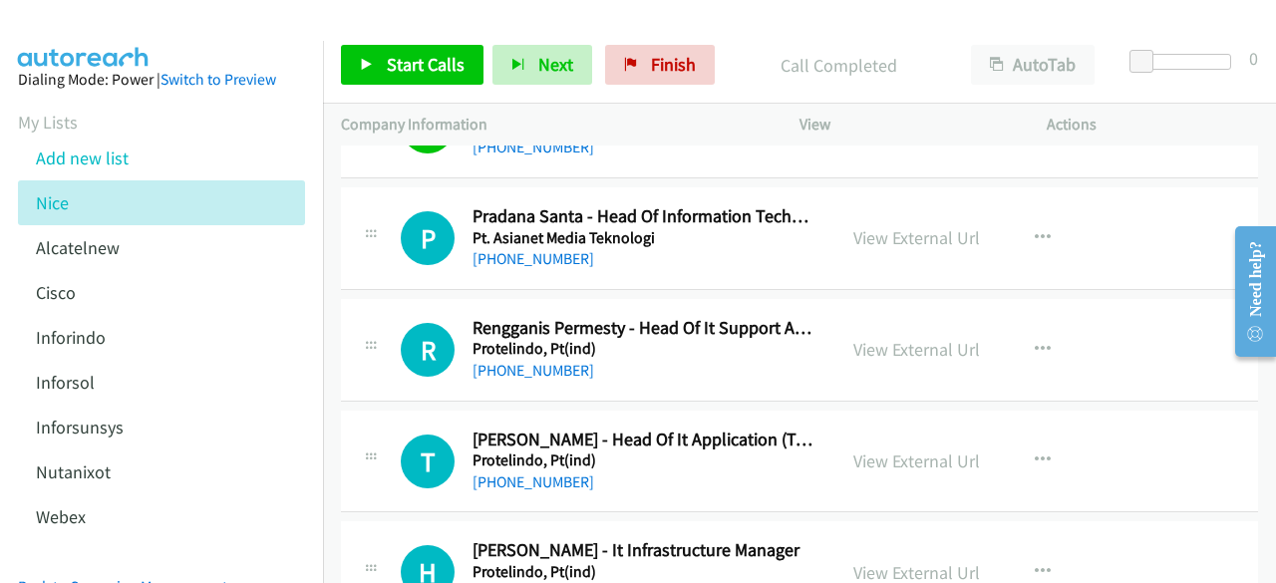
scroll to position [14247, 0]
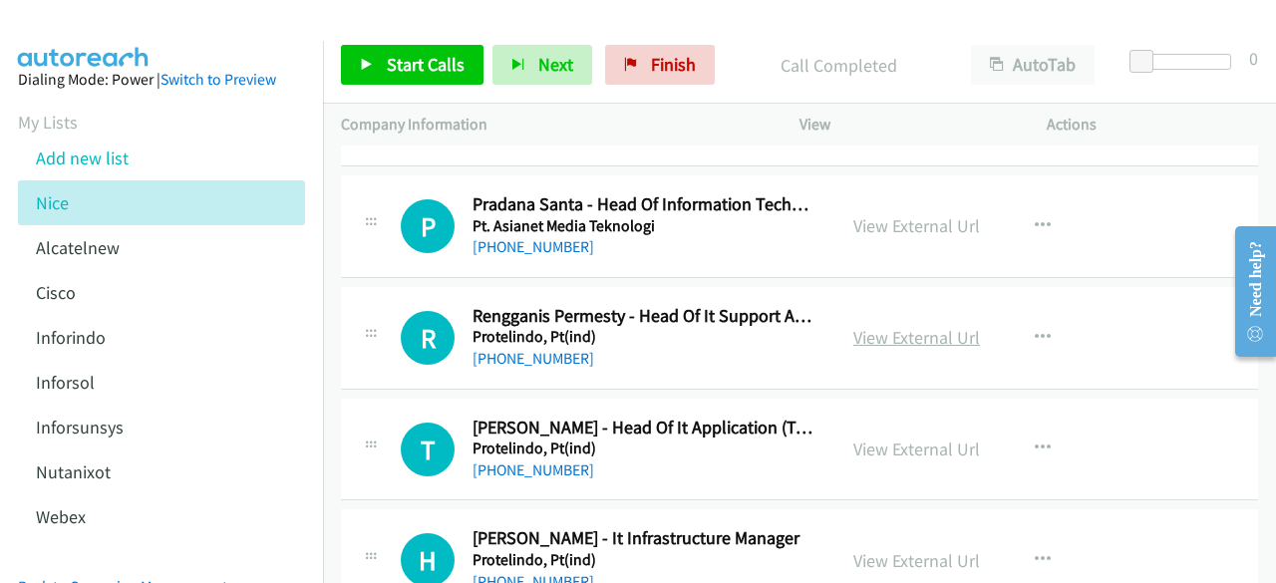
click at [909, 326] on link "View External Url" at bounding box center [917, 337] width 127 height 23
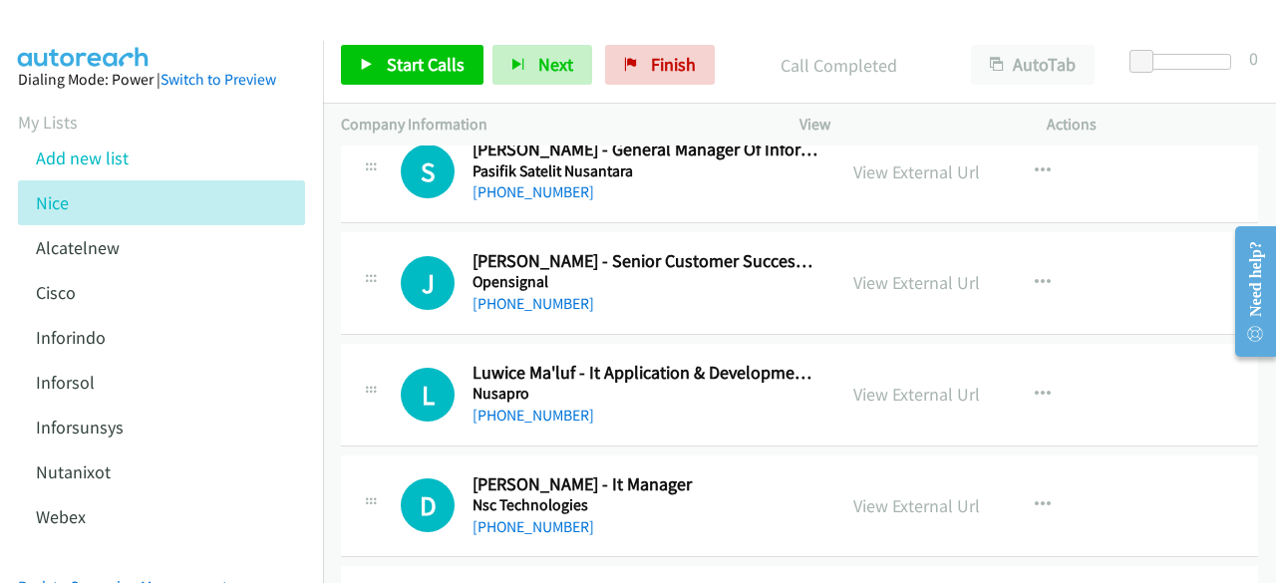
scroll to position [14861, 0]
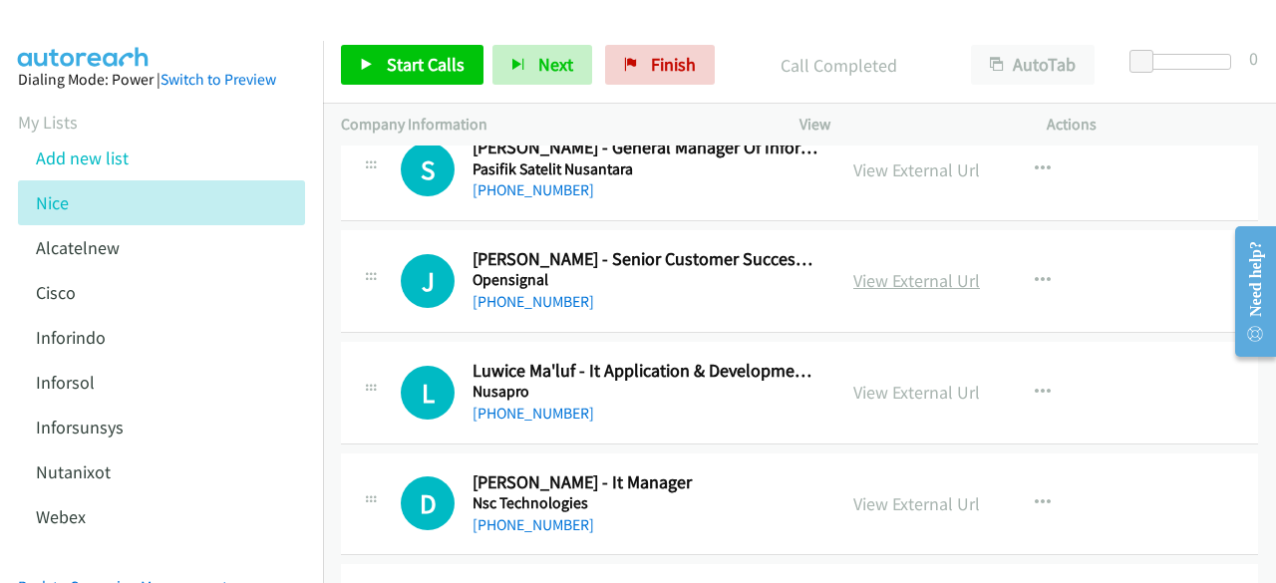
click at [898, 269] on link "View External Url" at bounding box center [917, 280] width 127 height 23
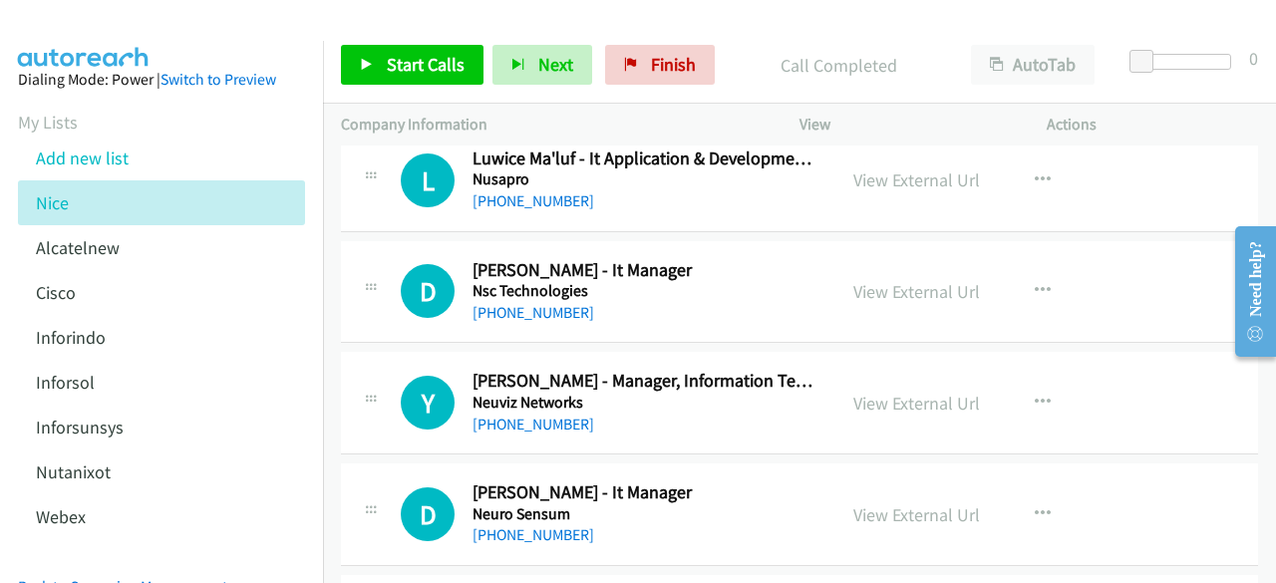
scroll to position [15075, 0]
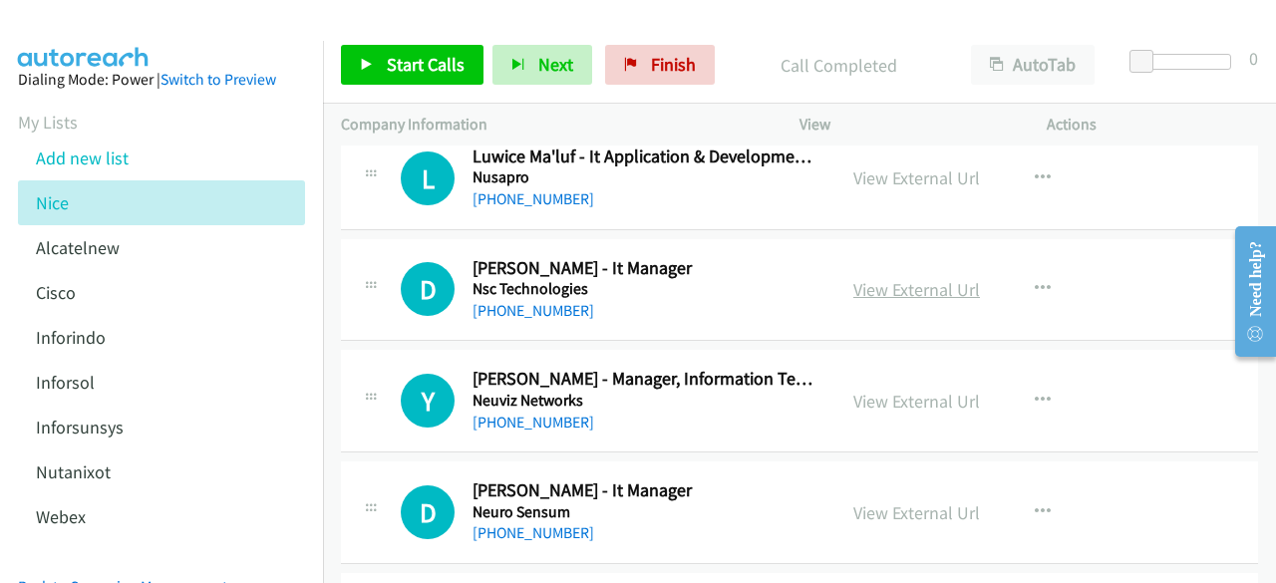
click at [880, 278] on link "View External Url" at bounding box center [917, 289] width 127 height 23
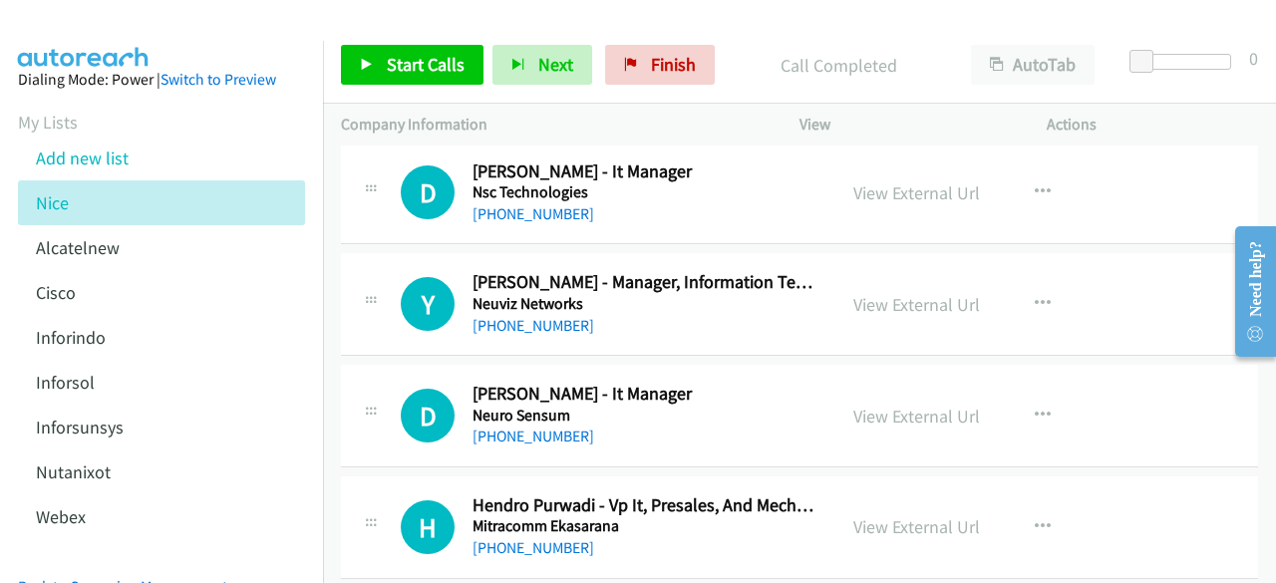
scroll to position [15173, 0]
click at [887, 292] on link "View External Url" at bounding box center [917, 303] width 127 height 23
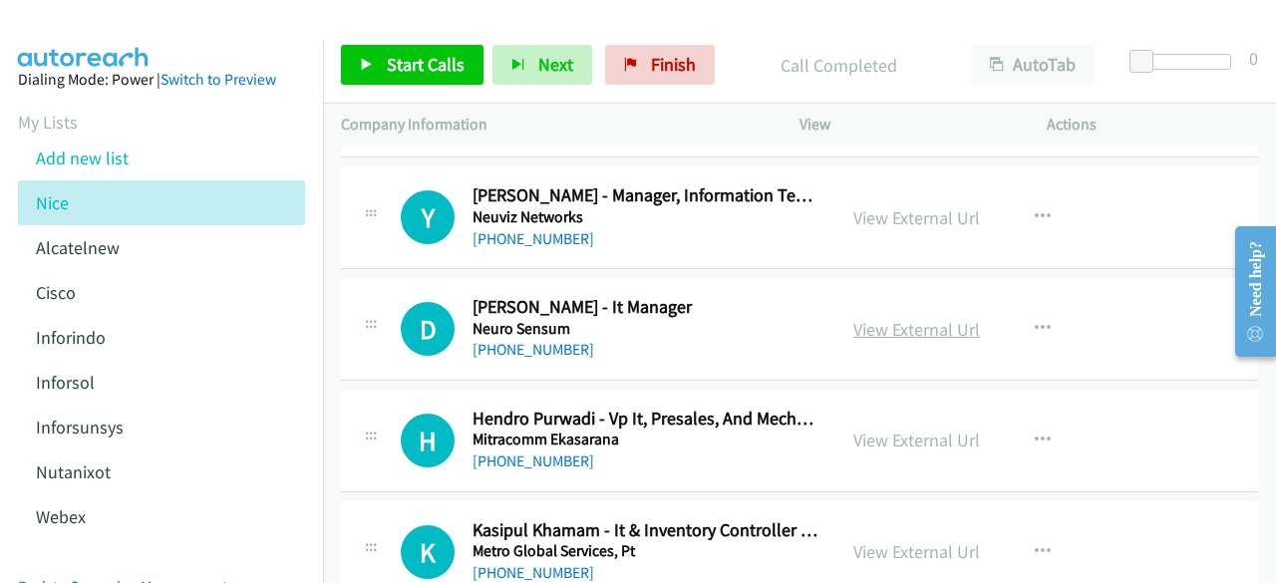
scroll to position [15260, 0]
click at [880, 317] on link "View External Url" at bounding box center [917, 328] width 127 height 23
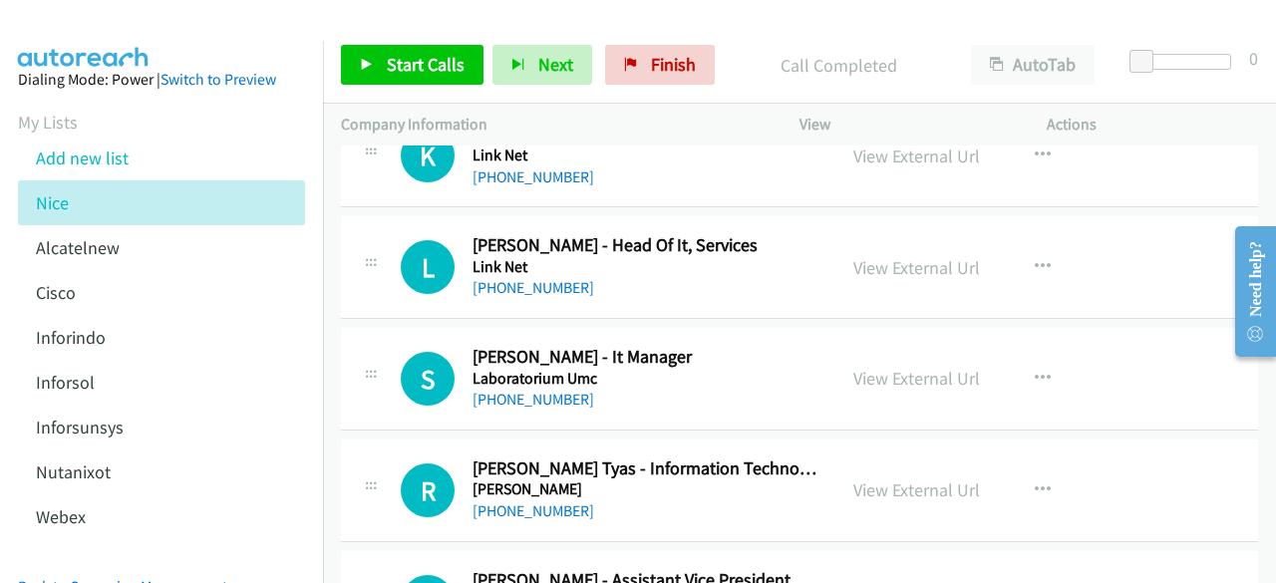
scroll to position [15881, 0]
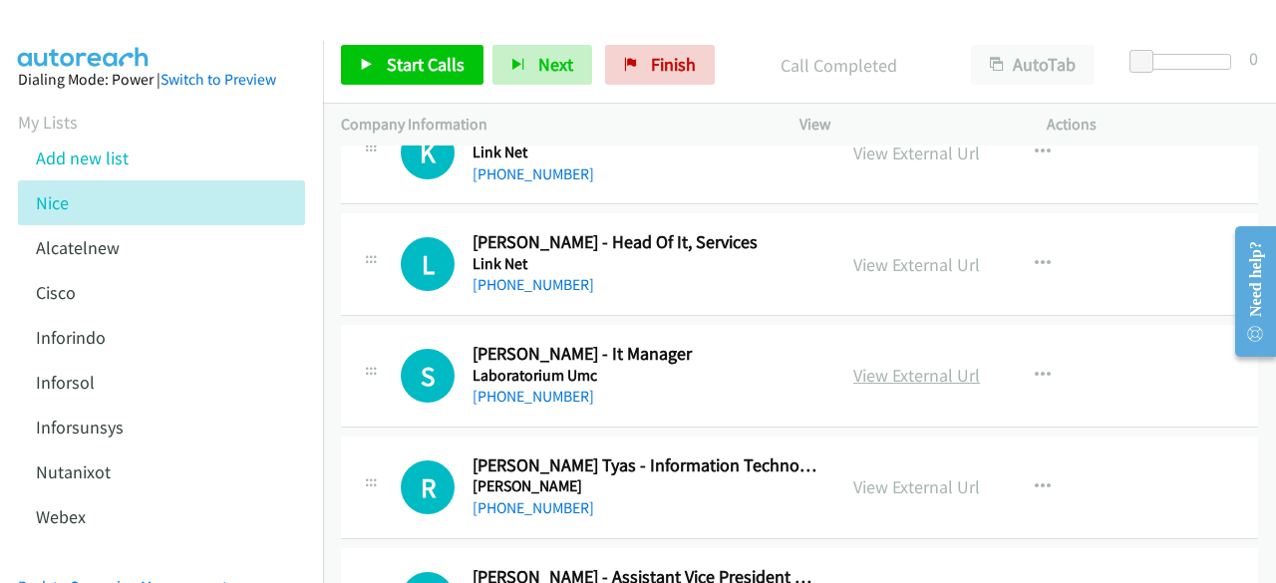
click at [918, 364] on link "View External Url" at bounding box center [917, 375] width 127 height 23
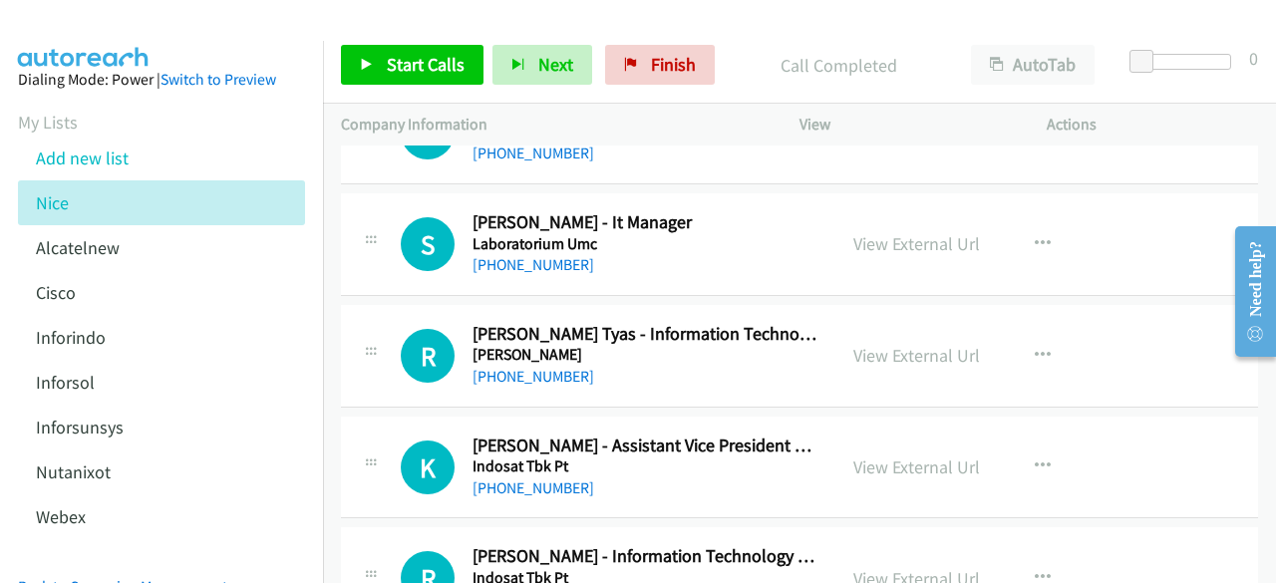
scroll to position [16021, 0]
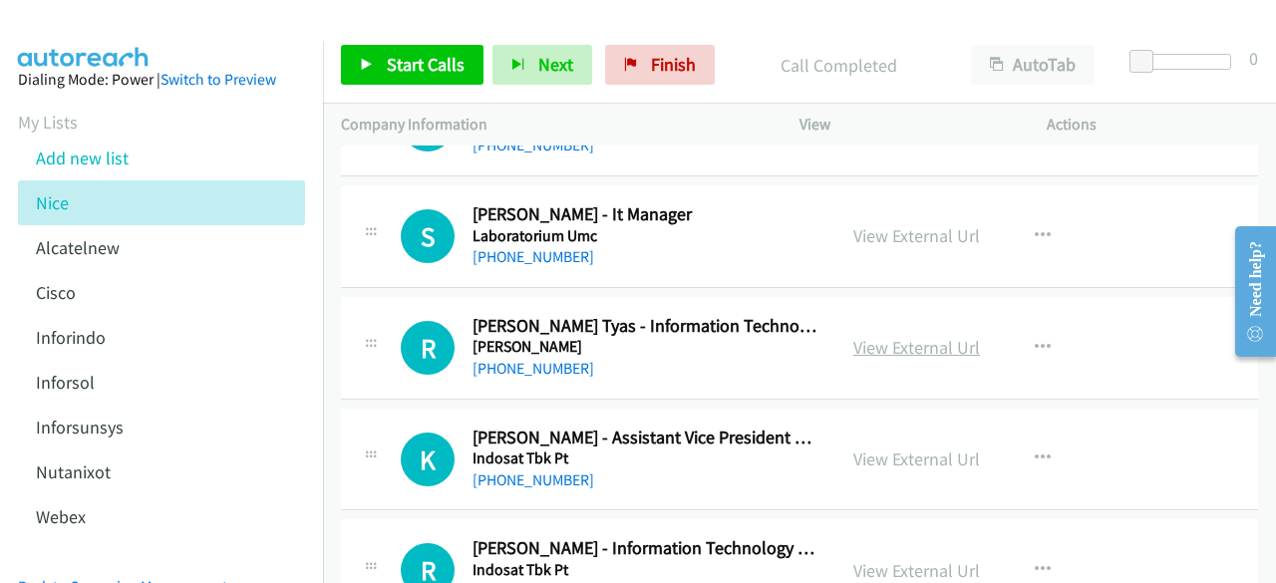
click at [876, 336] on link "View External Url" at bounding box center [917, 347] width 127 height 23
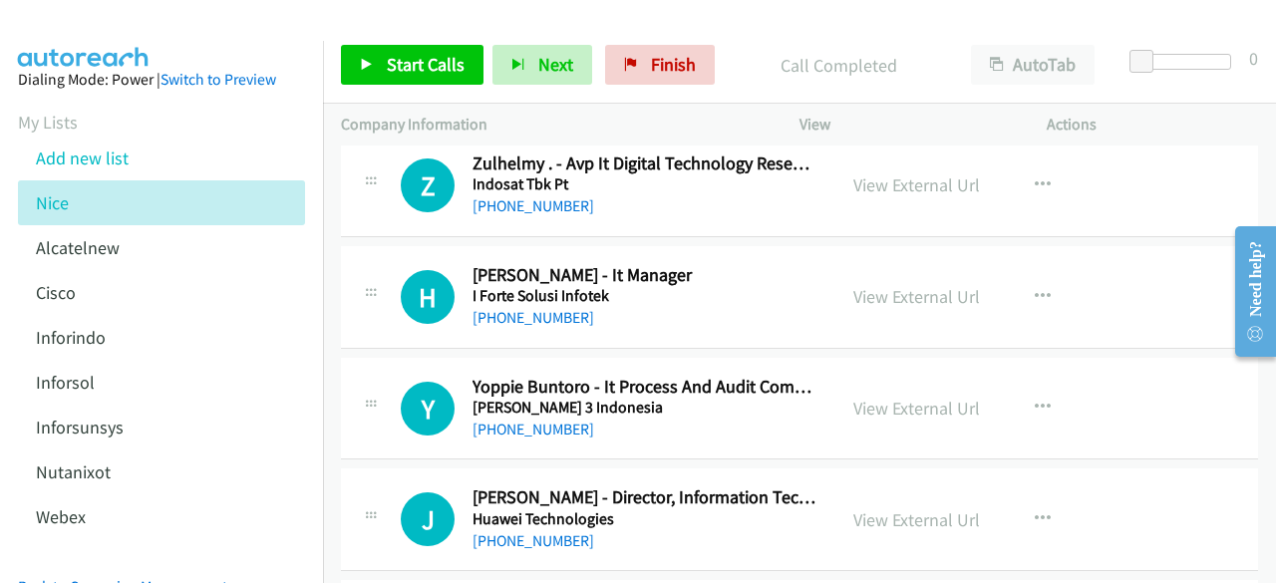
scroll to position [17303, 0]
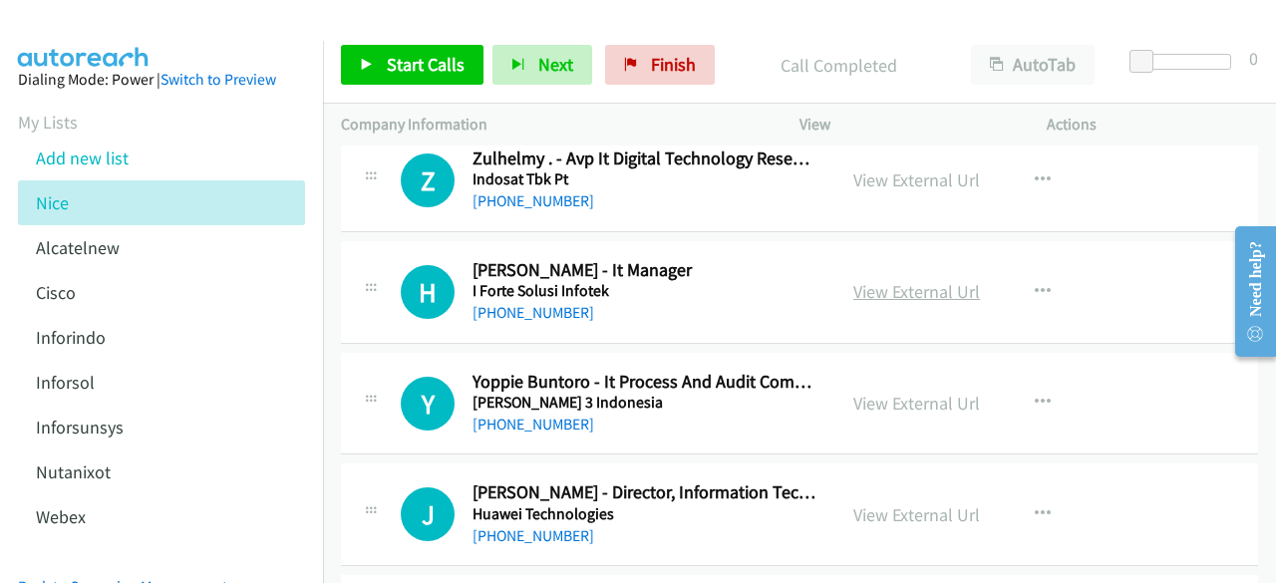
click at [893, 280] on link "View External Url" at bounding box center [917, 291] width 127 height 23
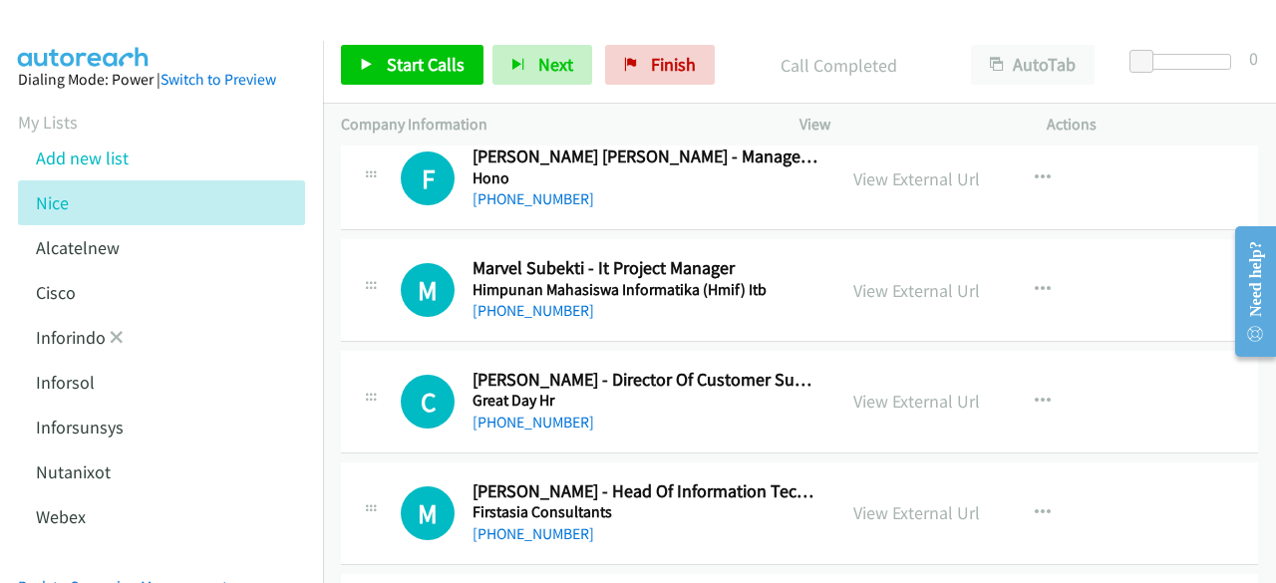
scroll to position [221, 0]
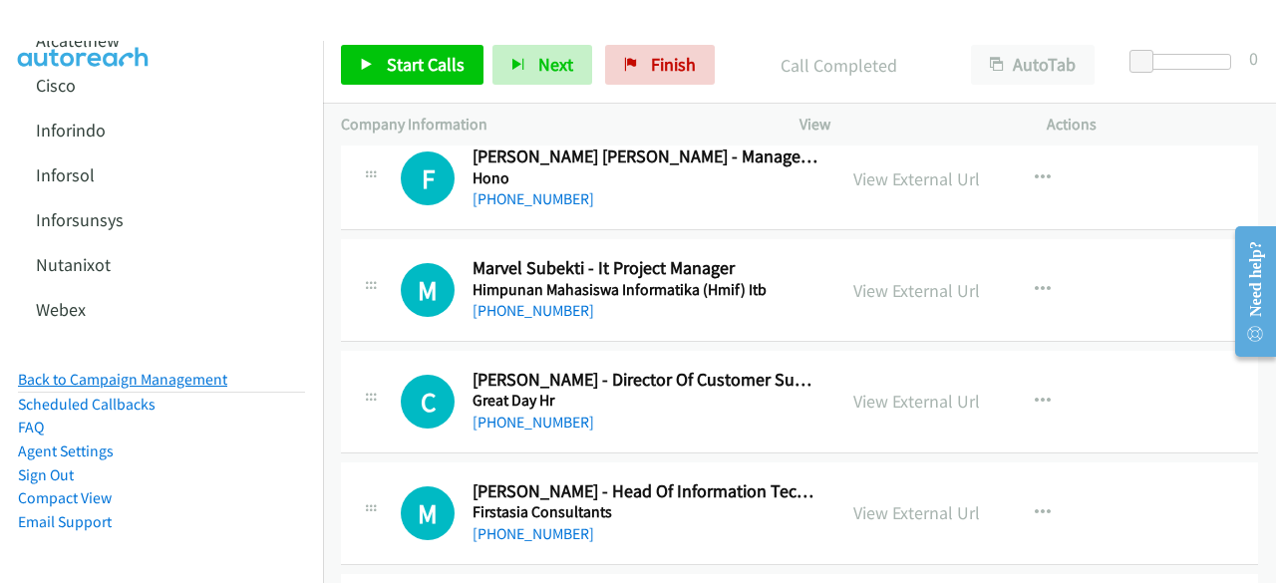
click at [142, 370] on link "Back to Campaign Management" at bounding box center [122, 379] width 209 height 19
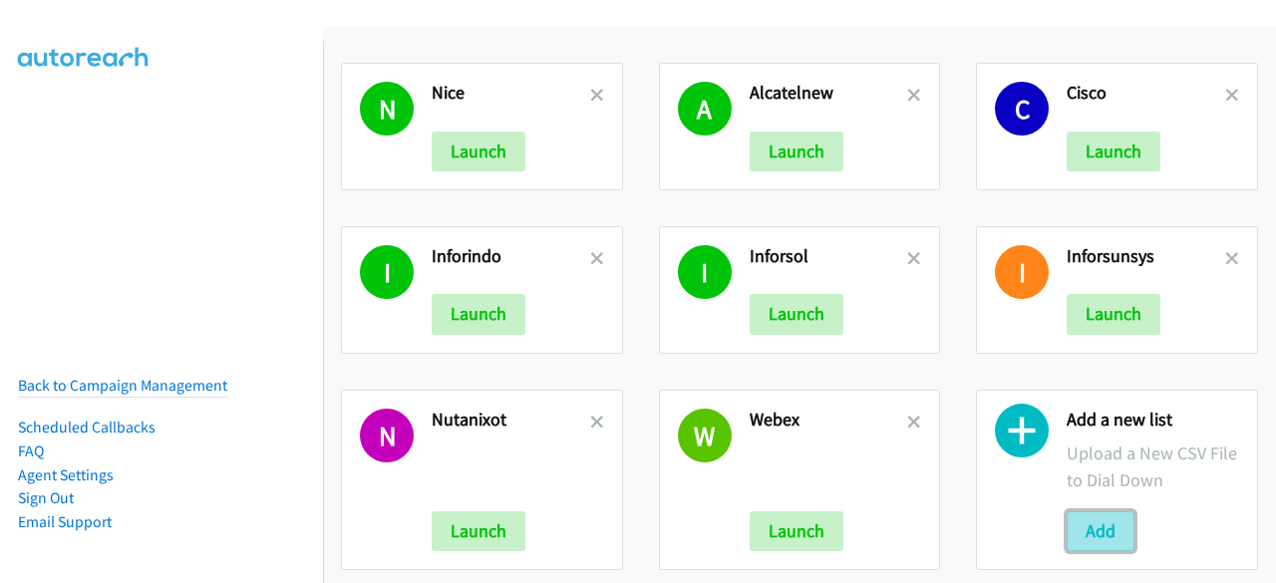
click at [1091, 534] on button "Add" at bounding box center [1101, 532] width 68 height 40
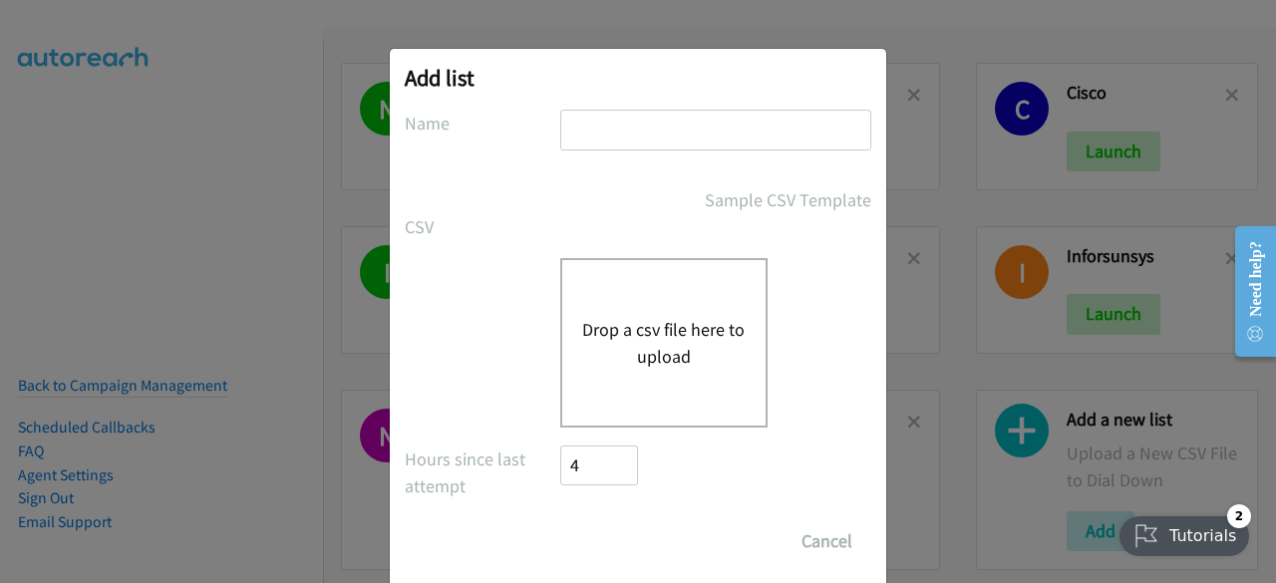
click at [755, 136] on input "text" at bounding box center [715, 130] width 311 height 41
type input "redhatOT"
click at [680, 308] on div "Drop a csv file here to upload" at bounding box center [663, 343] width 207 height 170
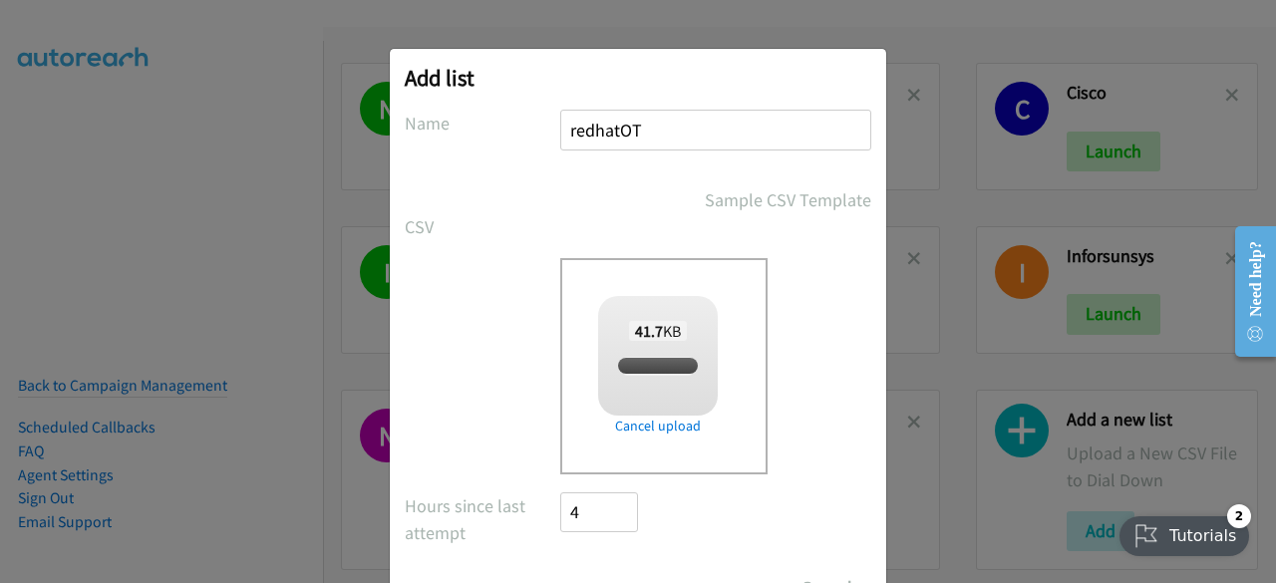
checkbox input "true"
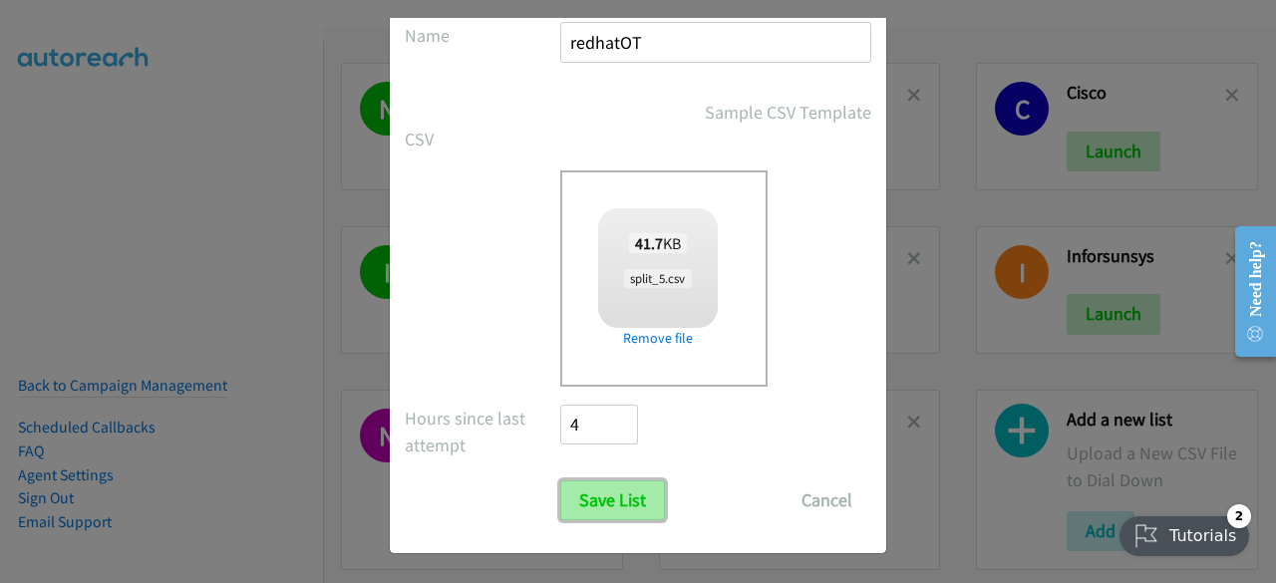
click at [616, 500] on input "Save List" at bounding box center [612, 501] width 105 height 40
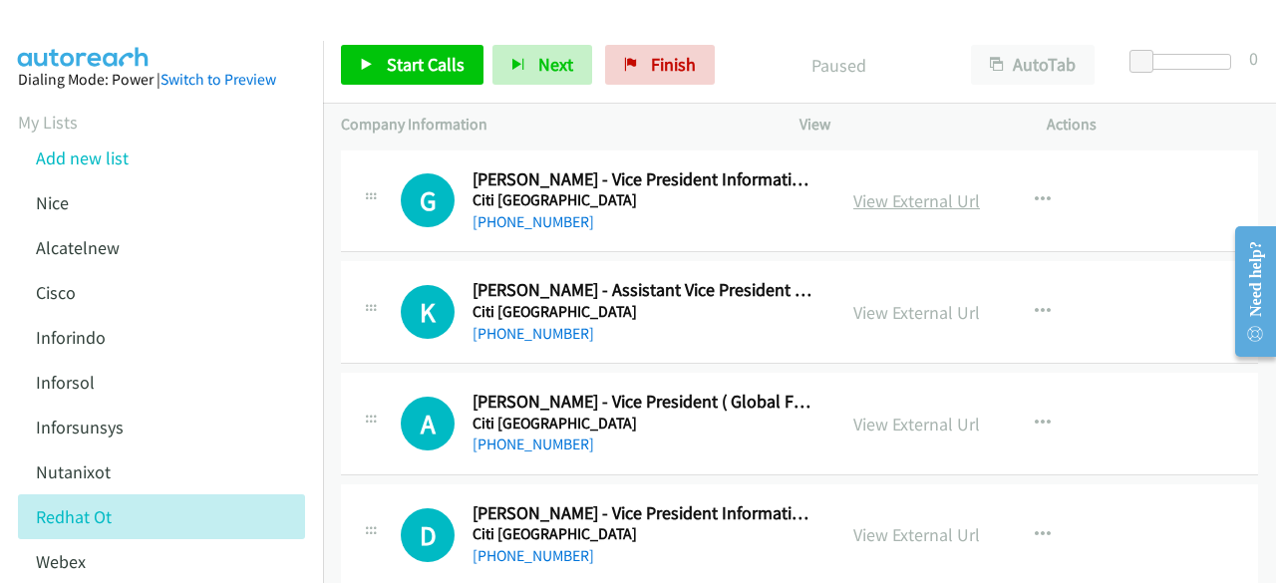
click at [887, 205] on link "View External Url" at bounding box center [917, 200] width 127 height 23
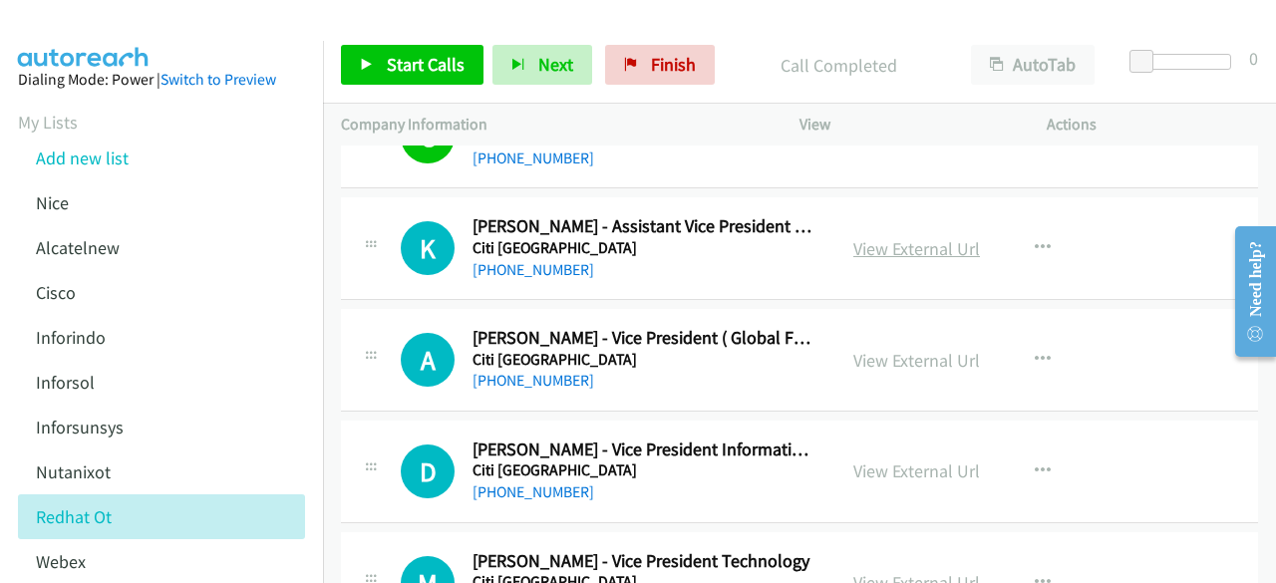
click at [875, 256] on link "View External Url" at bounding box center [917, 248] width 127 height 23
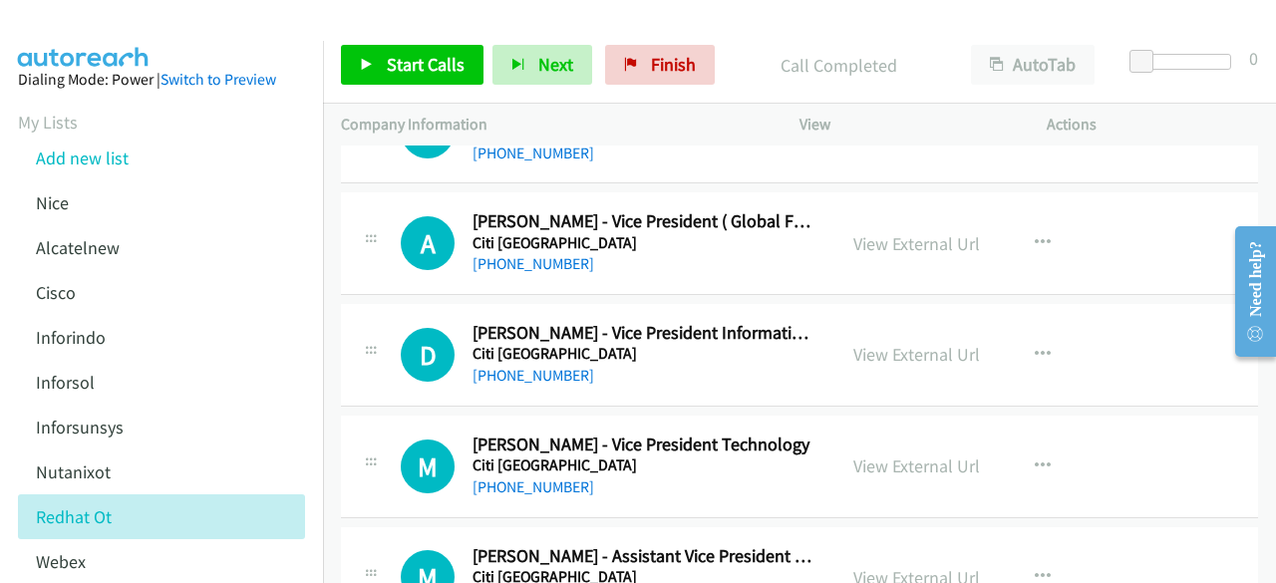
scroll to position [185, 0]
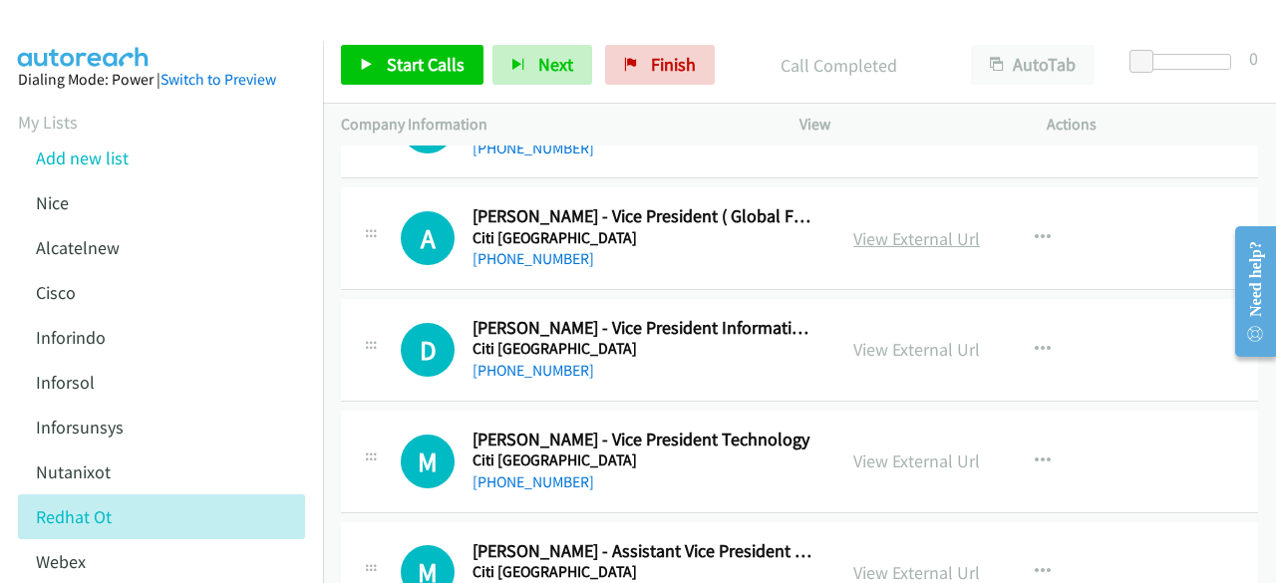
click at [888, 227] on link "View External Url" at bounding box center [917, 238] width 127 height 23
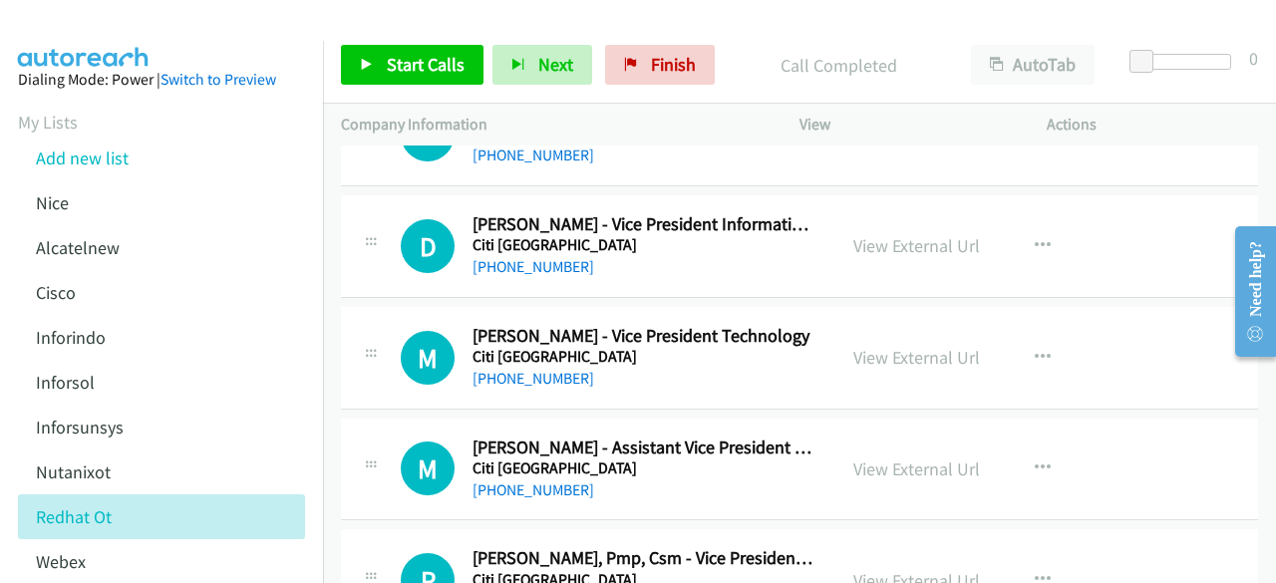
scroll to position [292, 0]
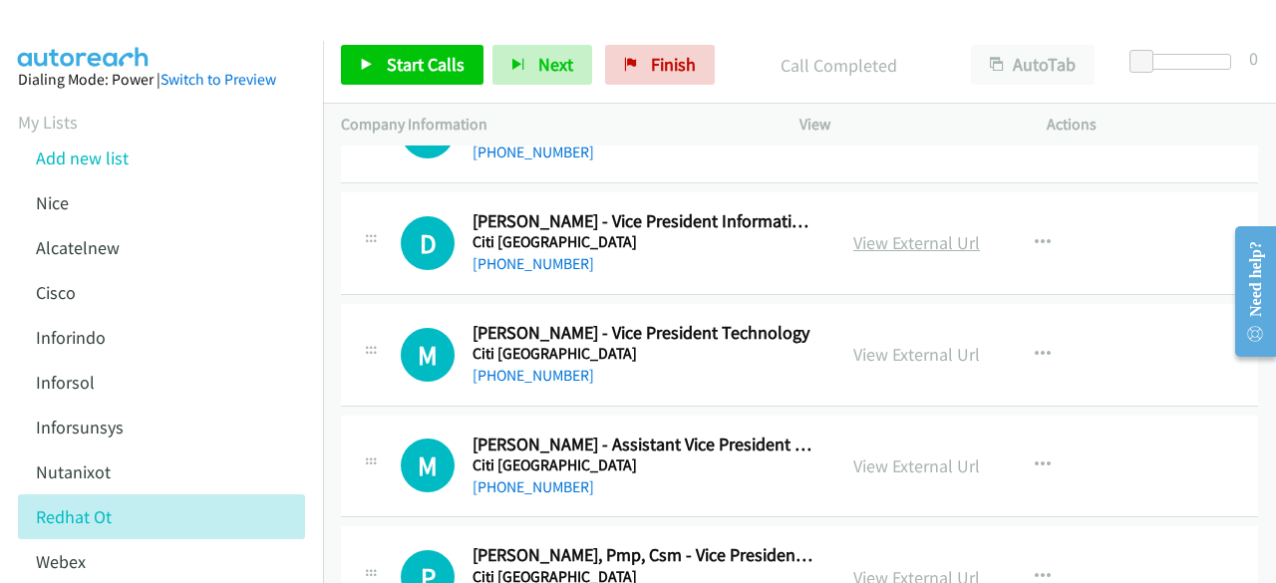
click at [885, 241] on link "View External Url" at bounding box center [917, 242] width 127 height 23
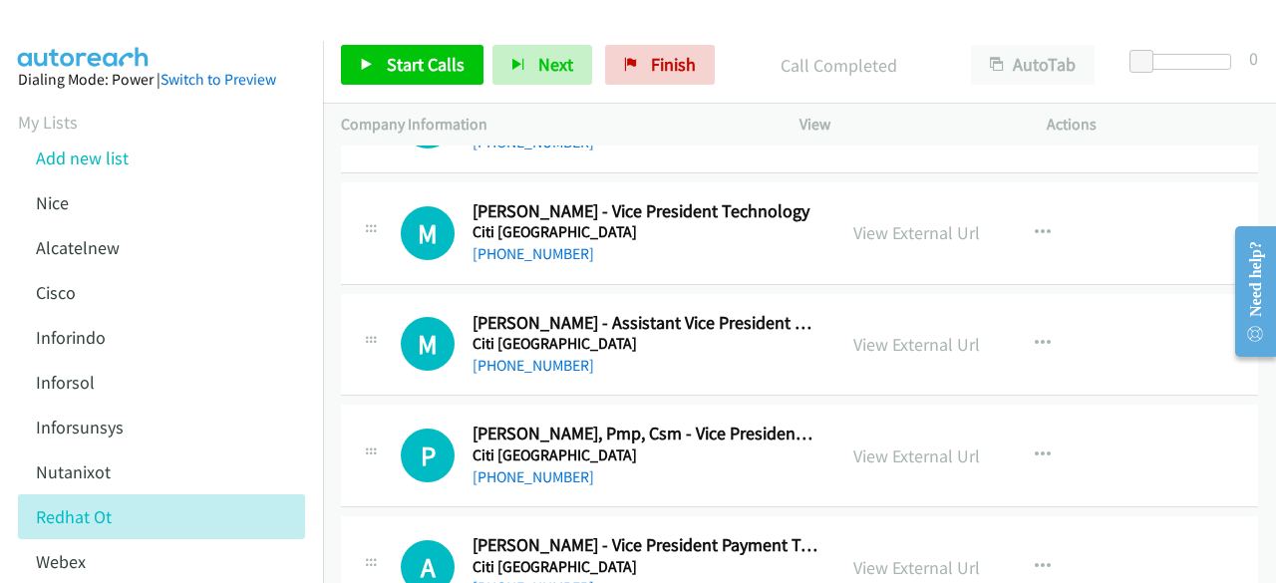
scroll to position [415, 0]
click at [876, 223] on link "View External Url" at bounding box center [917, 231] width 127 height 23
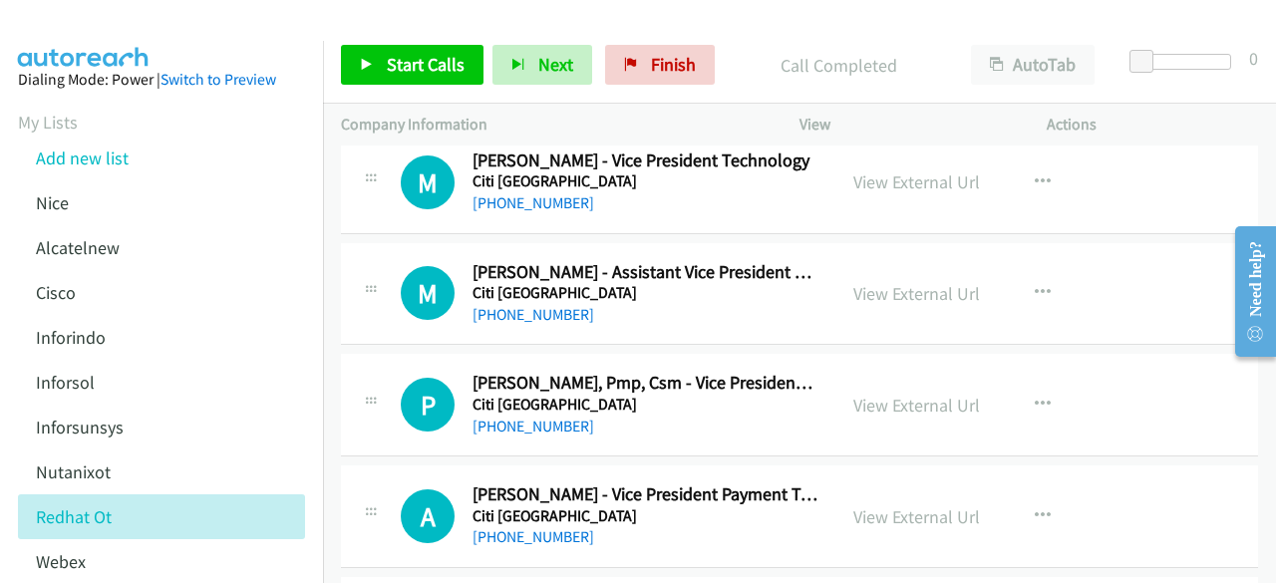
scroll to position [515, 0]
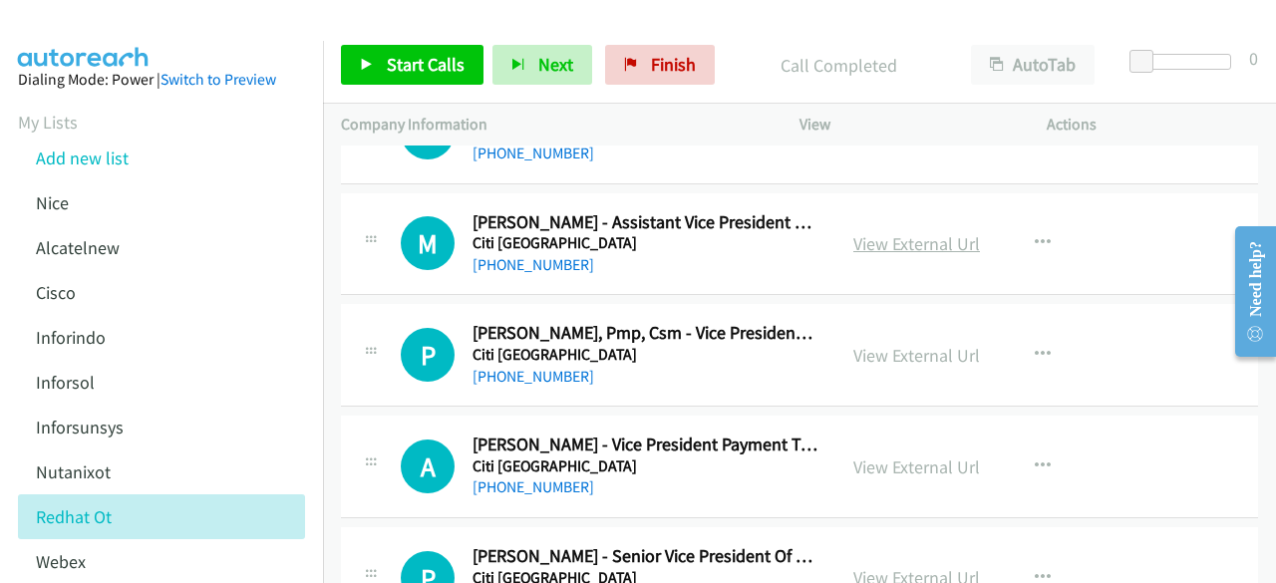
click at [892, 245] on link "View External Url" at bounding box center [917, 243] width 127 height 23
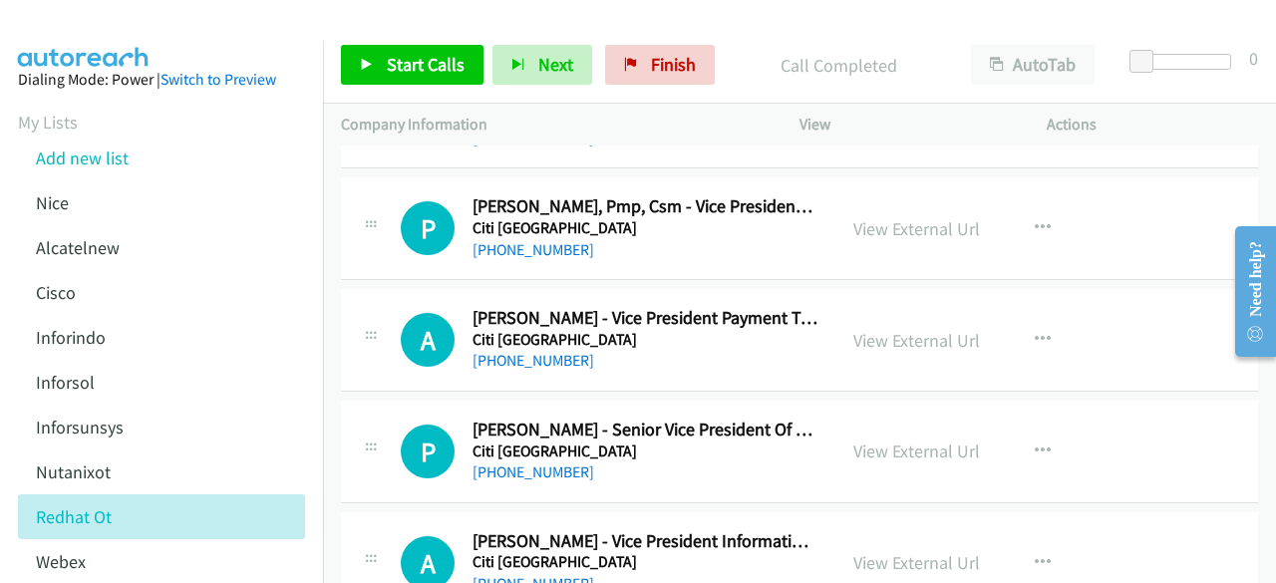
scroll to position [654, 0]
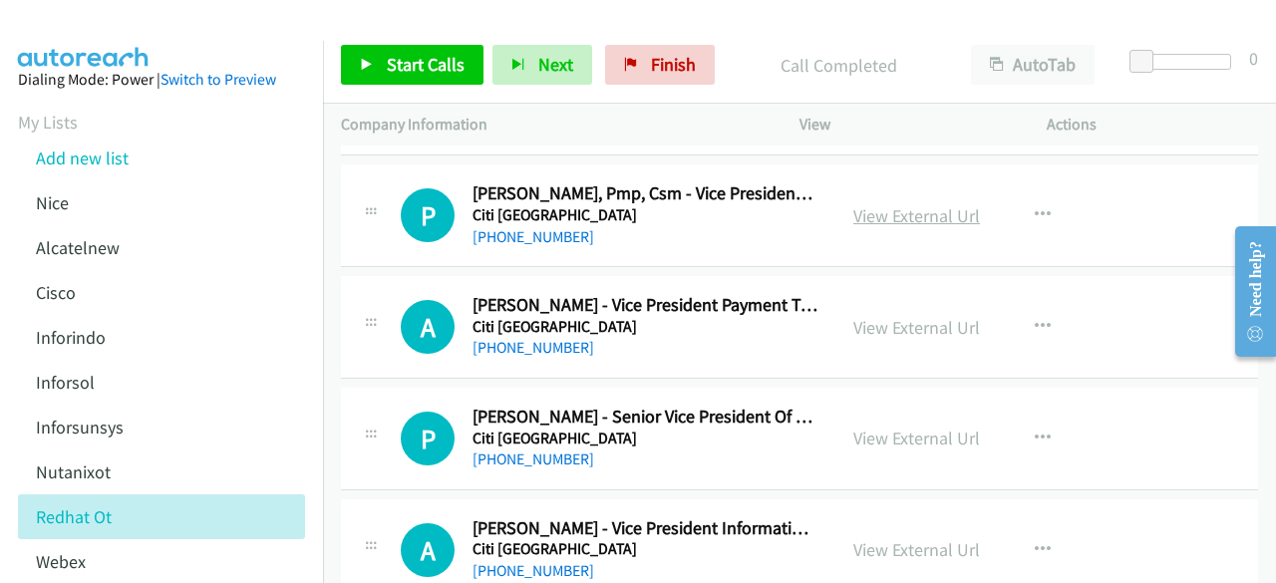
click at [864, 216] on link "View External Url" at bounding box center [917, 215] width 127 height 23
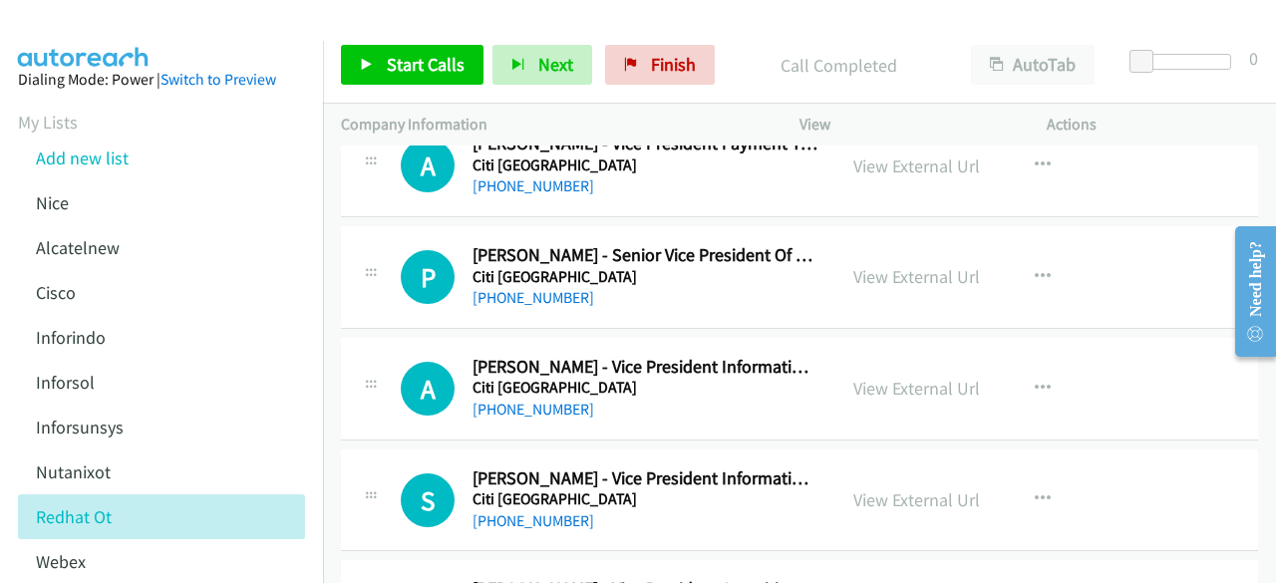
scroll to position [818, 0]
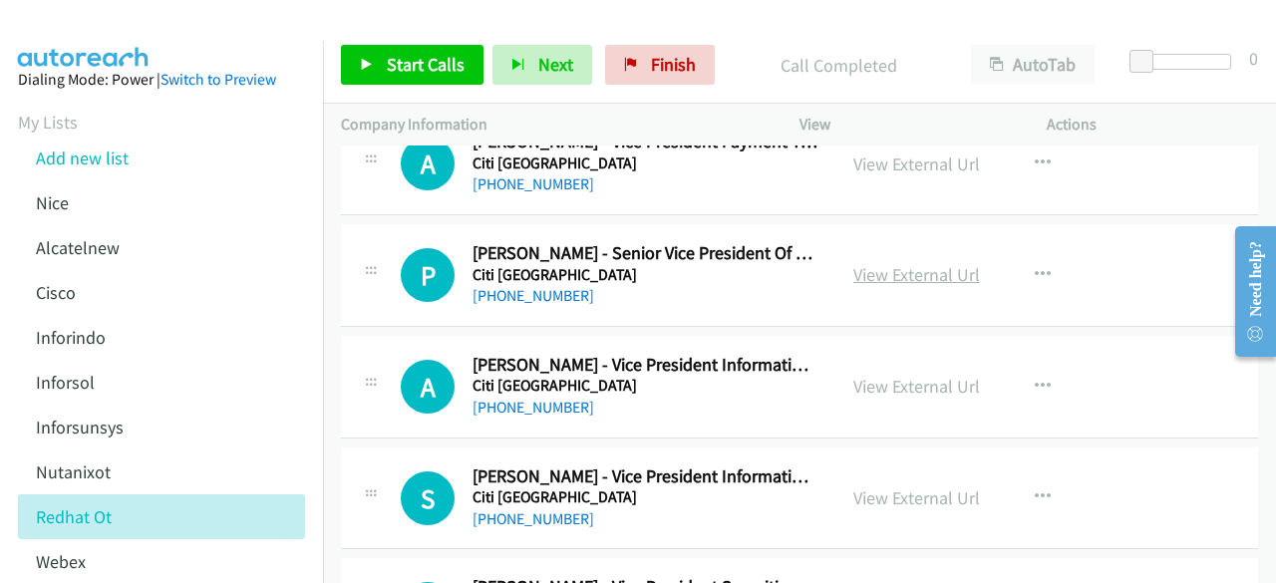
click at [856, 280] on link "View External Url" at bounding box center [917, 274] width 127 height 23
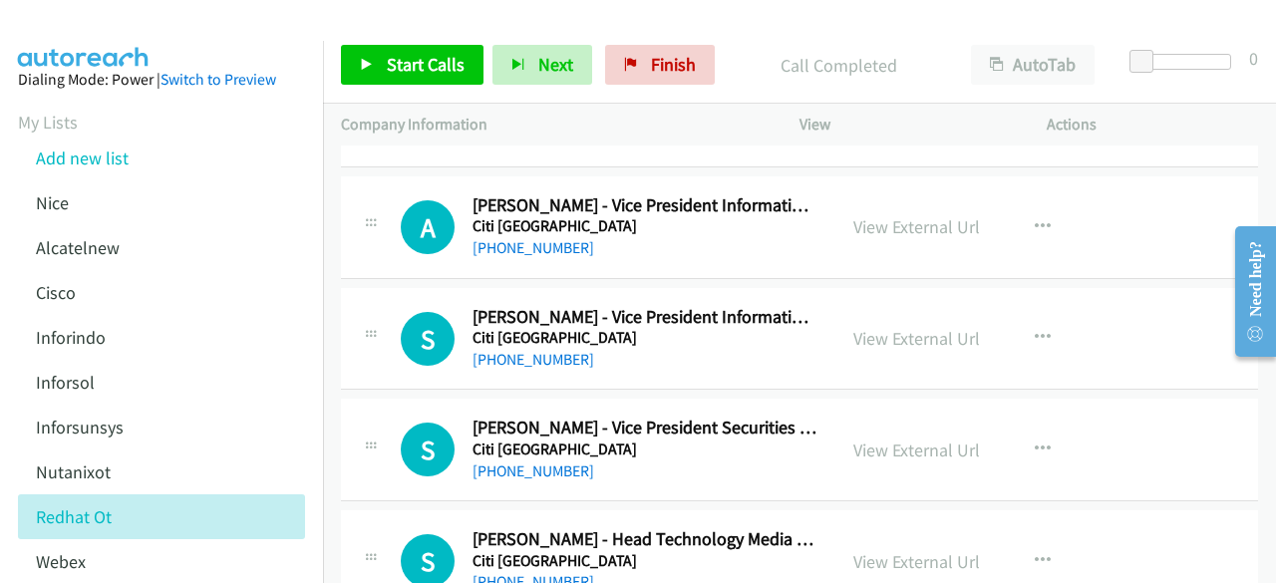
scroll to position [979, 0]
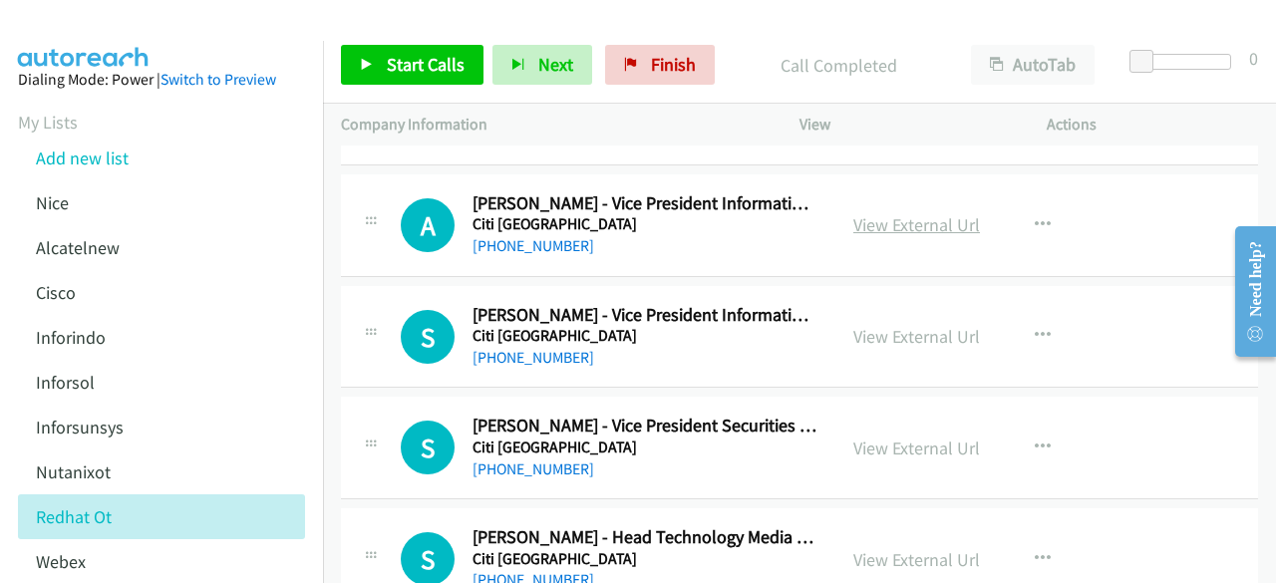
click at [914, 220] on link "View External Url" at bounding box center [917, 224] width 127 height 23
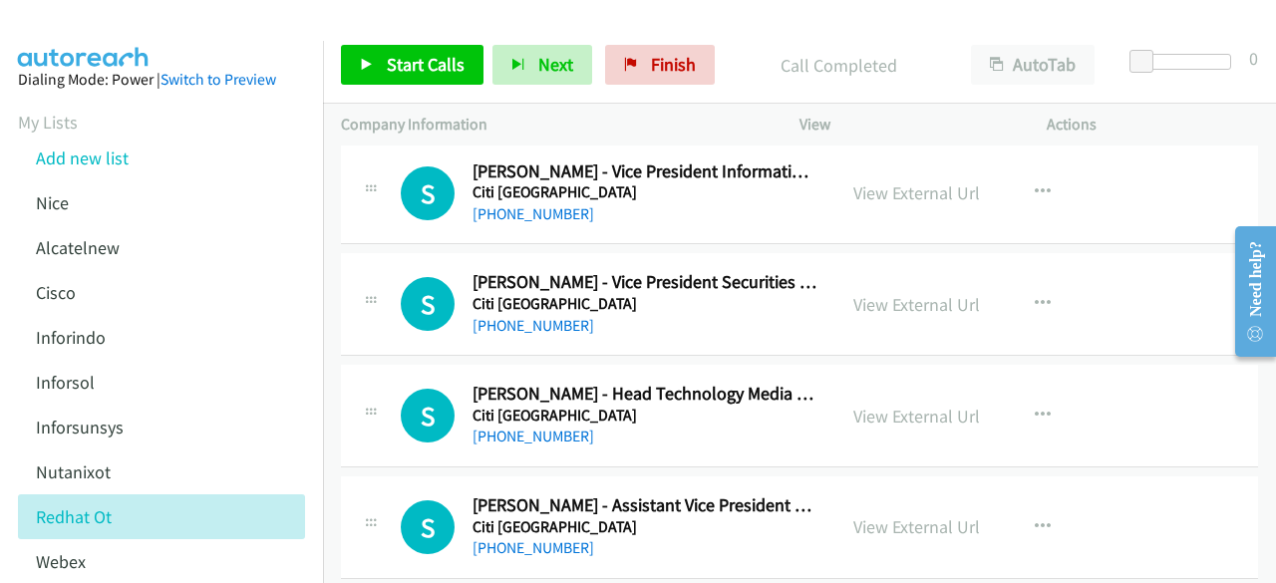
scroll to position [1125, 0]
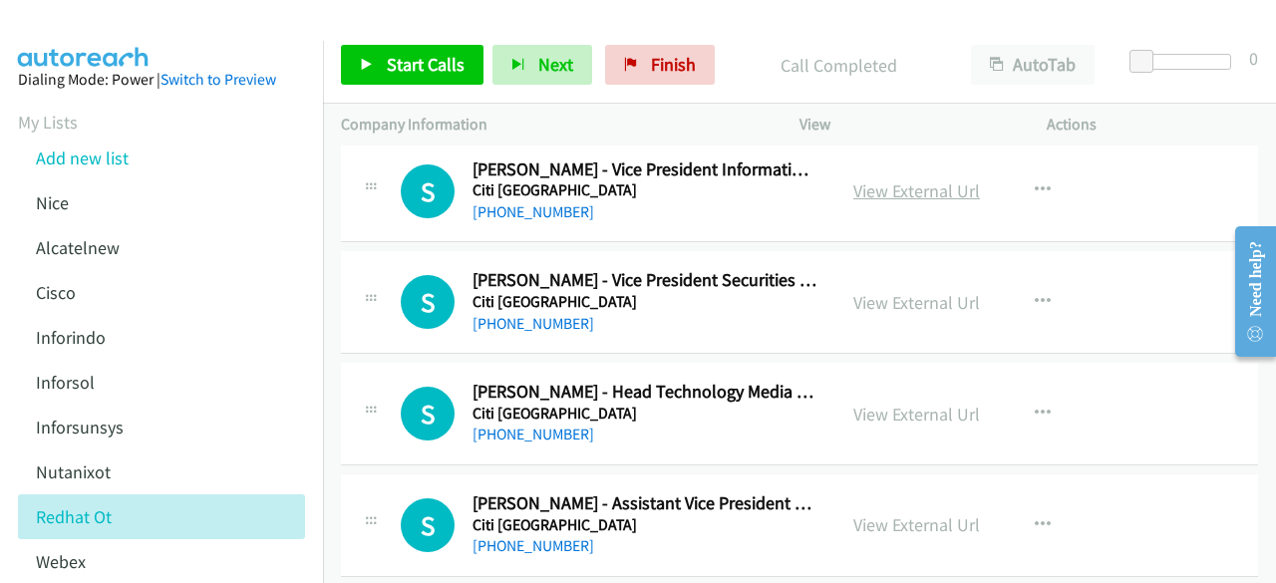
click at [856, 193] on link "View External Url" at bounding box center [917, 191] width 127 height 23
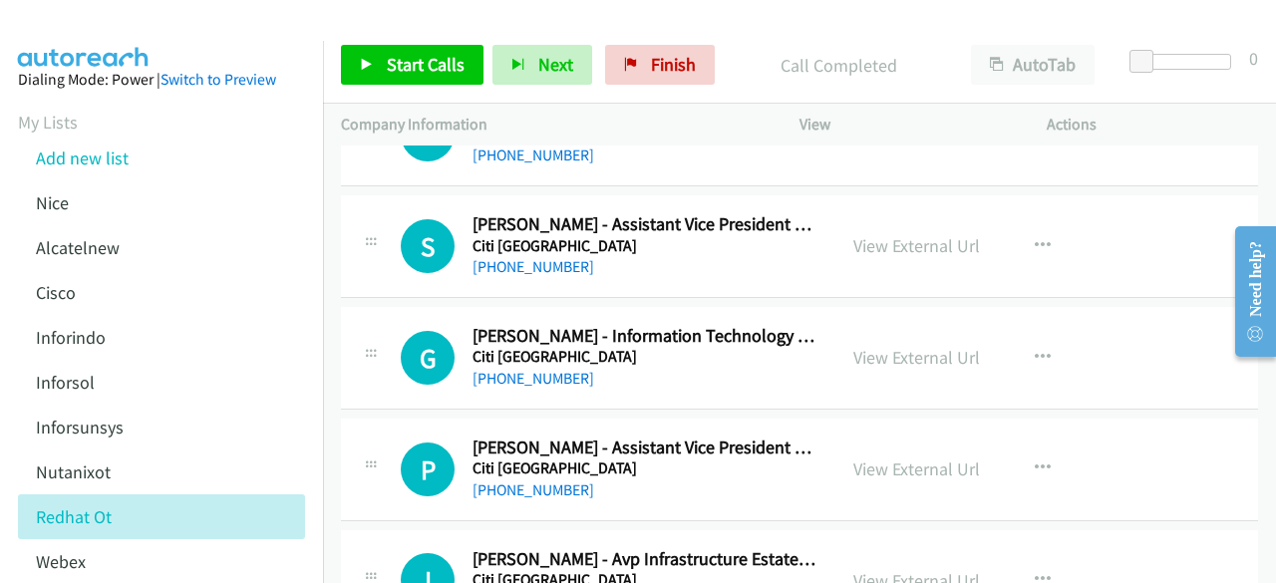
scroll to position [1405, 0]
click at [892, 351] on link "View External Url" at bounding box center [917, 356] width 127 height 23
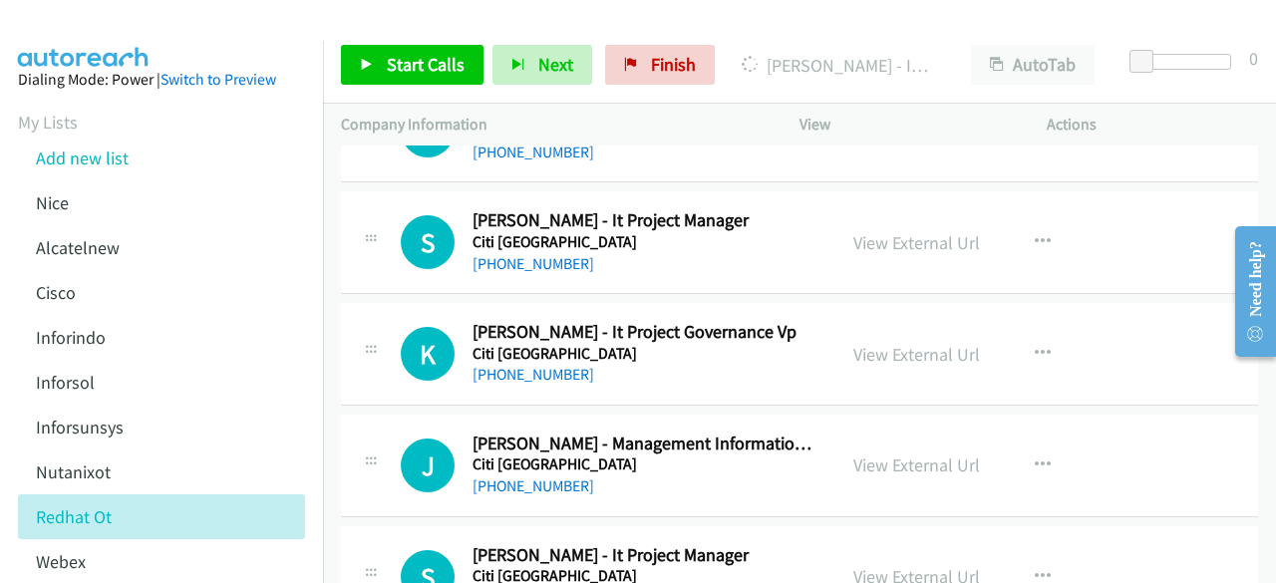
scroll to position [1855, 0]
click at [915, 240] on link "View External Url" at bounding box center [917, 241] width 127 height 23
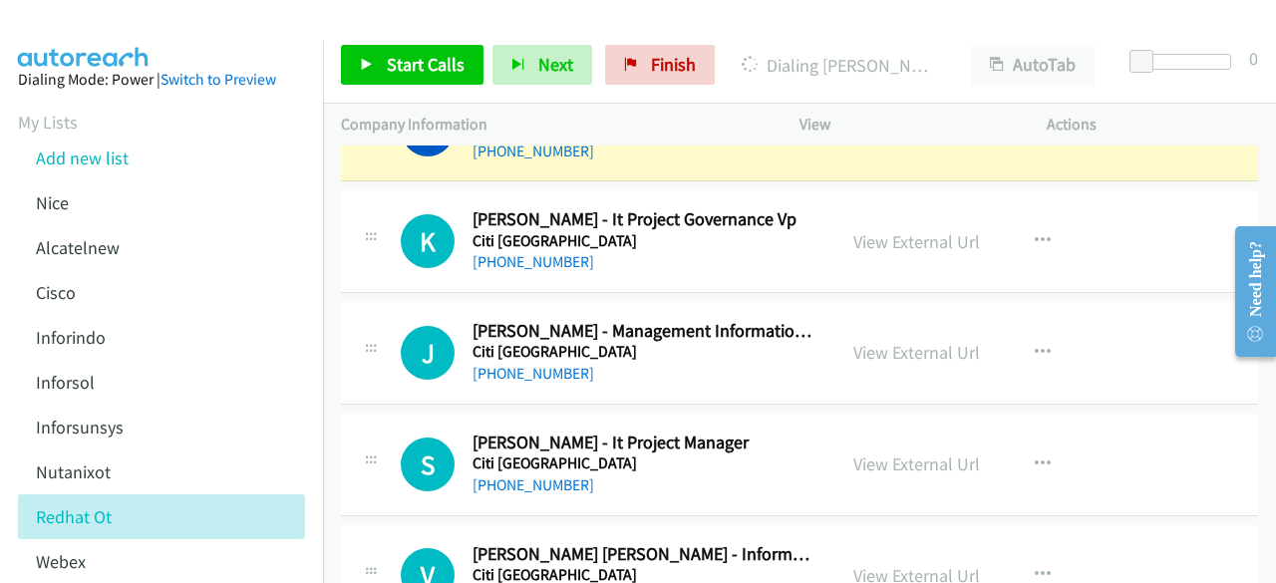
scroll to position [1972, 0]
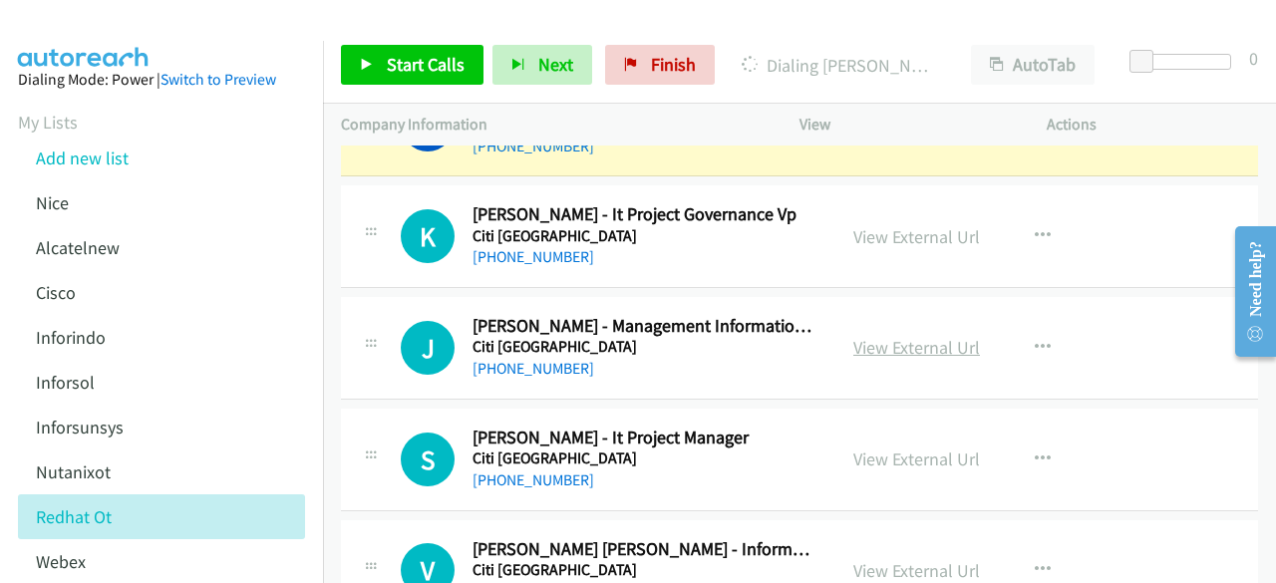
click at [918, 343] on link "View External Url" at bounding box center [917, 347] width 127 height 23
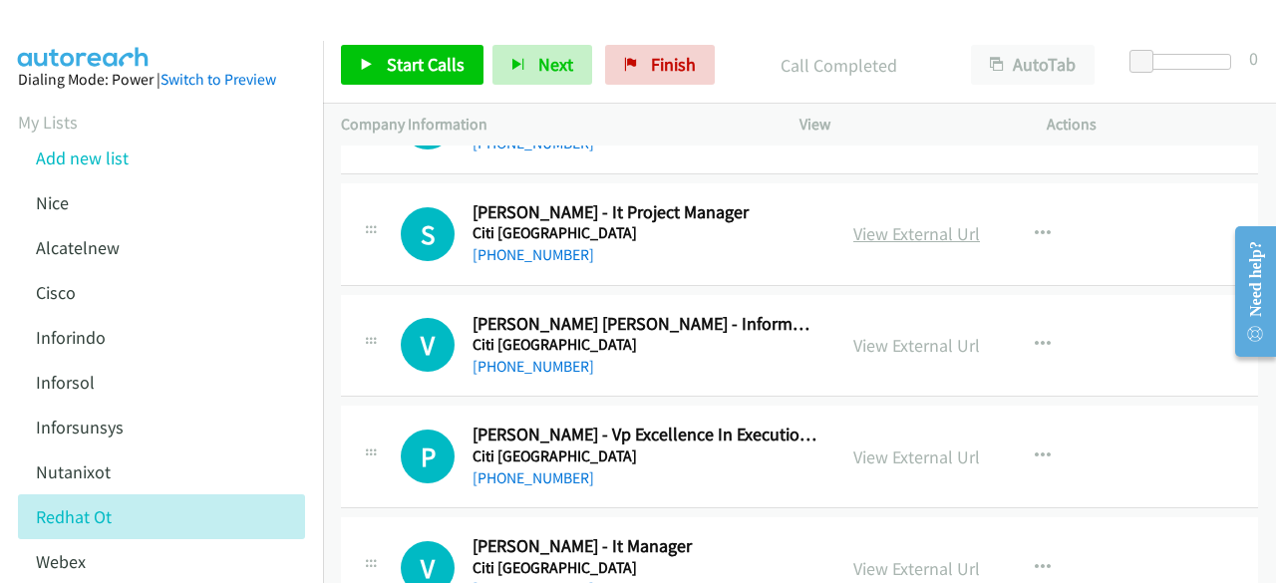
scroll to position [2211, 0]
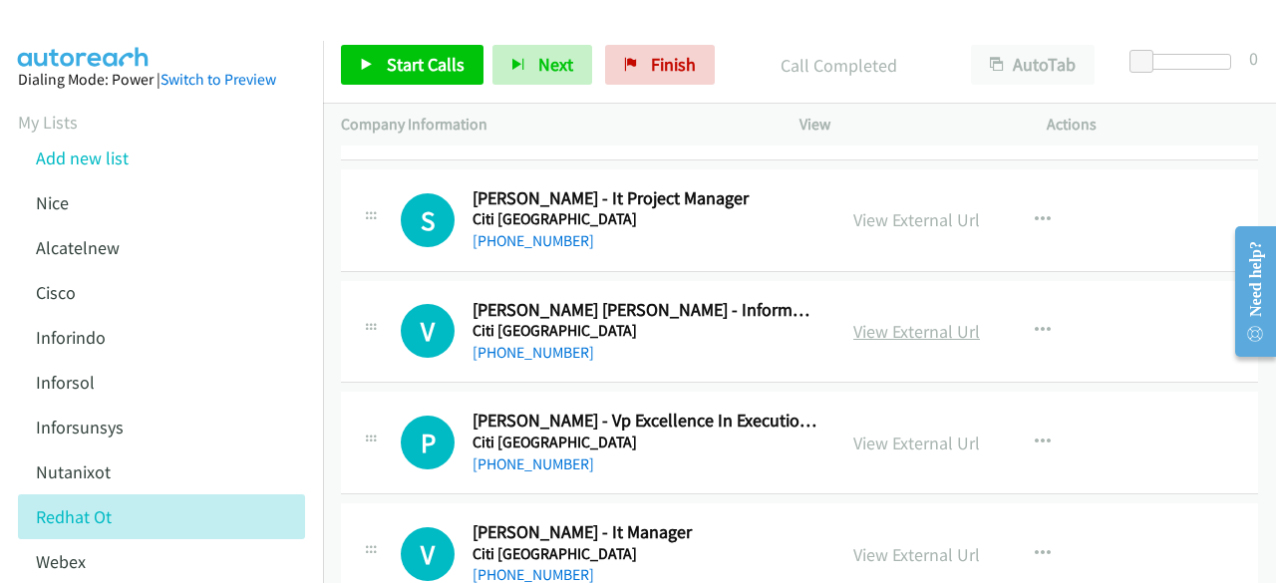
click at [920, 320] on link "View External Url" at bounding box center [917, 331] width 127 height 23
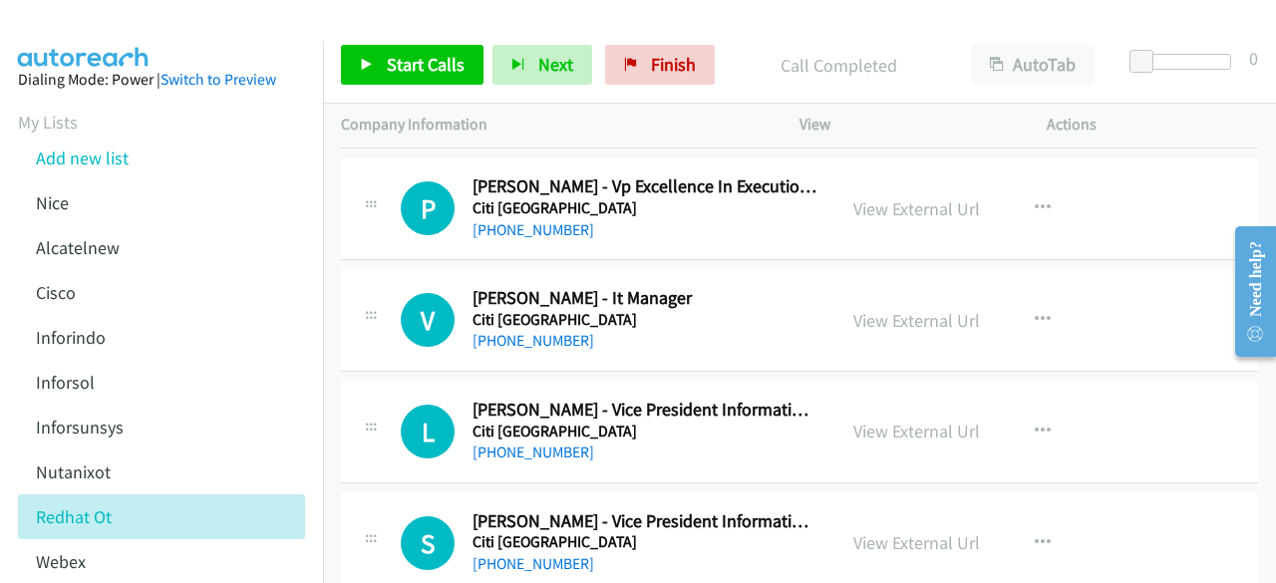
scroll to position [2446, 0]
click at [942, 309] on link "View External Url" at bounding box center [917, 319] width 127 height 23
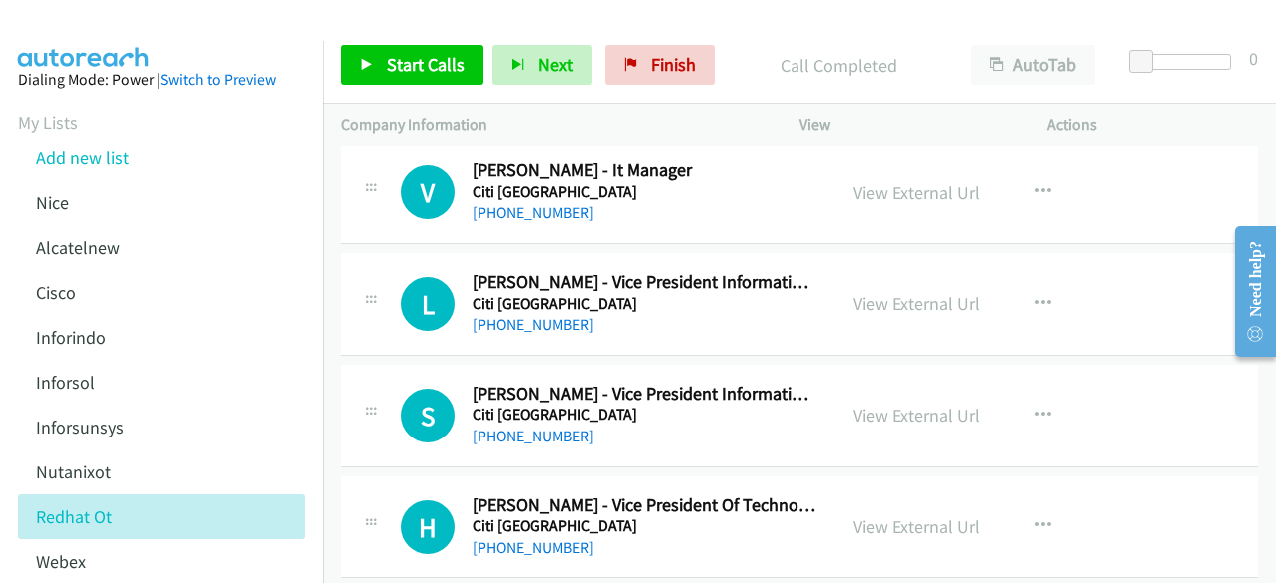
scroll to position [2587, 0]
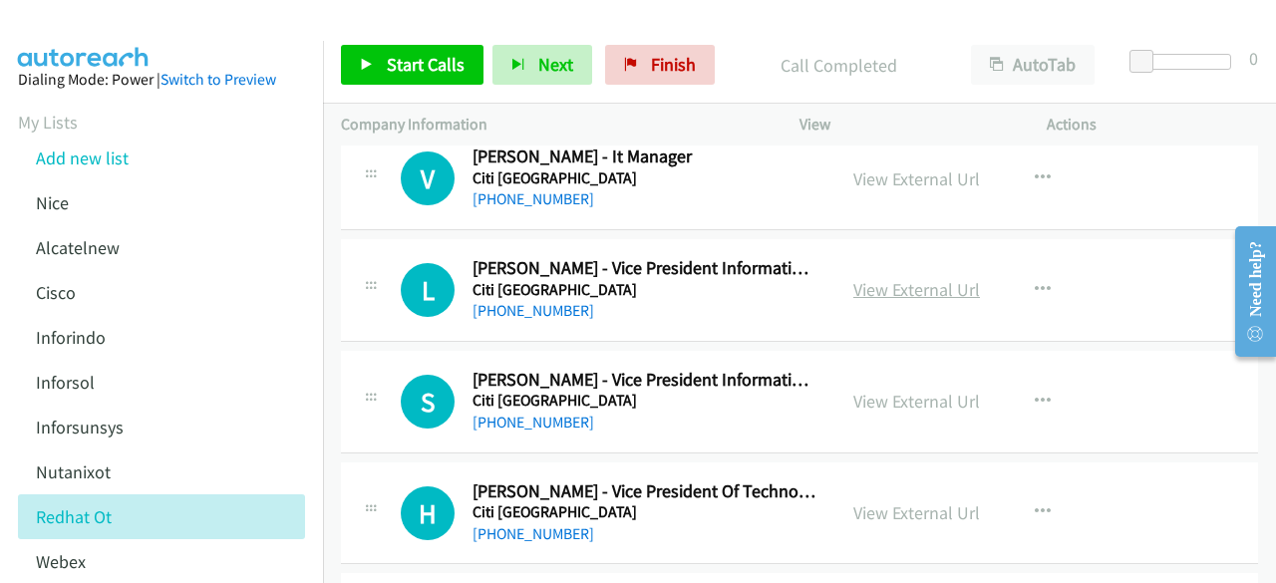
click at [888, 278] on link "View External Url" at bounding box center [917, 289] width 127 height 23
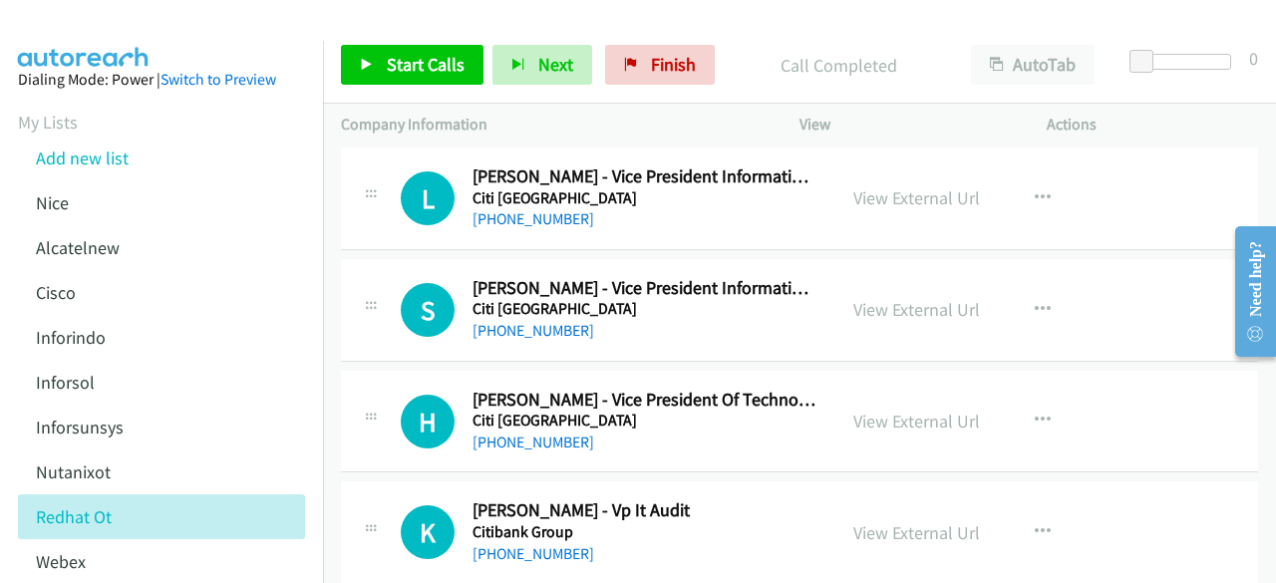
scroll to position [2718, 0]
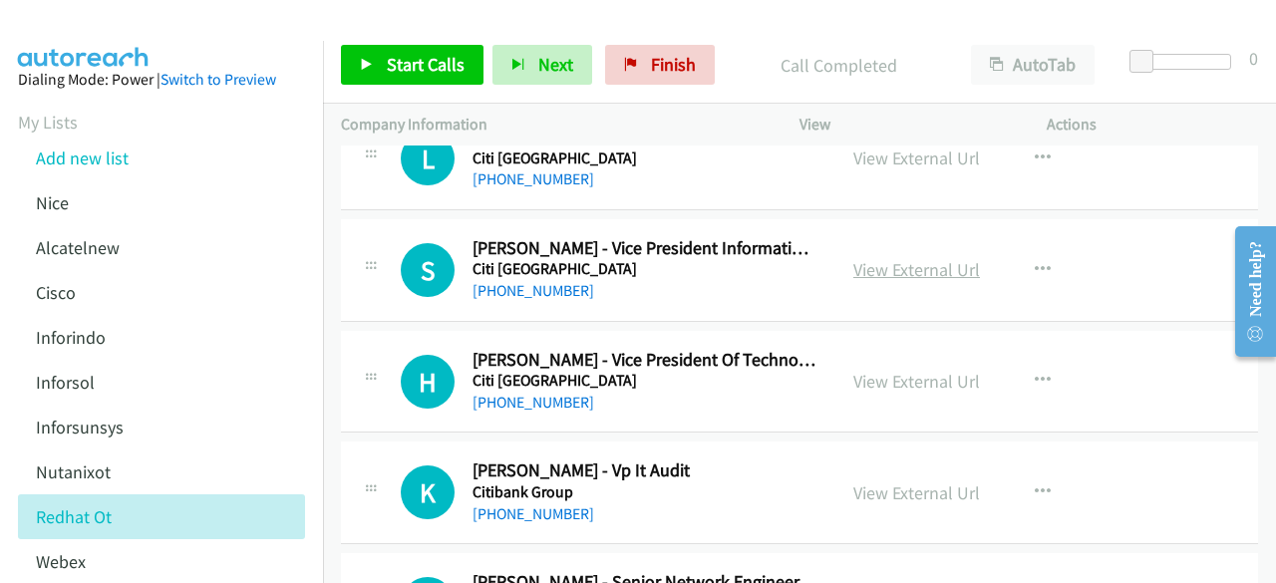
click at [894, 258] on link "View External Url" at bounding box center [917, 269] width 127 height 23
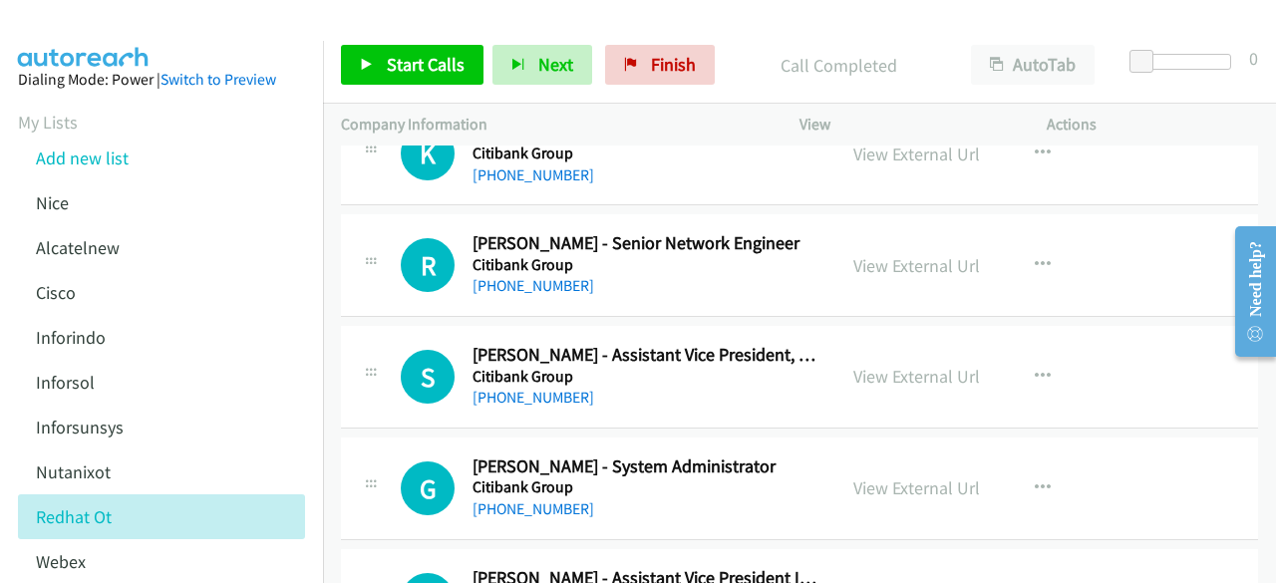
scroll to position [3064, 0]
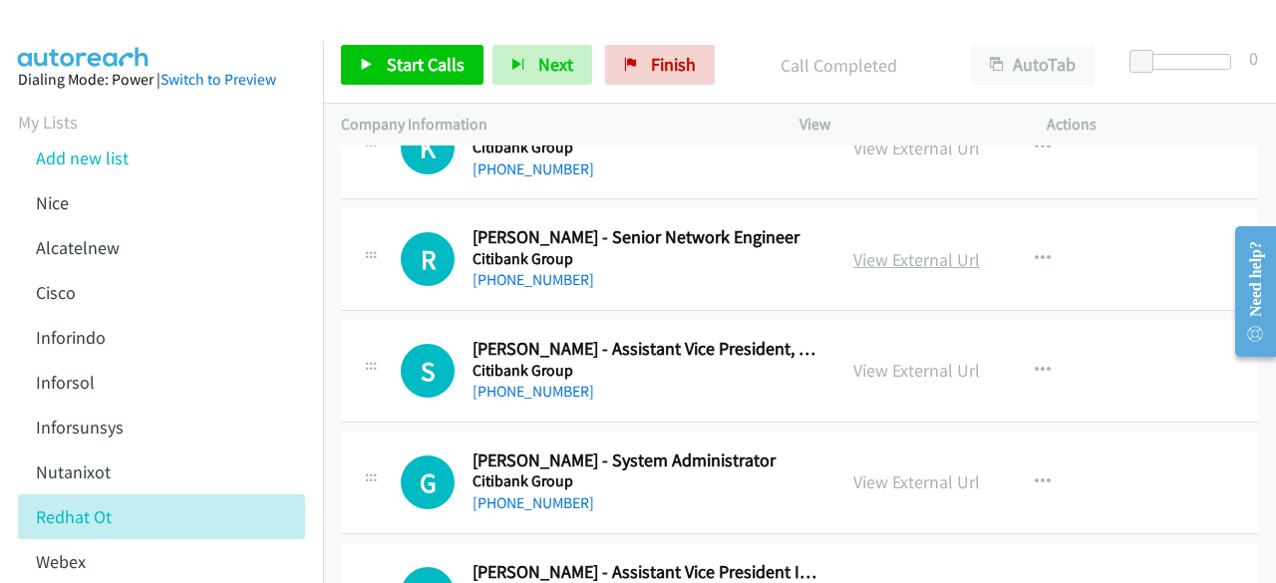
click at [902, 252] on link "View External Url" at bounding box center [917, 259] width 127 height 23
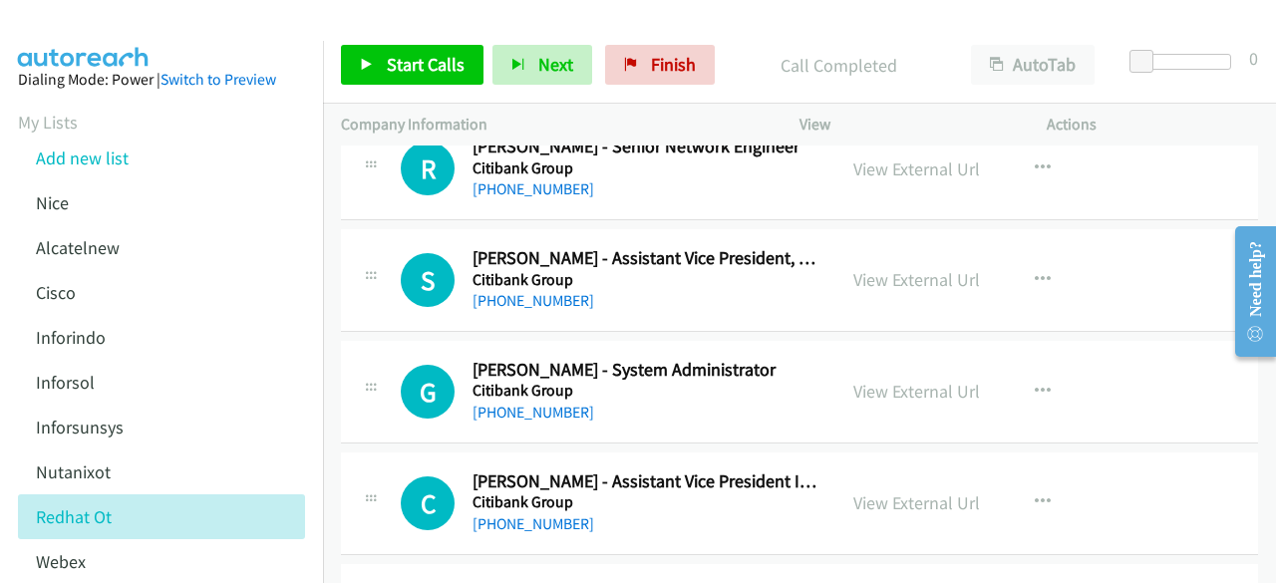
scroll to position [3155, 0]
click at [881, 379] on link "View External Url" at bounding box center [917, 390] width 127 height 23
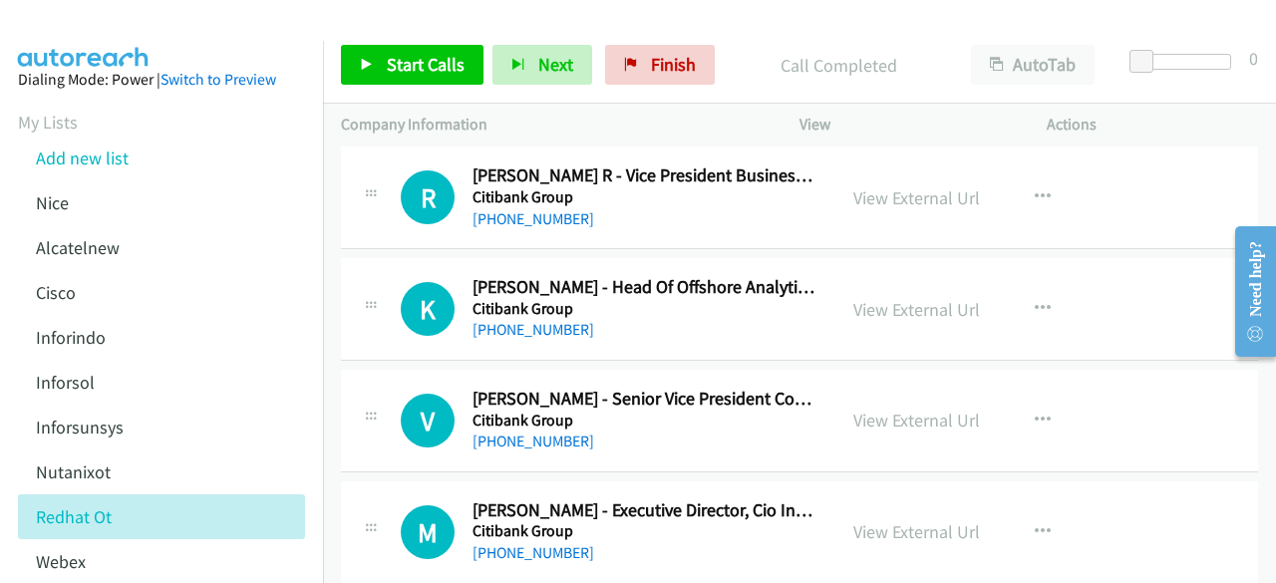
scroll to position [20854, 0]
click at [911, 409] on link "View External Url" at bounding box center [917, 420] width 127 height 23
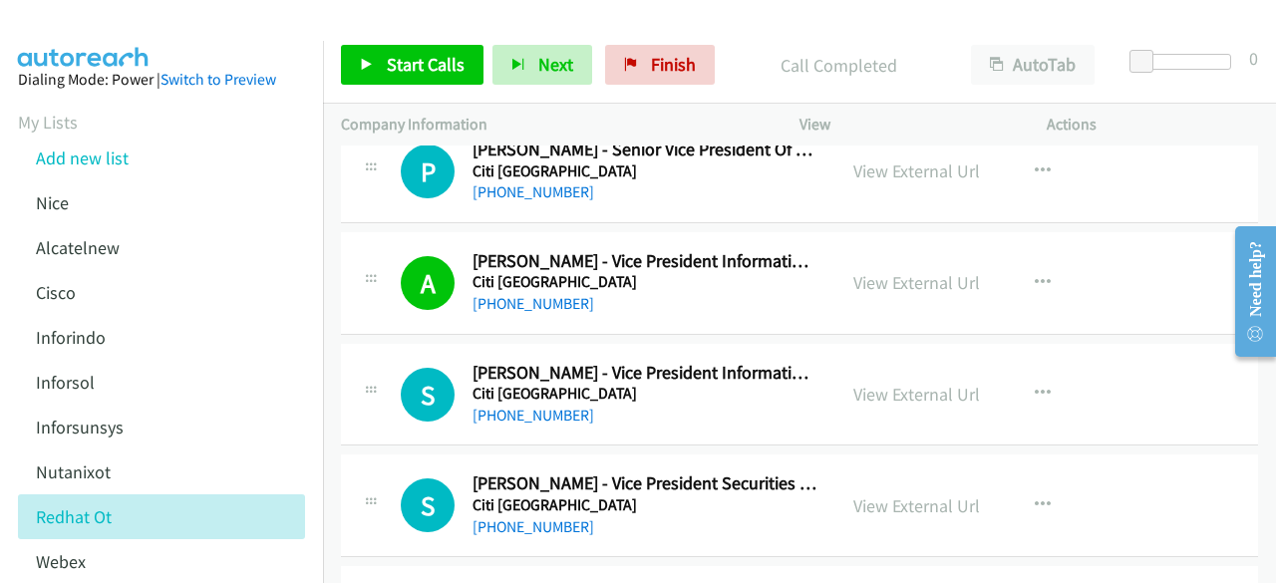
scroll to position [922, 0]
click at [898, 382] on link "View External Url" at bounding box center [917, 393] width 127 height 23
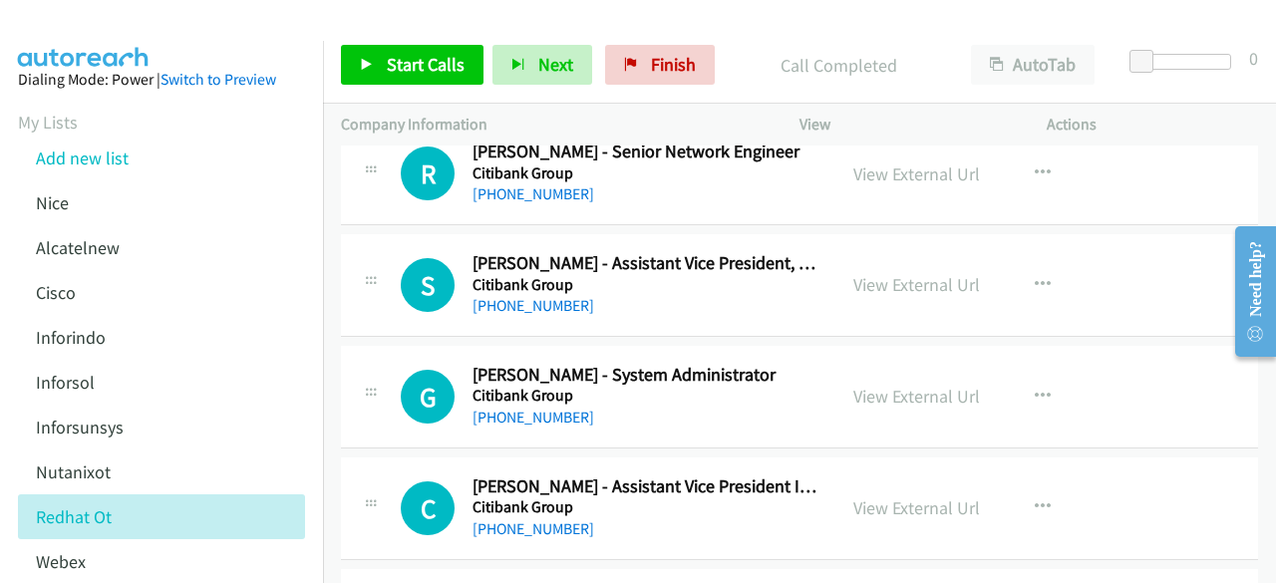
scroll to position [3150, 0]
click at [871, 272] on link "View External Url" at bounding box center [917, 283] width 127 height 23
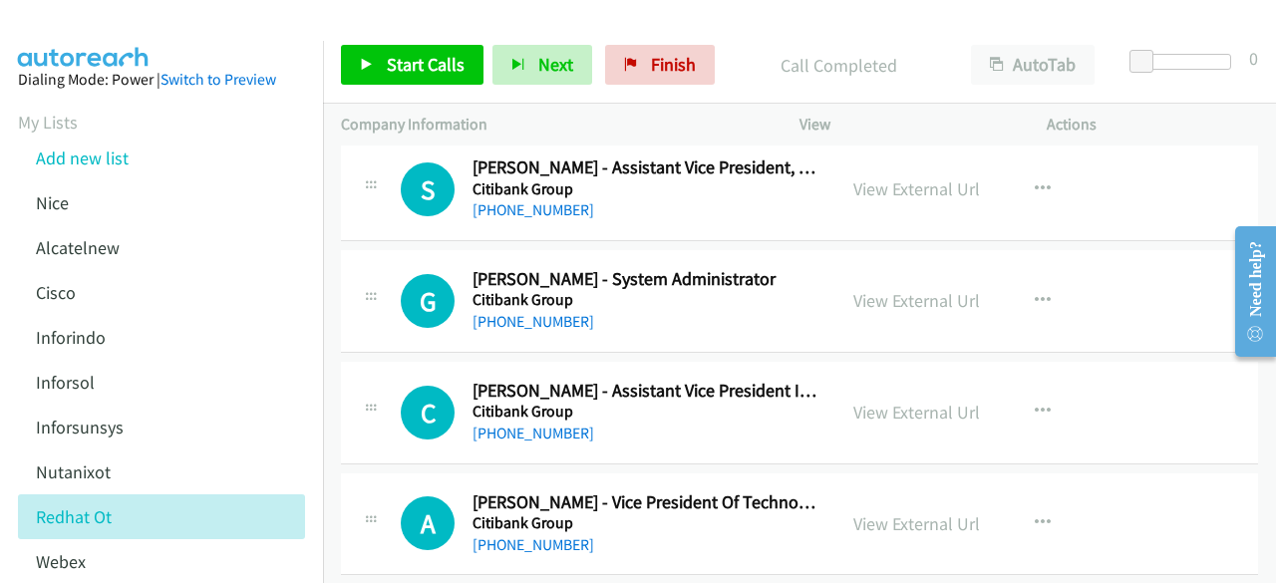
scroll to position [3246, 0]
click at [868, 294] on link "View External Url" at bounding box center [917, 299] width 127 height 23
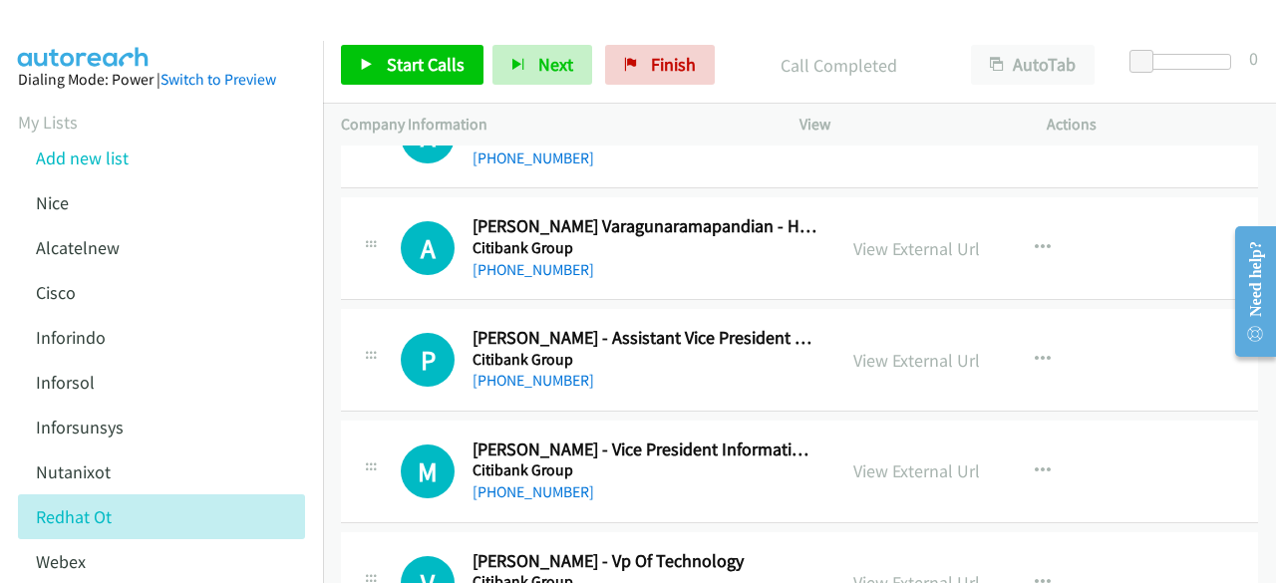
scroll to position [3634, 0]
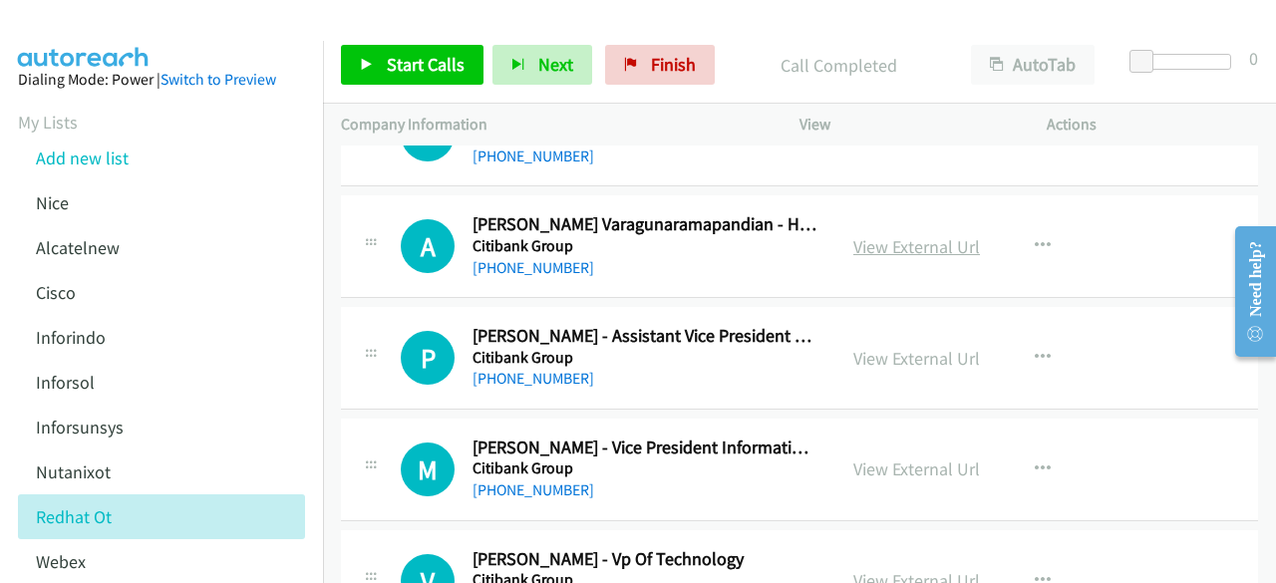
click at [882, 235] on link "View External Url" at bounding box center [917, 246] width 127 height 23
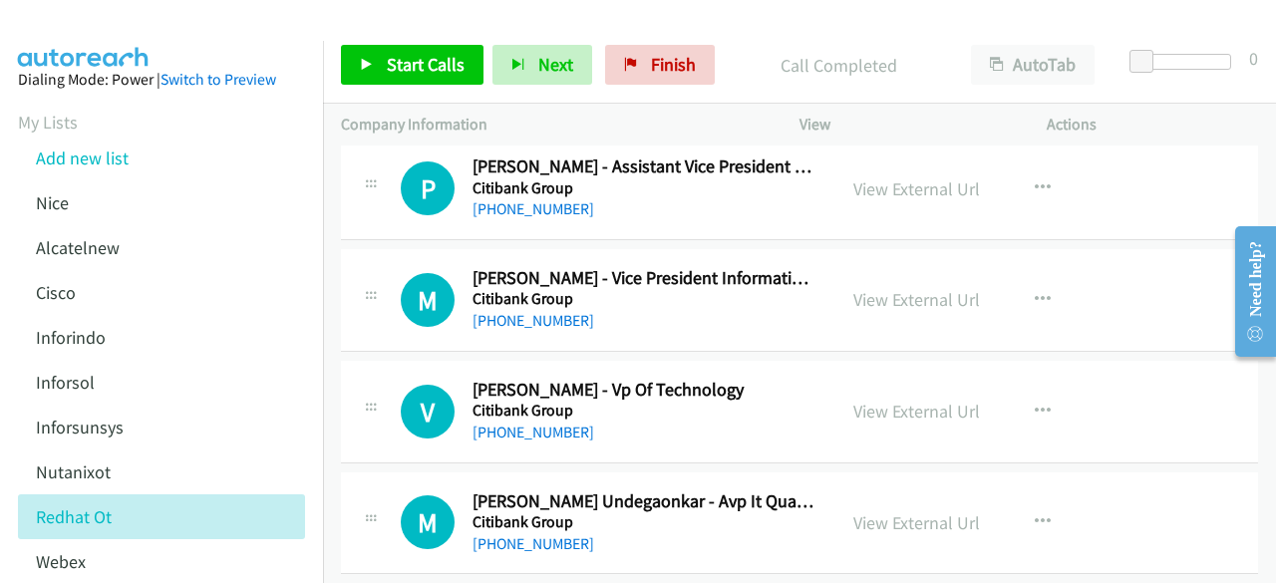
scroll to position [3819, 0]
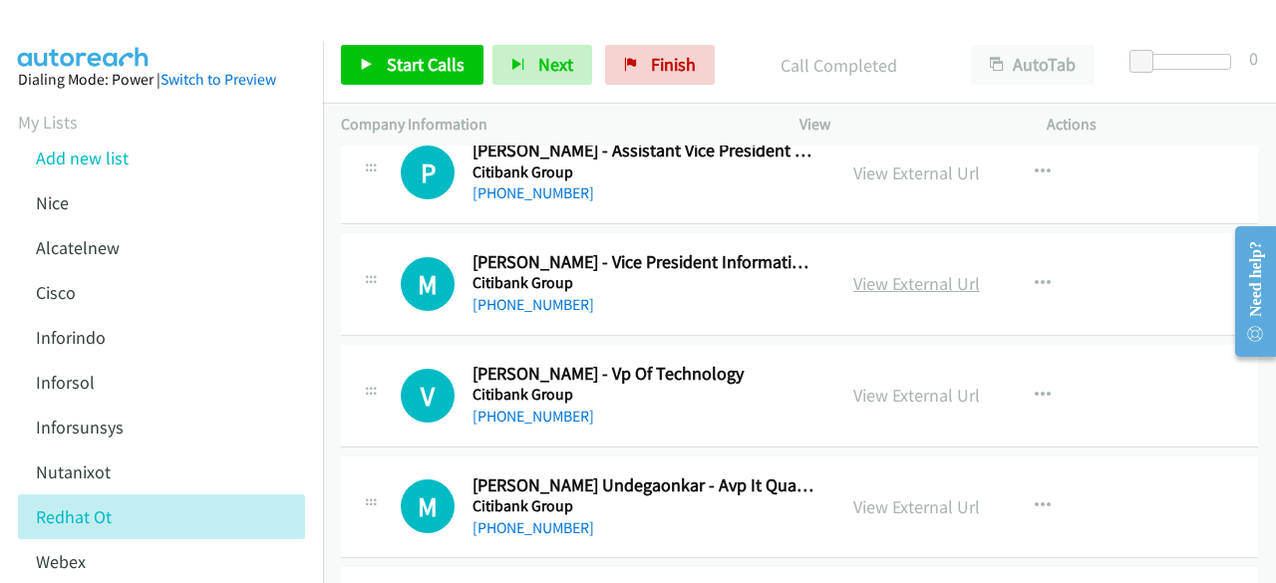
click at [890, 272] on link "View External Url" at bounding box center [917, 283] width 127 height 23
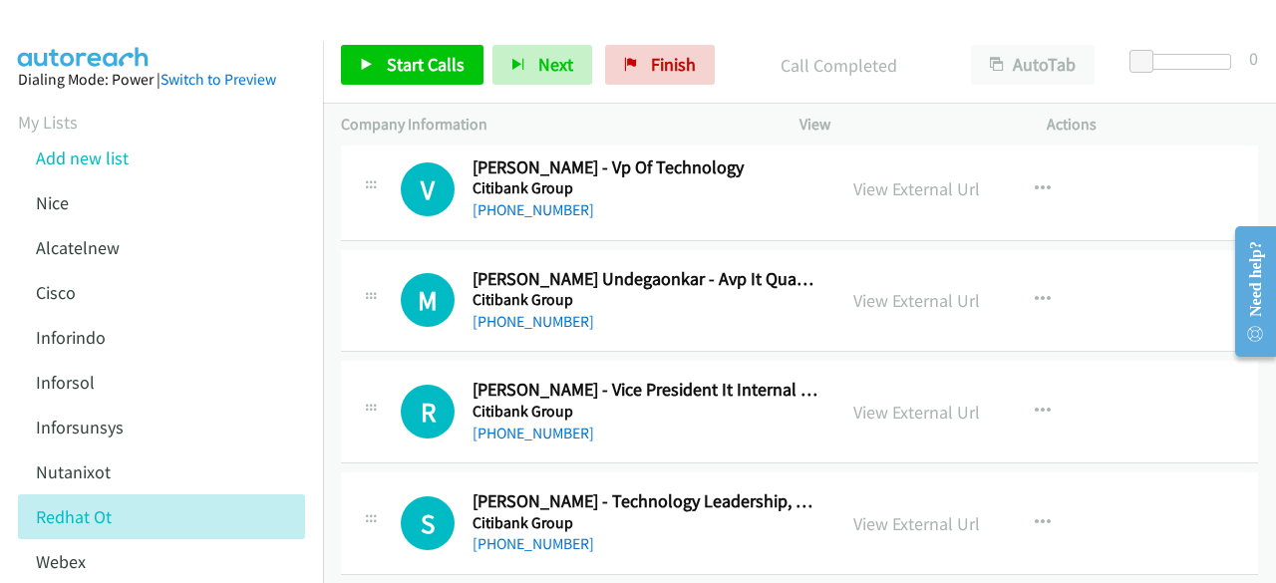
scroll to position [4027, 0]
click at [349, 250] on div "M Callback Scheduled [PERSON_NAME] Undegaonkar - Avp It Quality Manager Citiban…" at bounding box center [799, 300] width 917 height 103
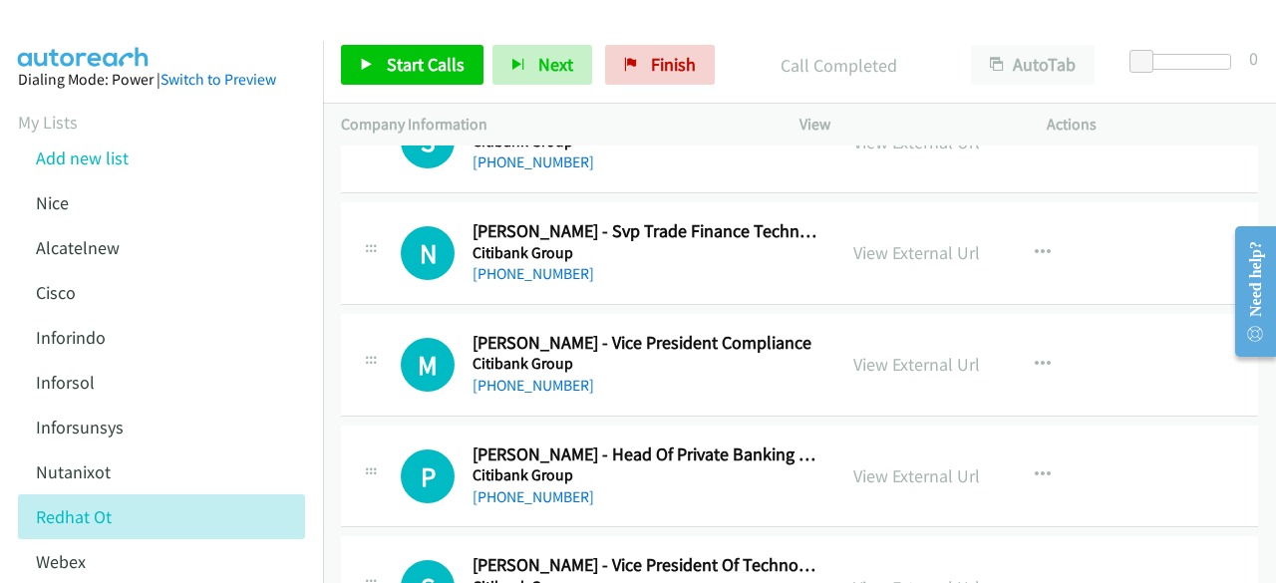
scroll to position [4415, 0]
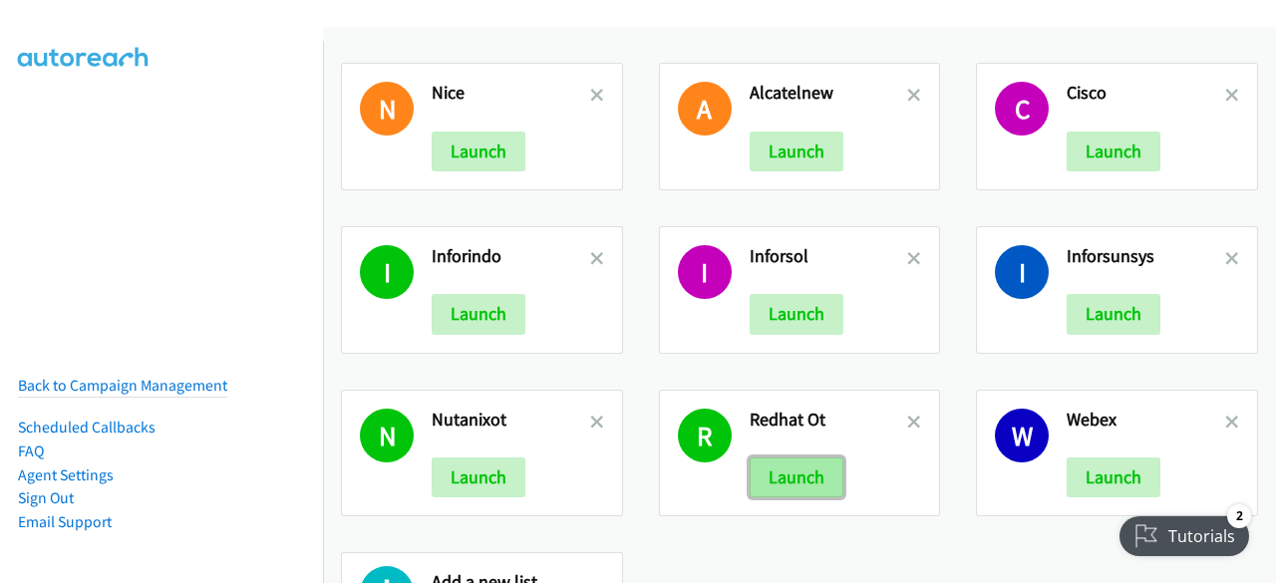
click at [794, 462] on button "Launch" at bounding box center [797, 478] width 94 height 40
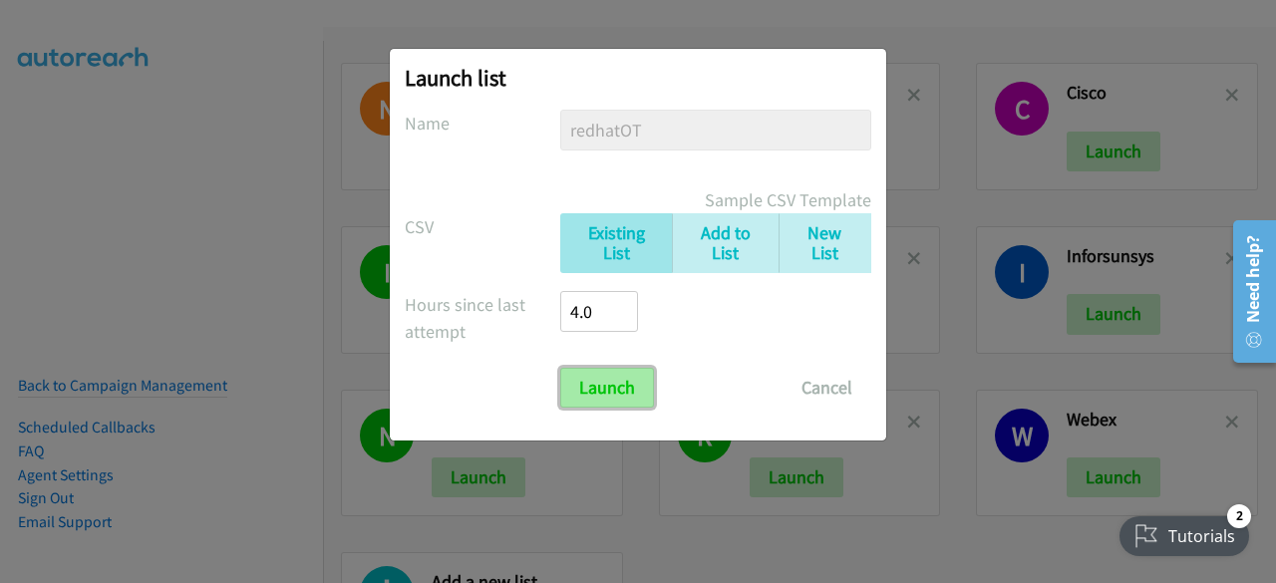
click at [626, 382] on input "Launch" at bounding box center [607, 388] width 94 height 40
